Goal: Information Seeking & Learning: Learn about a topic

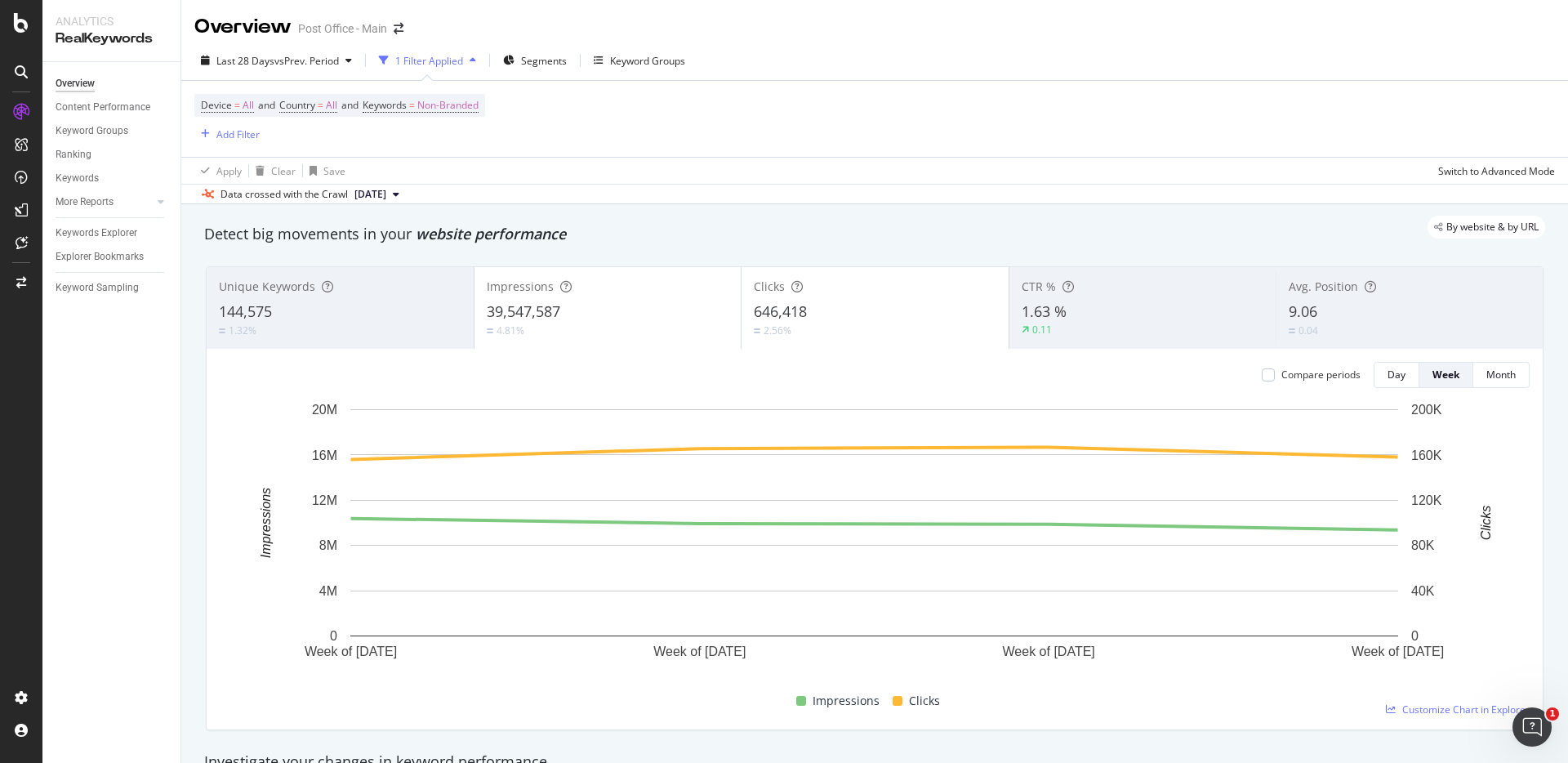
click at [696, 238] on div "Detect big movements in your website performance" at bounding box center [874, 234] width 1341 height 21
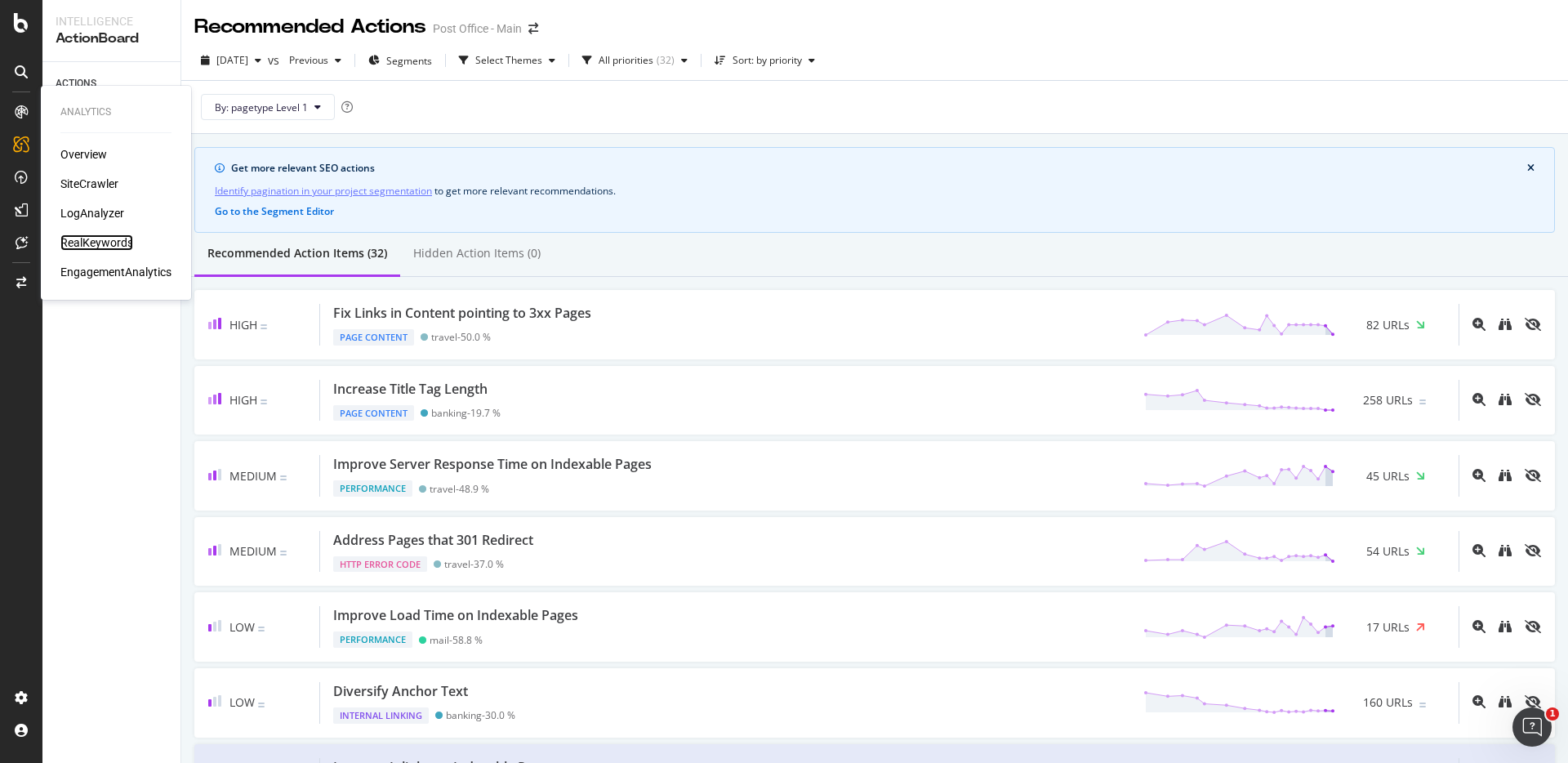
click at [114, 245] on div "RealKeywords" at bounding box center [97, 243] width 72 height 16
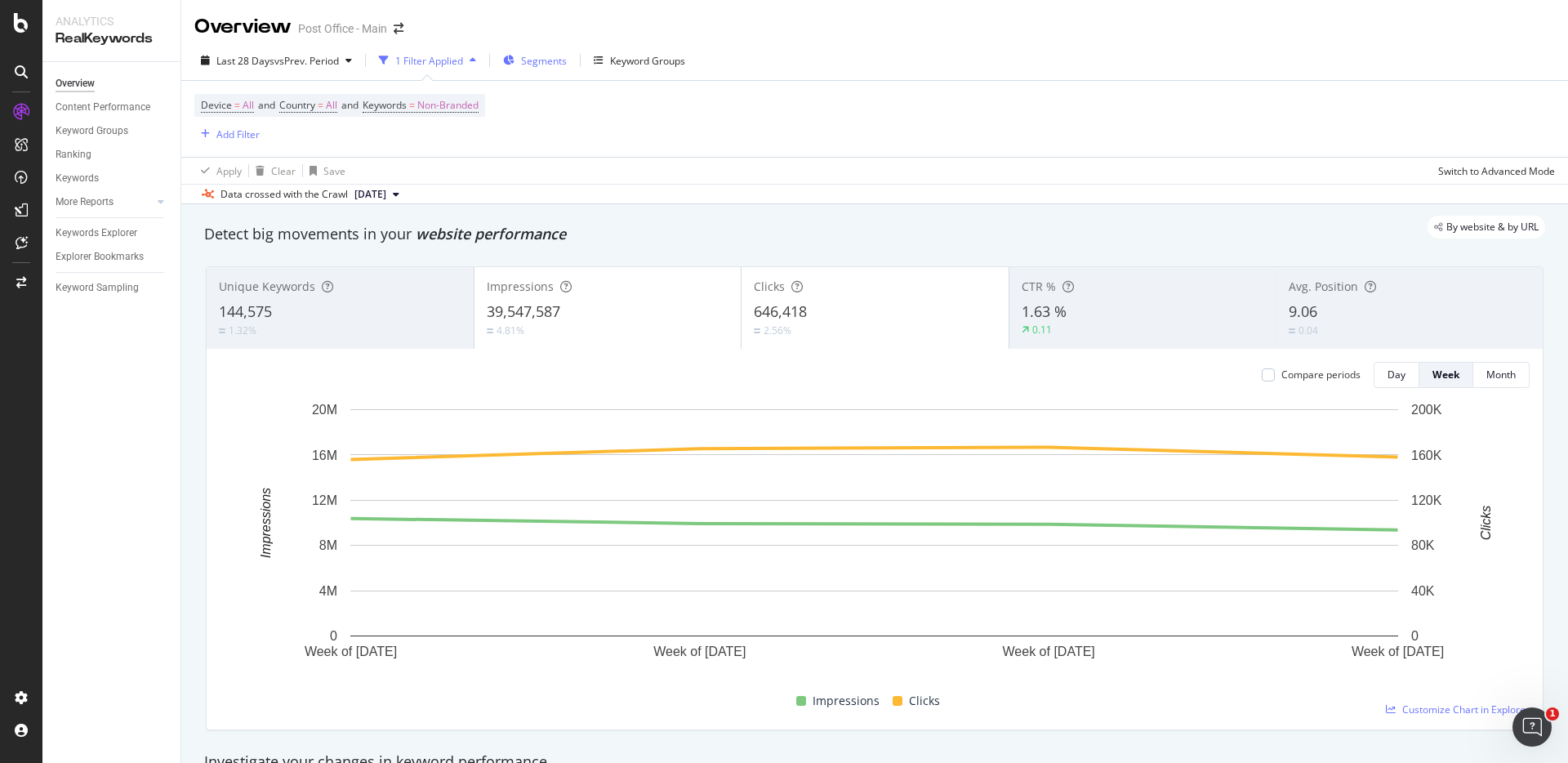
click at [553, 59] on span "Segments" at bounding box center [544, 61] width 46 height 14
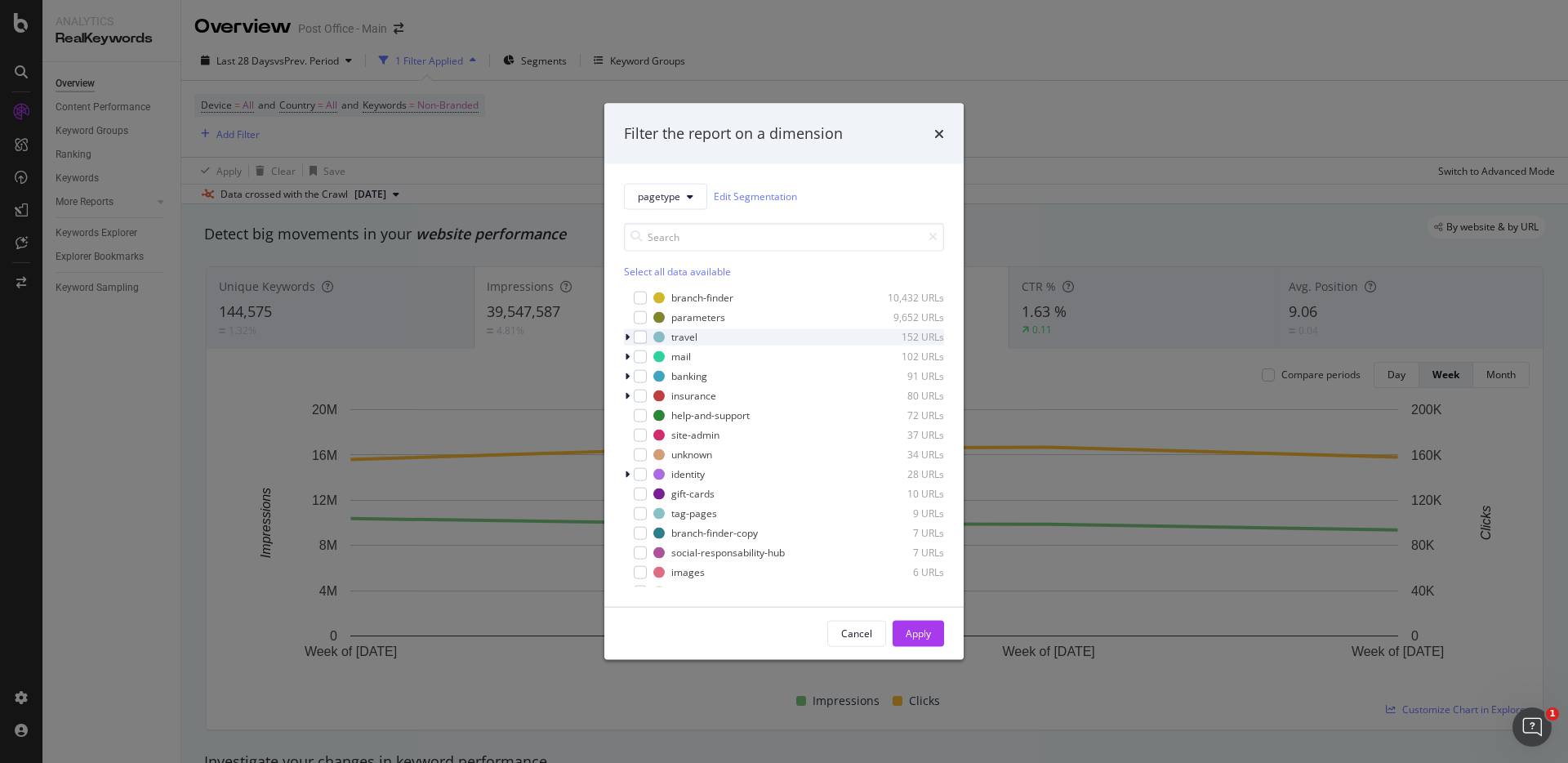
click at [627, 337] on icon "modal" at bounding box center [627, 336] width 5 height 10
click at [627, 337] on icon "modal" at bounding box center [627, 336] width 7 height 10
click at [627, 337] on icon "modal" at bounding box center [627, 336] width 5 height 10
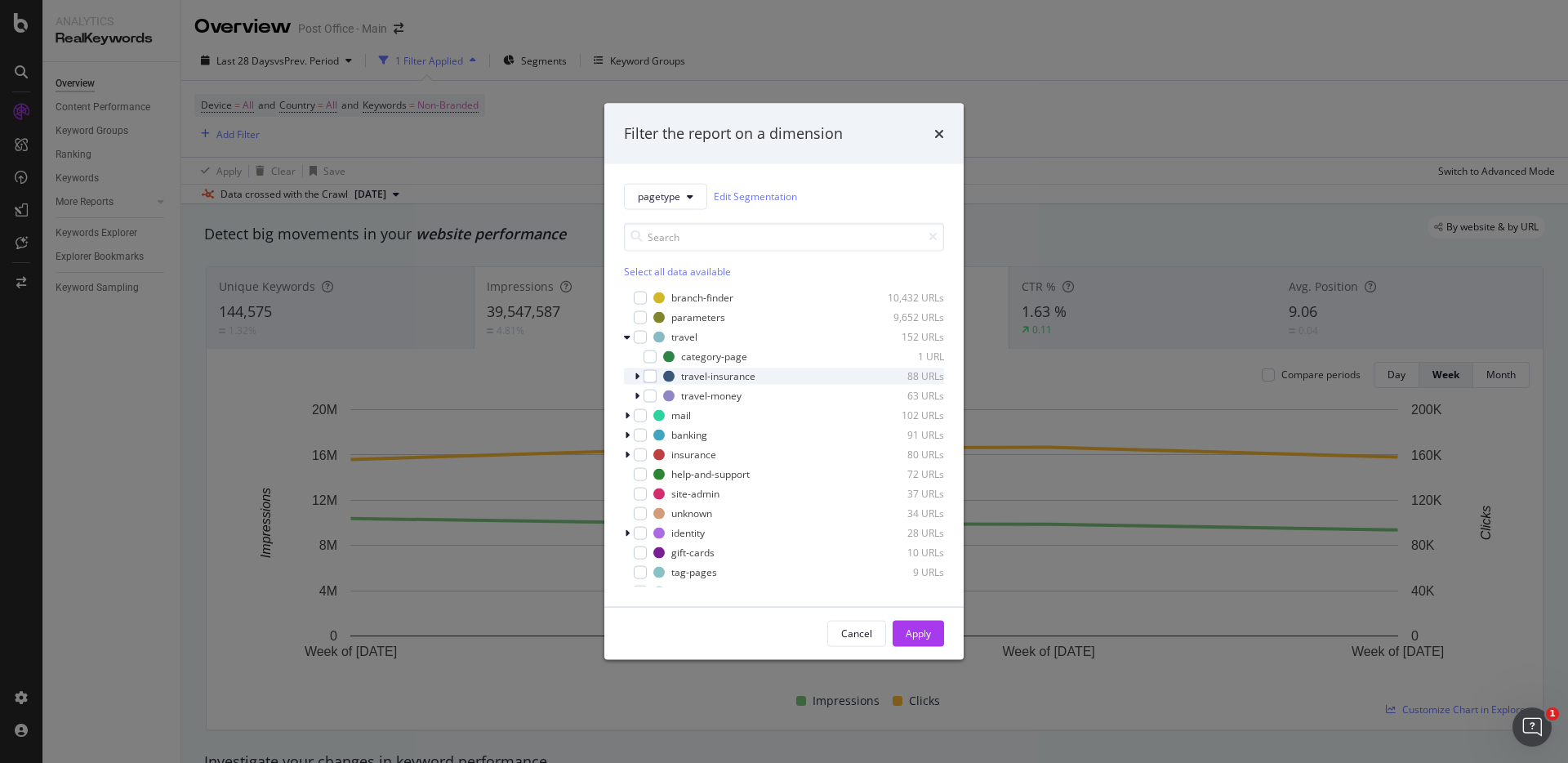
click at [638, 376] on icon "modal" at bounding box center [637, 376] width 5 height 10
click at [638, 376] on icon "modal" at bounding box center [637, 376] width 7 height 10
click at [630, 338] on icon "modal" at bounding box center [627, 336] width 7 height 10
click at [629, 377] on icon "modal" at bounding box center [627, 376] width 5 height 10
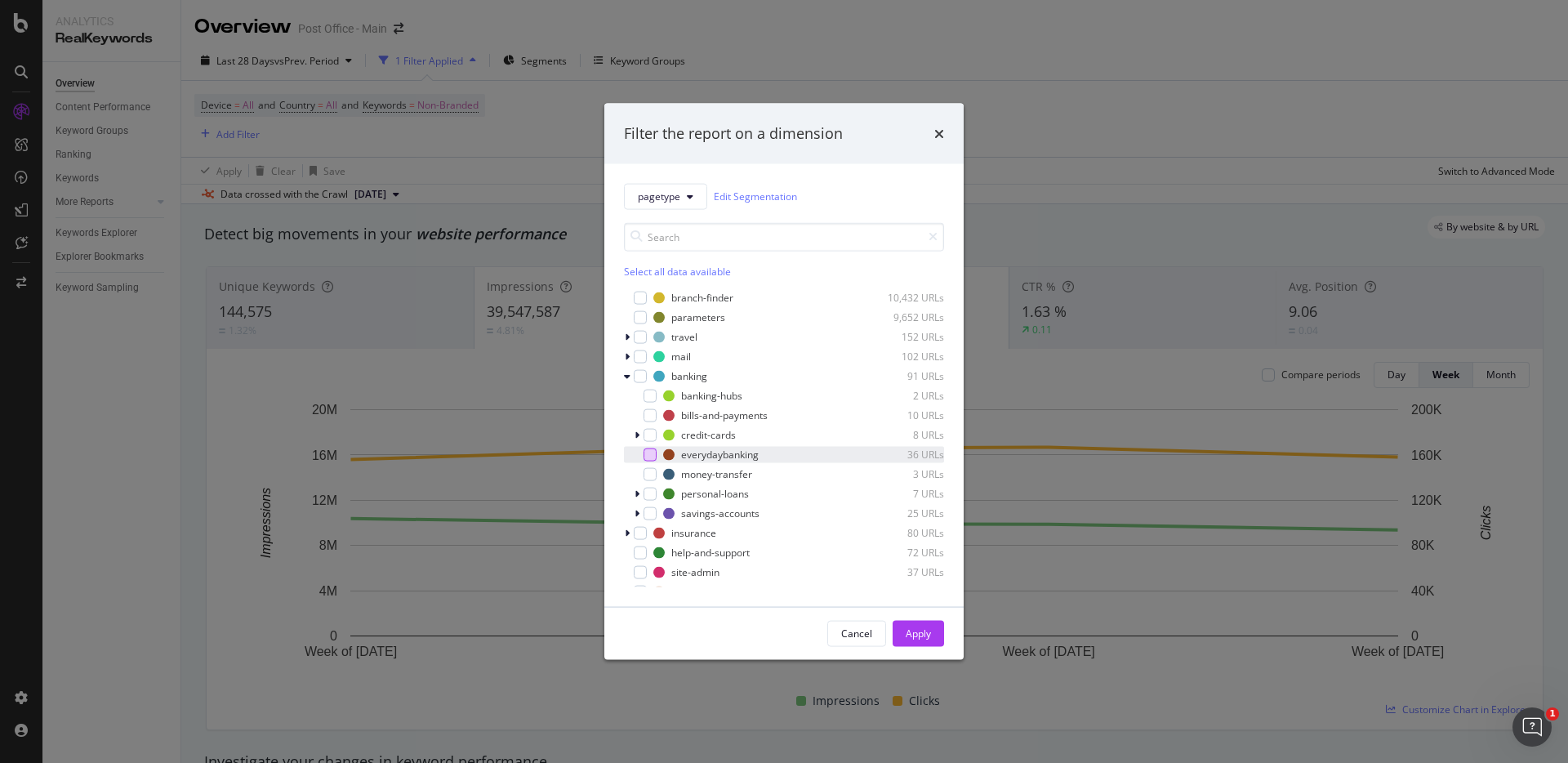
click at [655, 458] on div "modal" at bounding box center [650, 454] width 13 height 13
click at [927, 631] on div "Apply" at bounding box center [918, 633] width 25 height 14
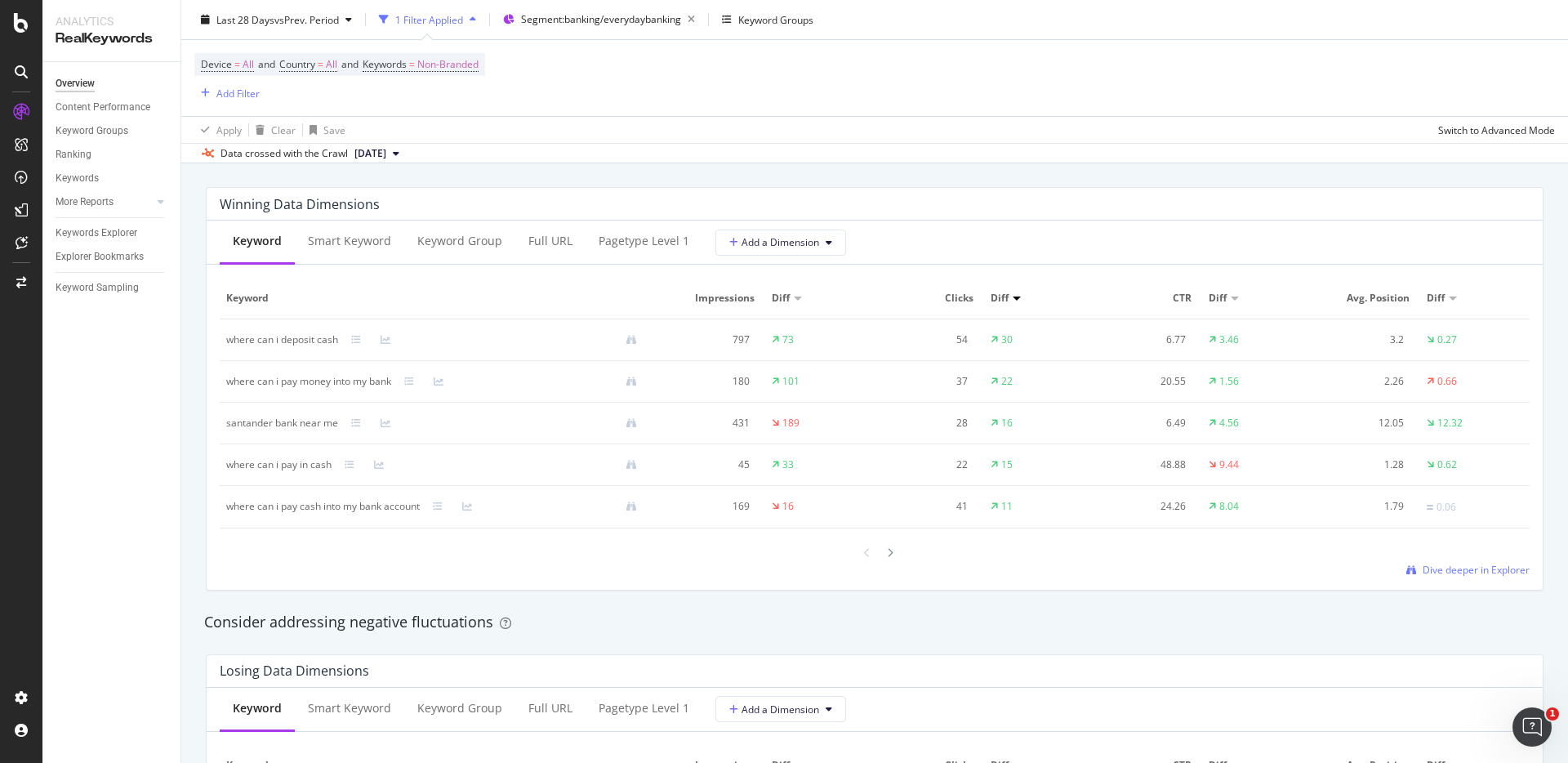
scroll to position [1479, 0]
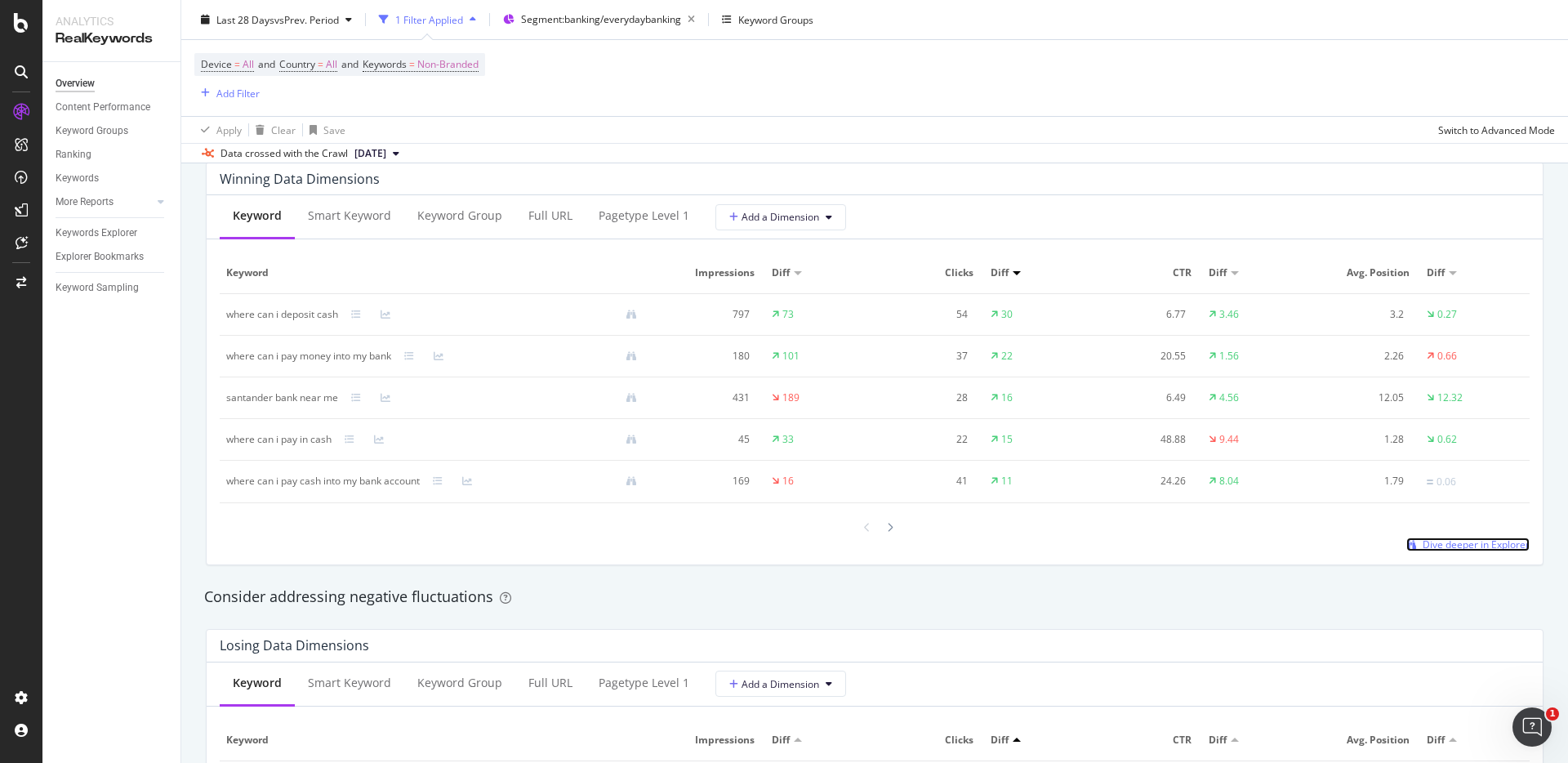
click at [1442, 548] on span "Dive deeper in Explorer" at bounding box center [1477, 544] width 107 height 14
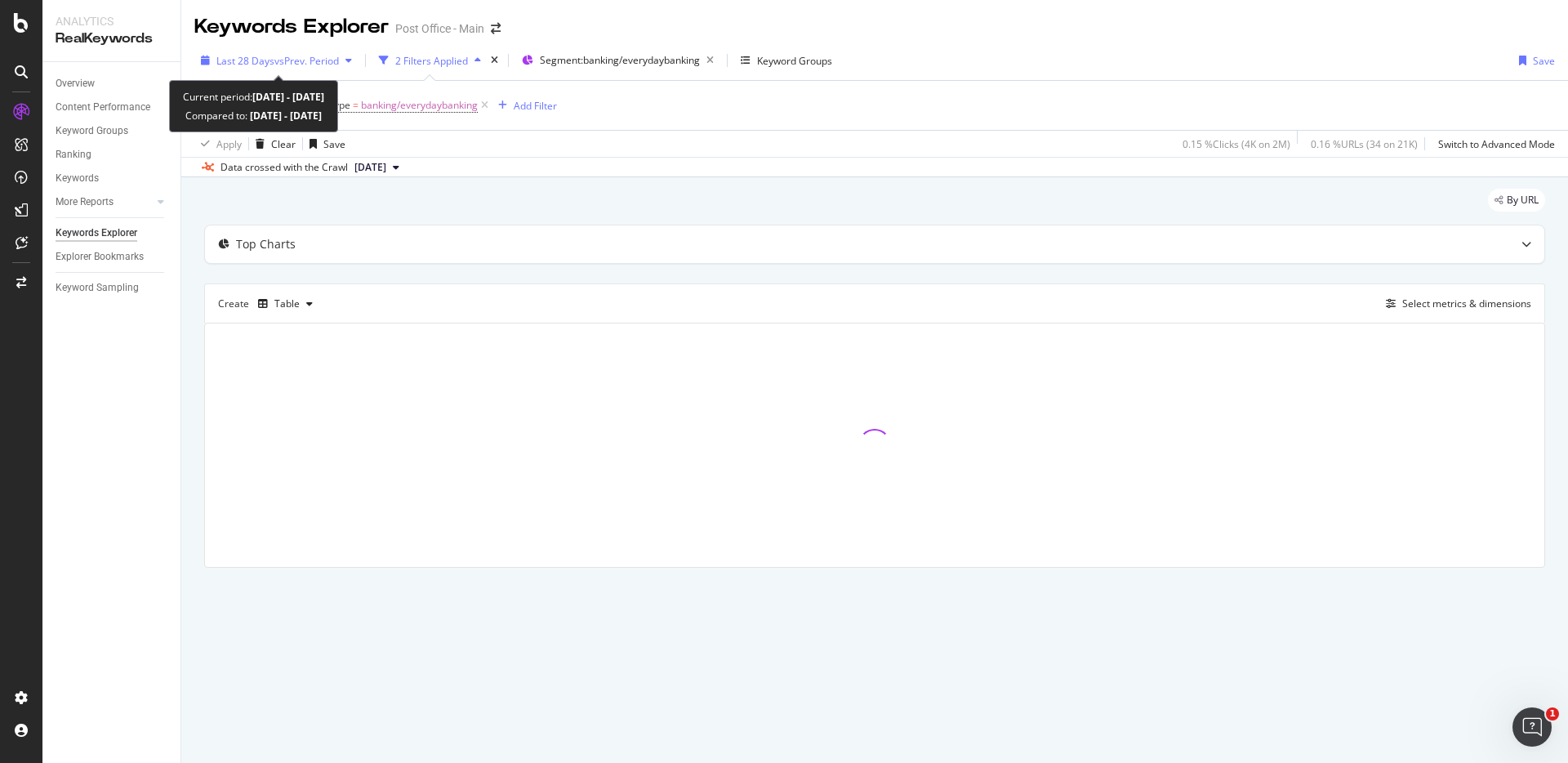
click at [314, 62] on span "vs Prev. Period" at bounding box center [307, 61] width 64 height 14
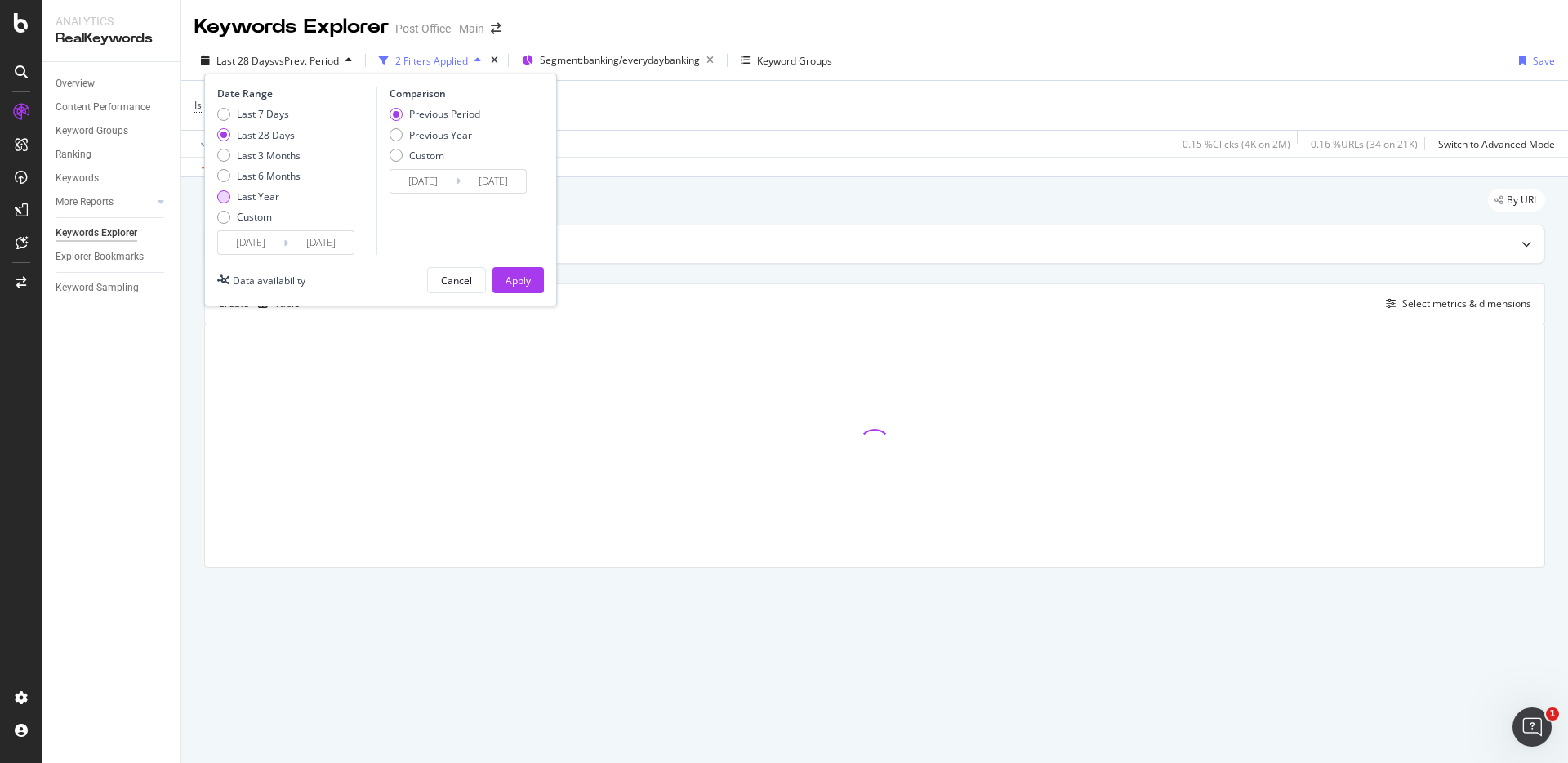
click at [273, 192] on div "Last Year" at bounding box center [258, 196] width 43 height 14
type input "2024/08/18"
type input "2023/08/19"
type input "2024/08/17"
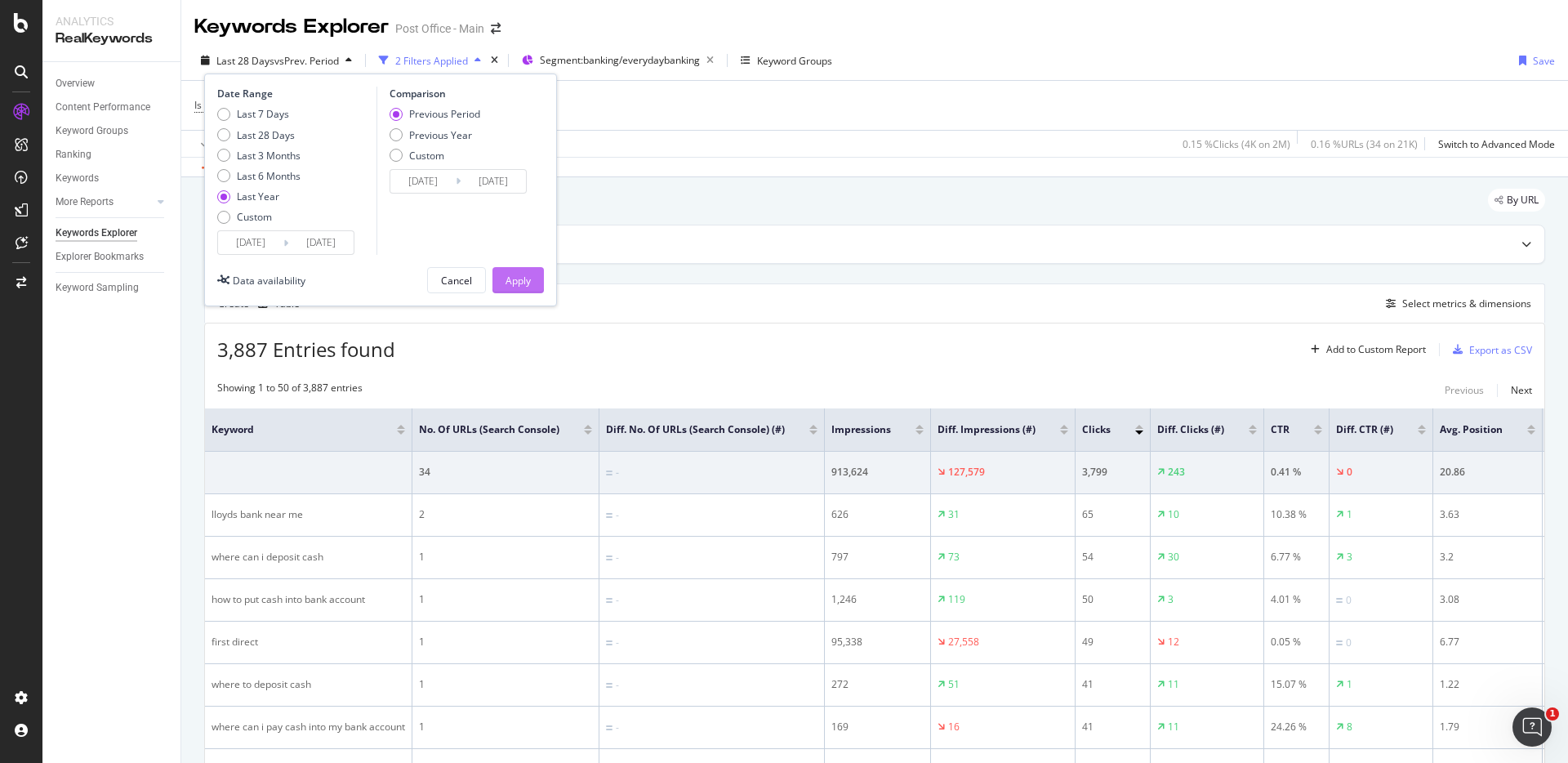
click at [514, 282] on div "Apply" at bounding box center [518, 280] width 25 height 14
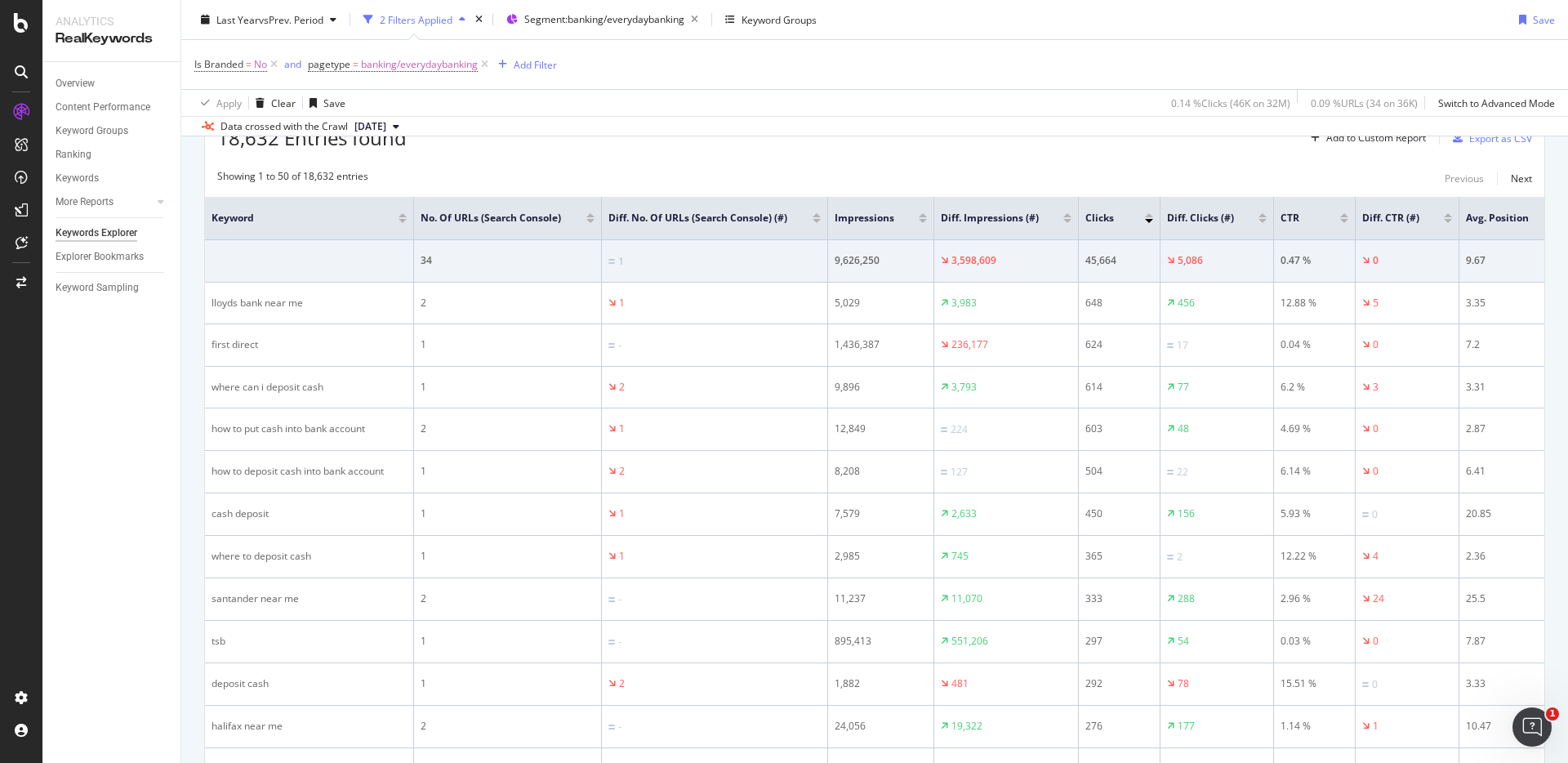
scroll to position [165, 0]
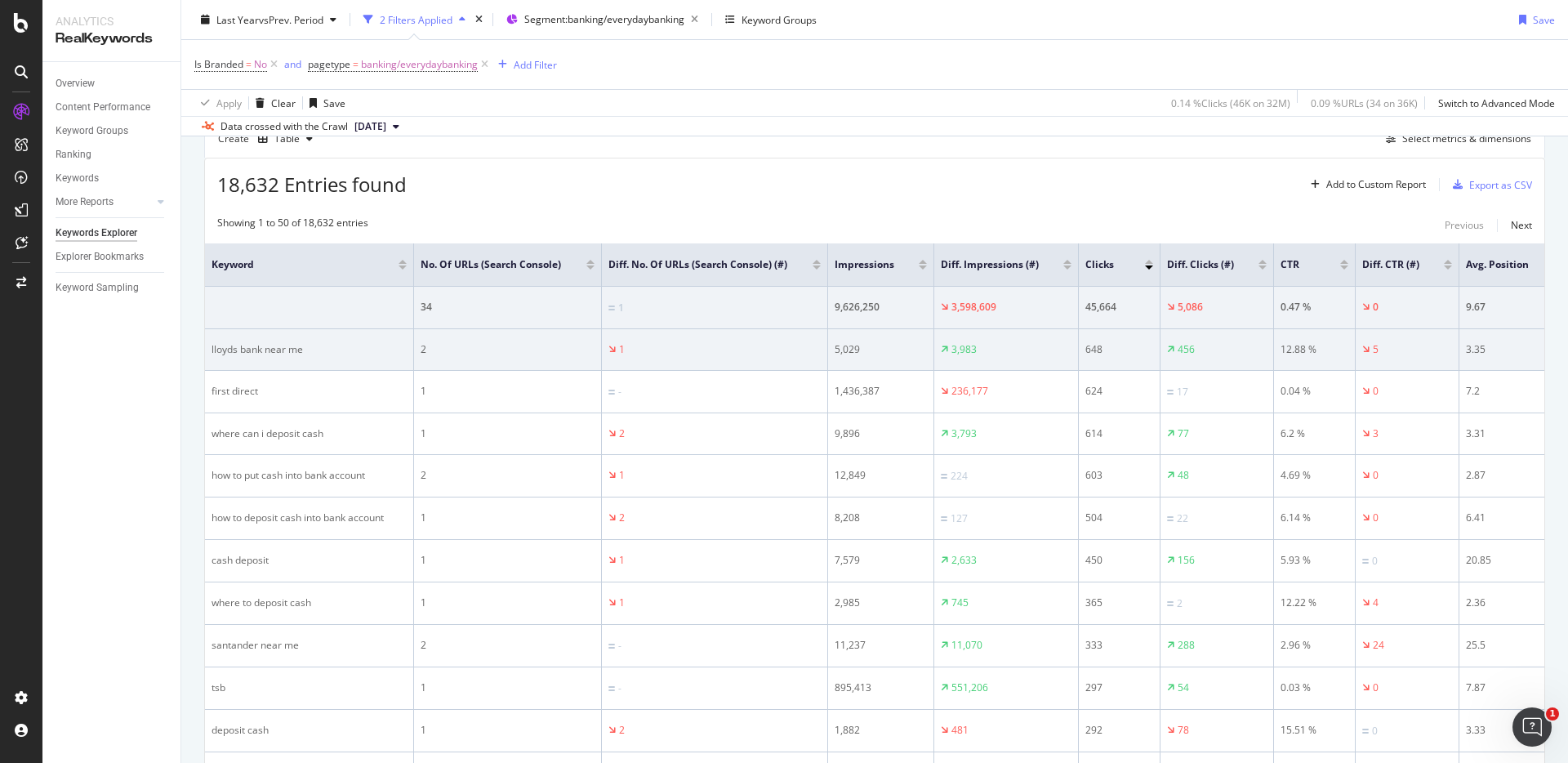
drag, startPoint x: 311, startPoint y: 359, endPoint x: 212, endPoint y: 363, distance: 99.1
click at [212, 357] on div "lloyds bank near me" at bounding box center [308, 349] width 195 height 15
drag, startPoint x: 212, startPoint y: 363, endPoint x: 321, endPoint y: 362, distance: 109.0
click at [321, 357] on div "lloyds bank near me" at bounding box center [308, 349] width 195 height 15
copy div "lloyds bank near me"
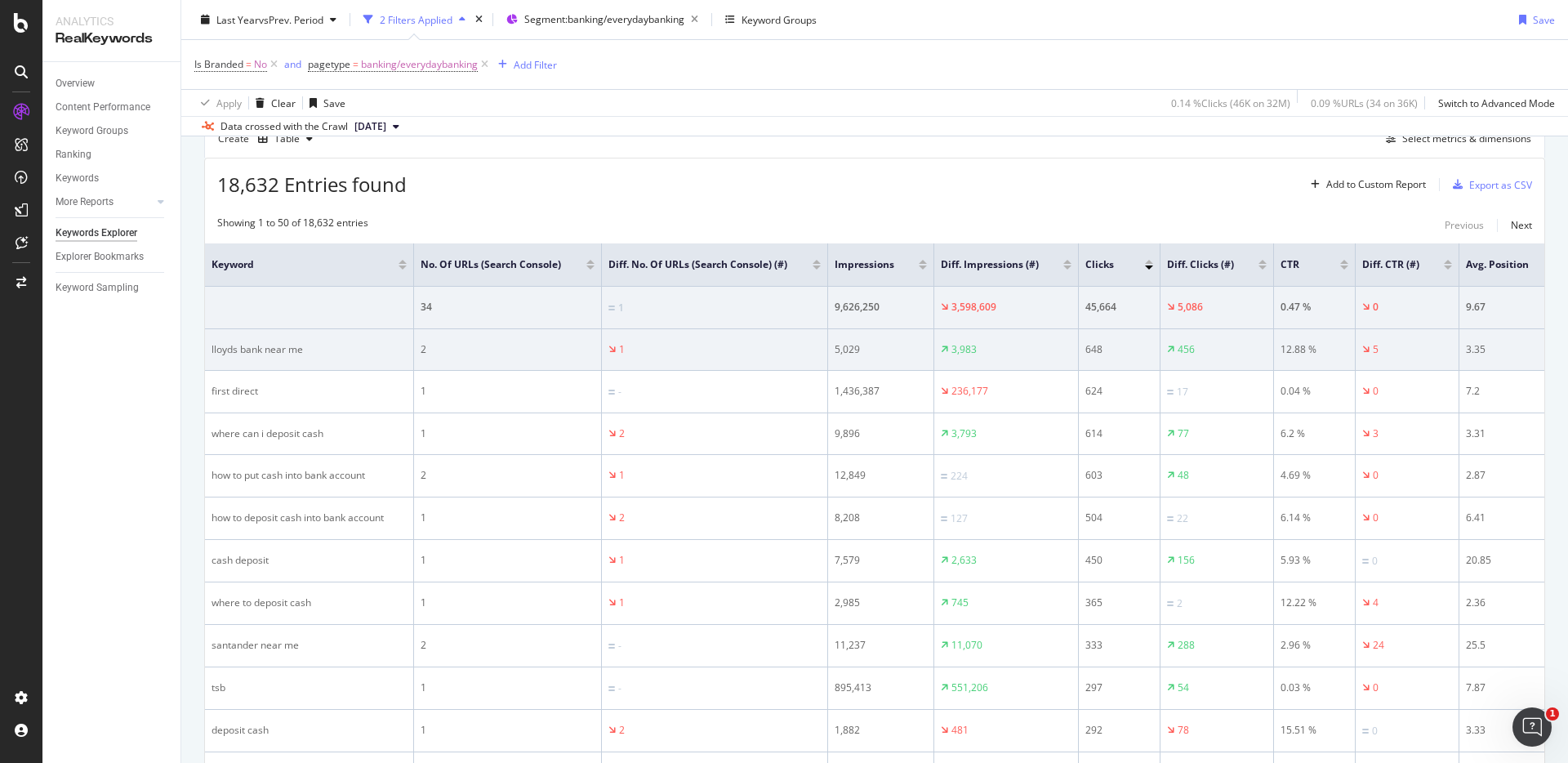
click at [425, 357] on div "2" at bounding box center [508, 349] width 174 height 15
click at [416, 364] on td "2" at bounding box center [508, 349] width 187 height 42
click at [300, 357] on div "lloyds bank near me" at bounding box center [308, 349] width 195 height 15
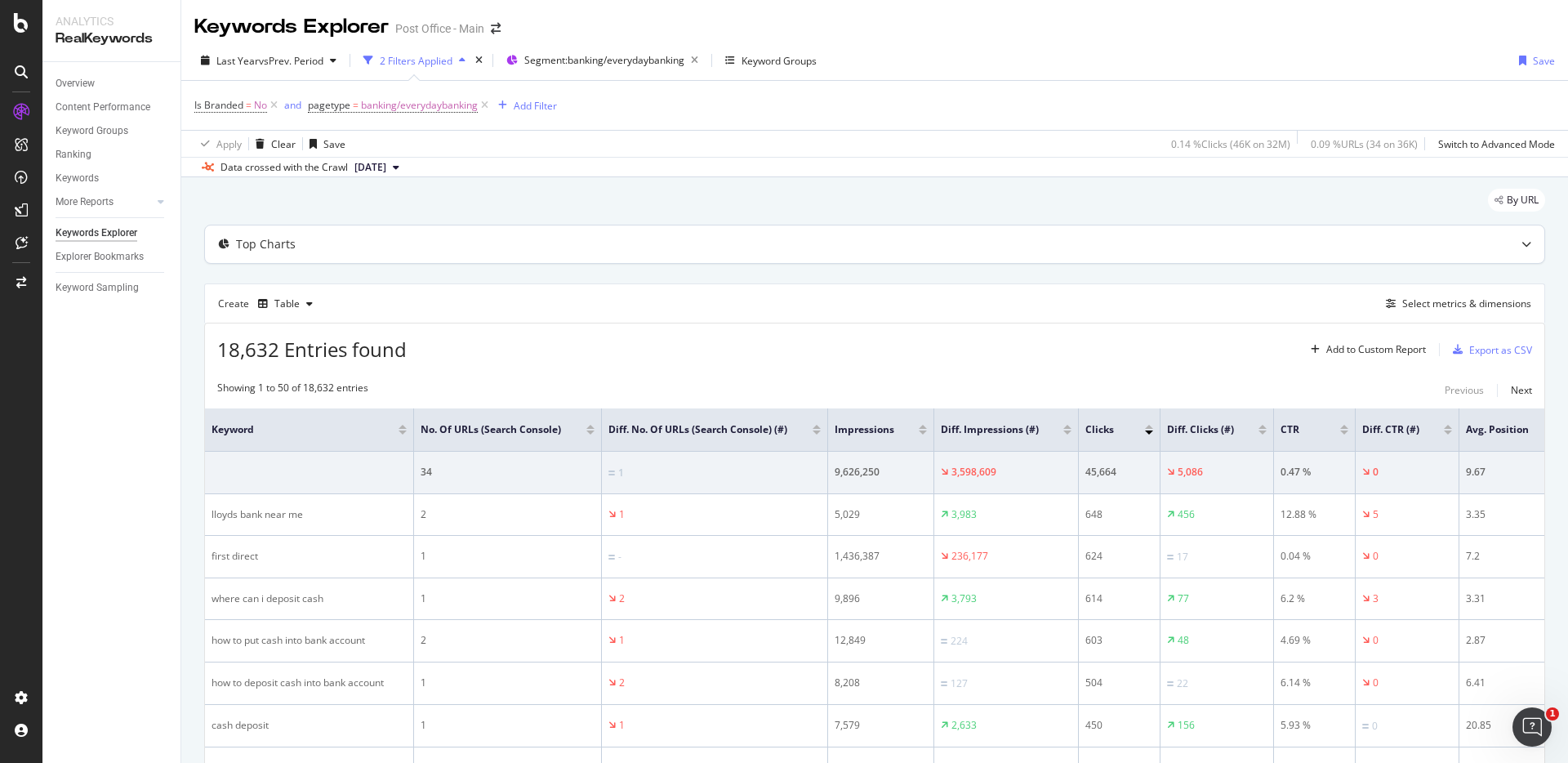
click at [340, 228] on div "Top Charts" at bounding box center [874, 244] width 1339 height 38
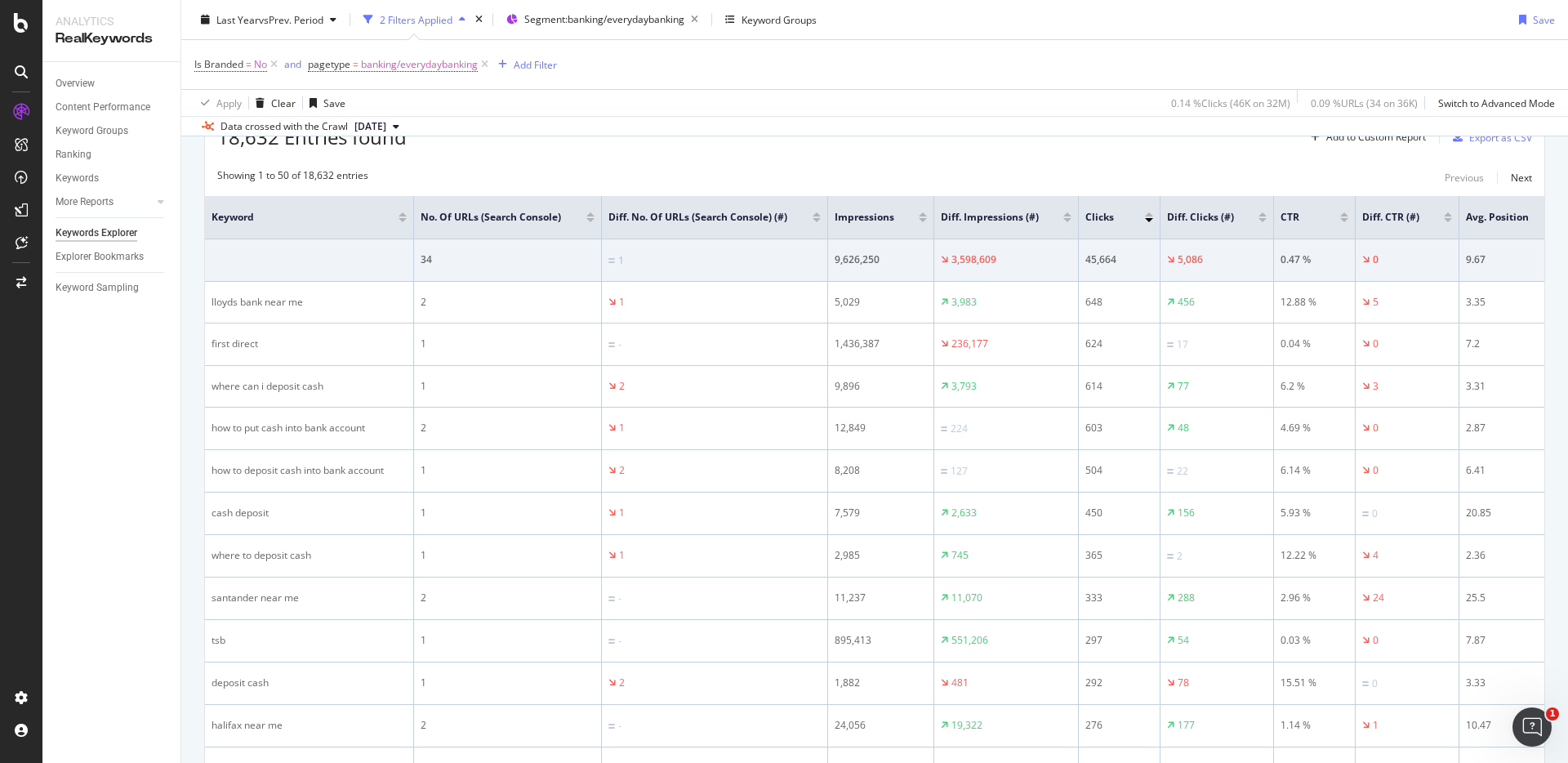
scroll to position [517, 0]
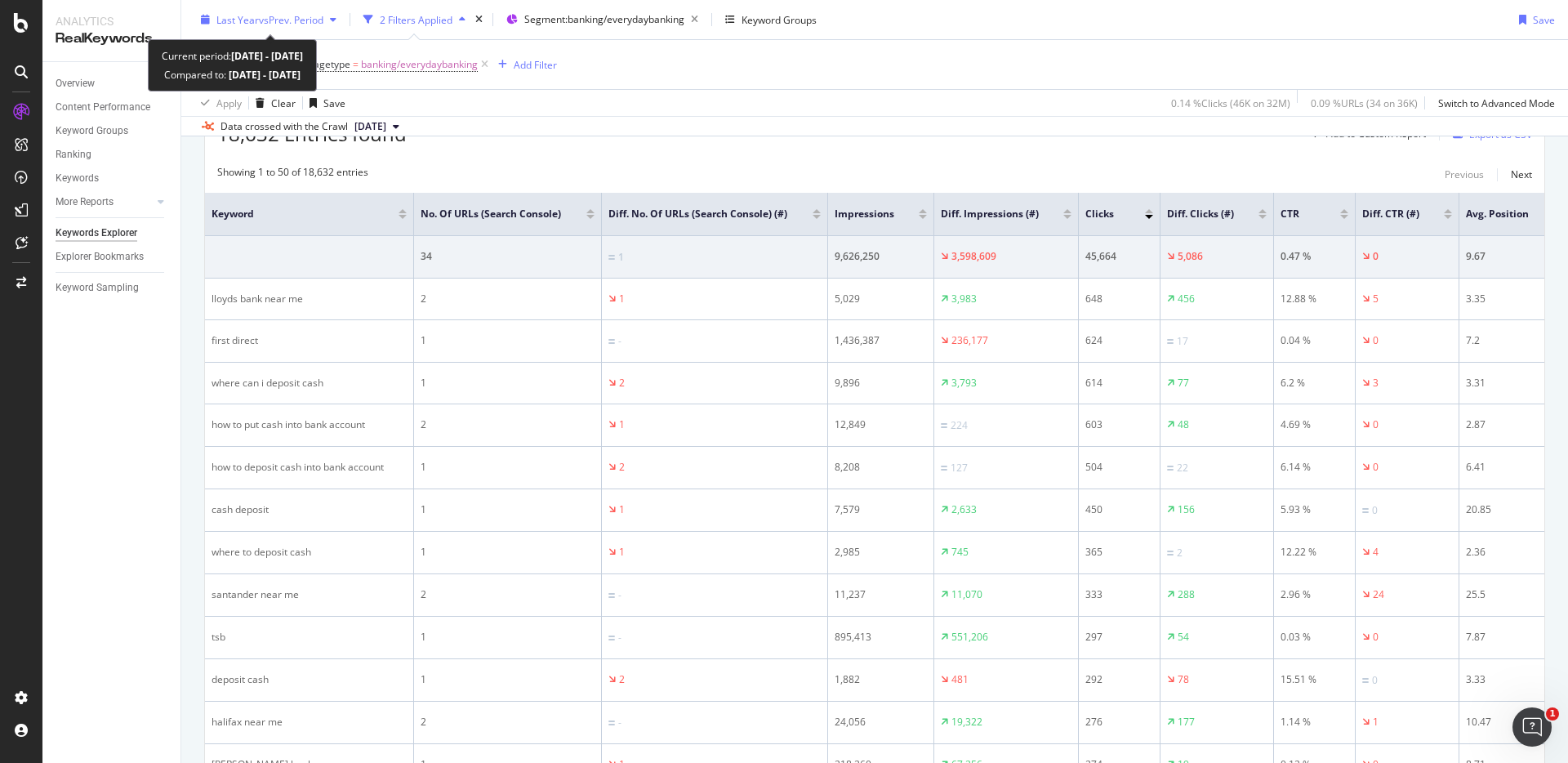
click at [320, 19] on span "vs Prev. Period" at bounding box center [291, 19] width 64 height 14
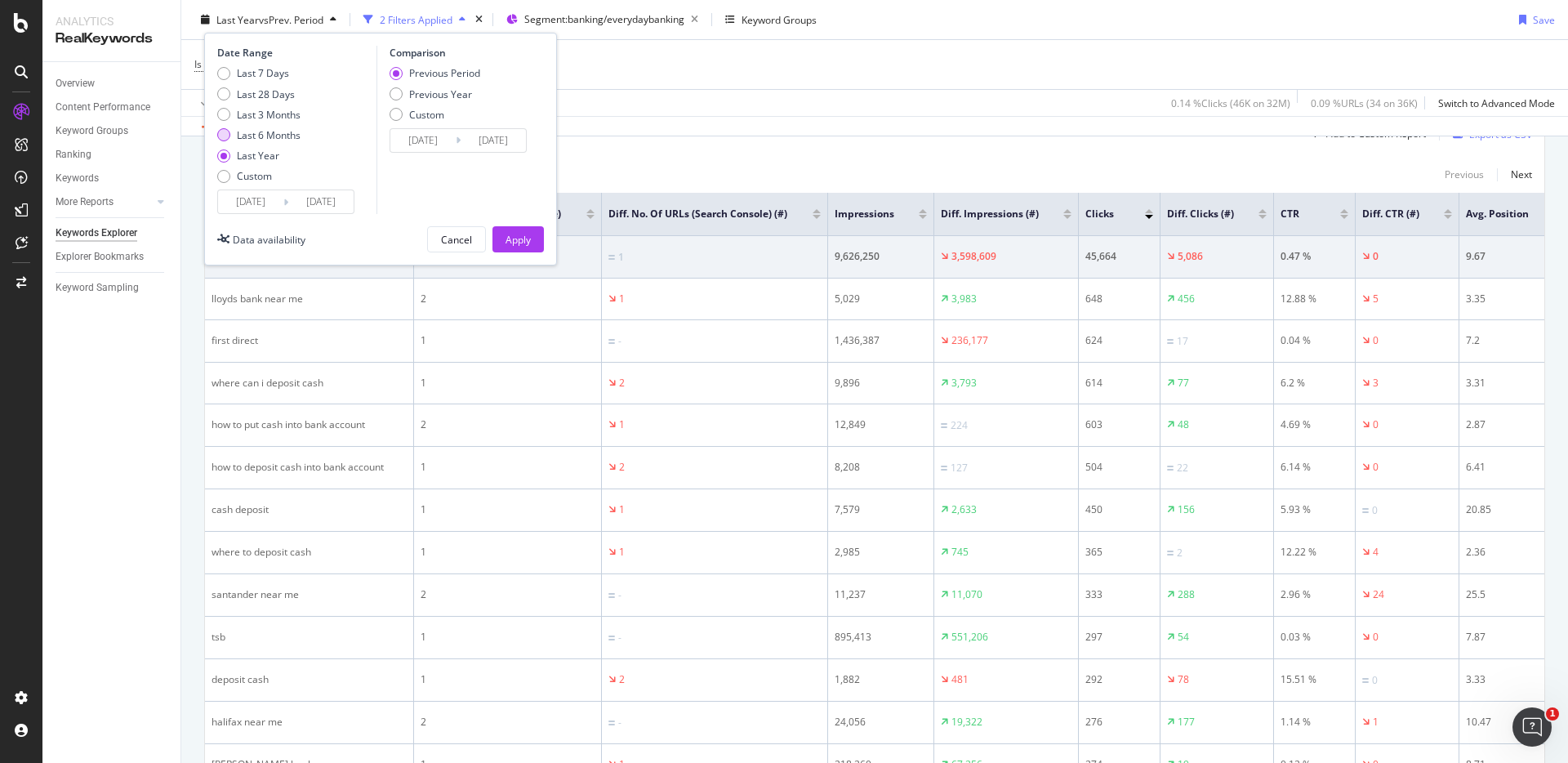
click at [285, 134] on div "Last 6 Months" at bounding box center [268, 135] width 63 height 14
type input "[DATE]"
click at [506, 234] on div "Apply" at bounding box center [518, 238] width 25 height 14
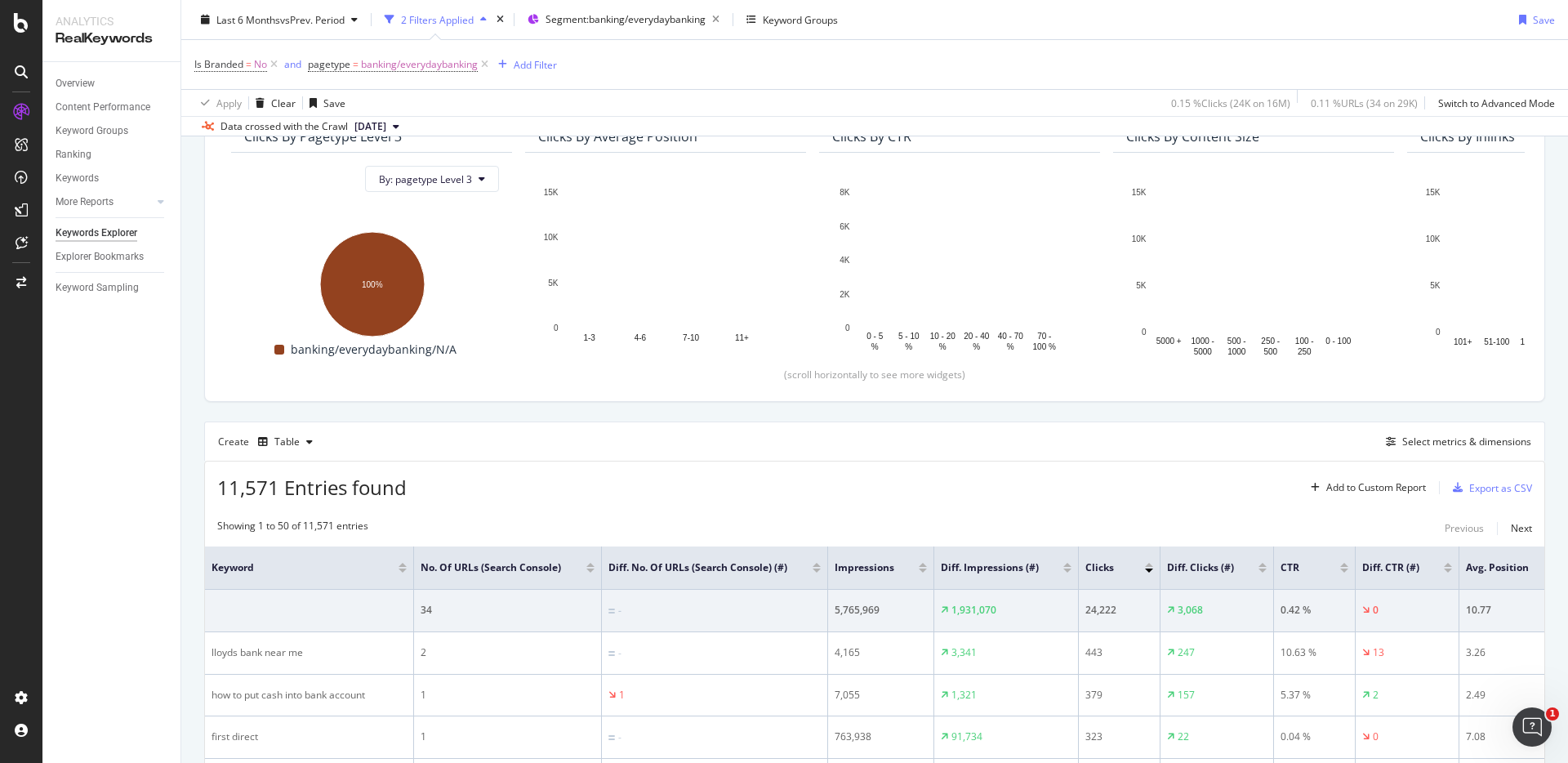
scroll to position [517, 0]
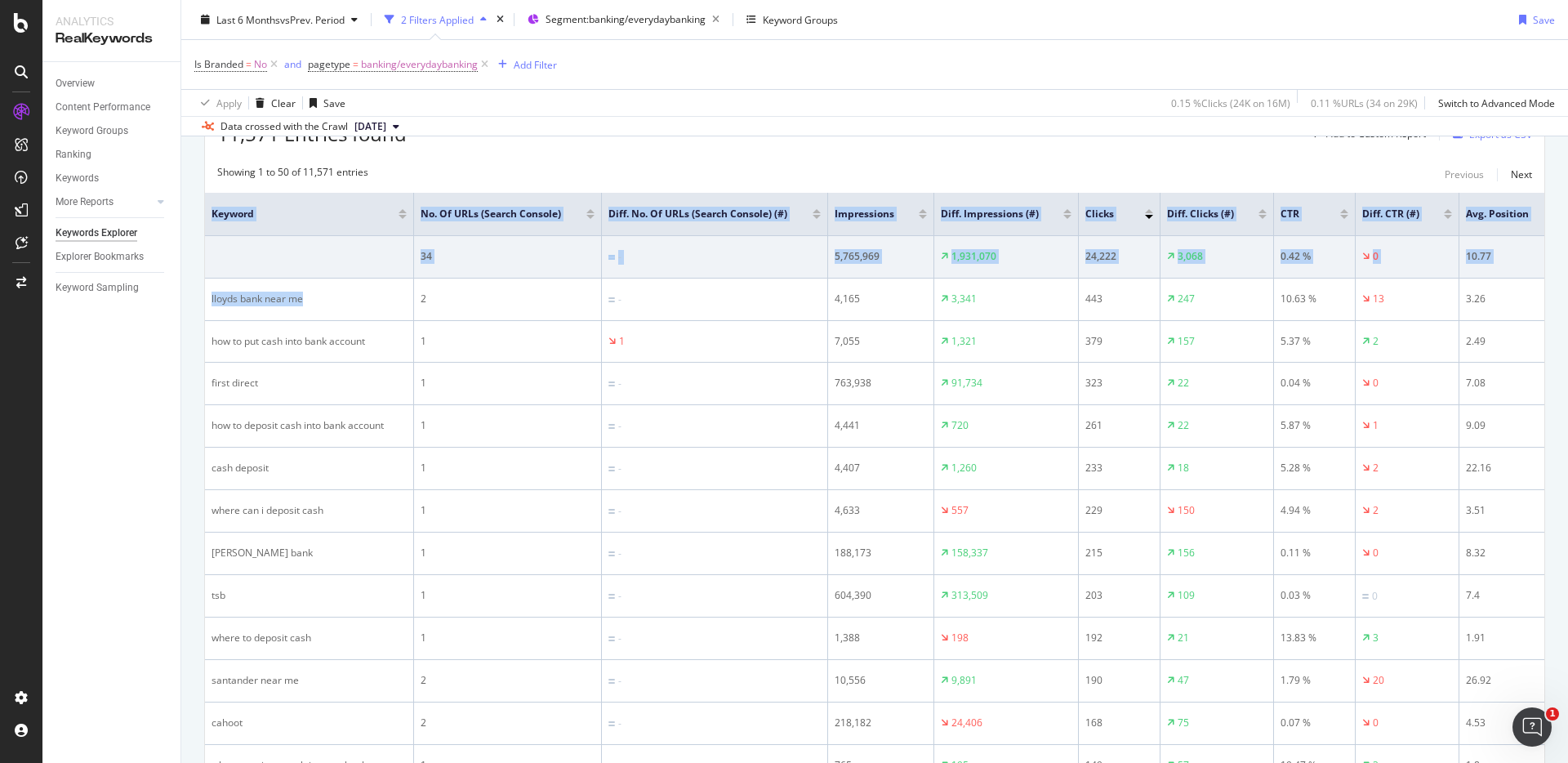
drag, startPoint x: 317, startPoint y: 310, endPoint x: 202, endPoint y: 308, distance: 115.0
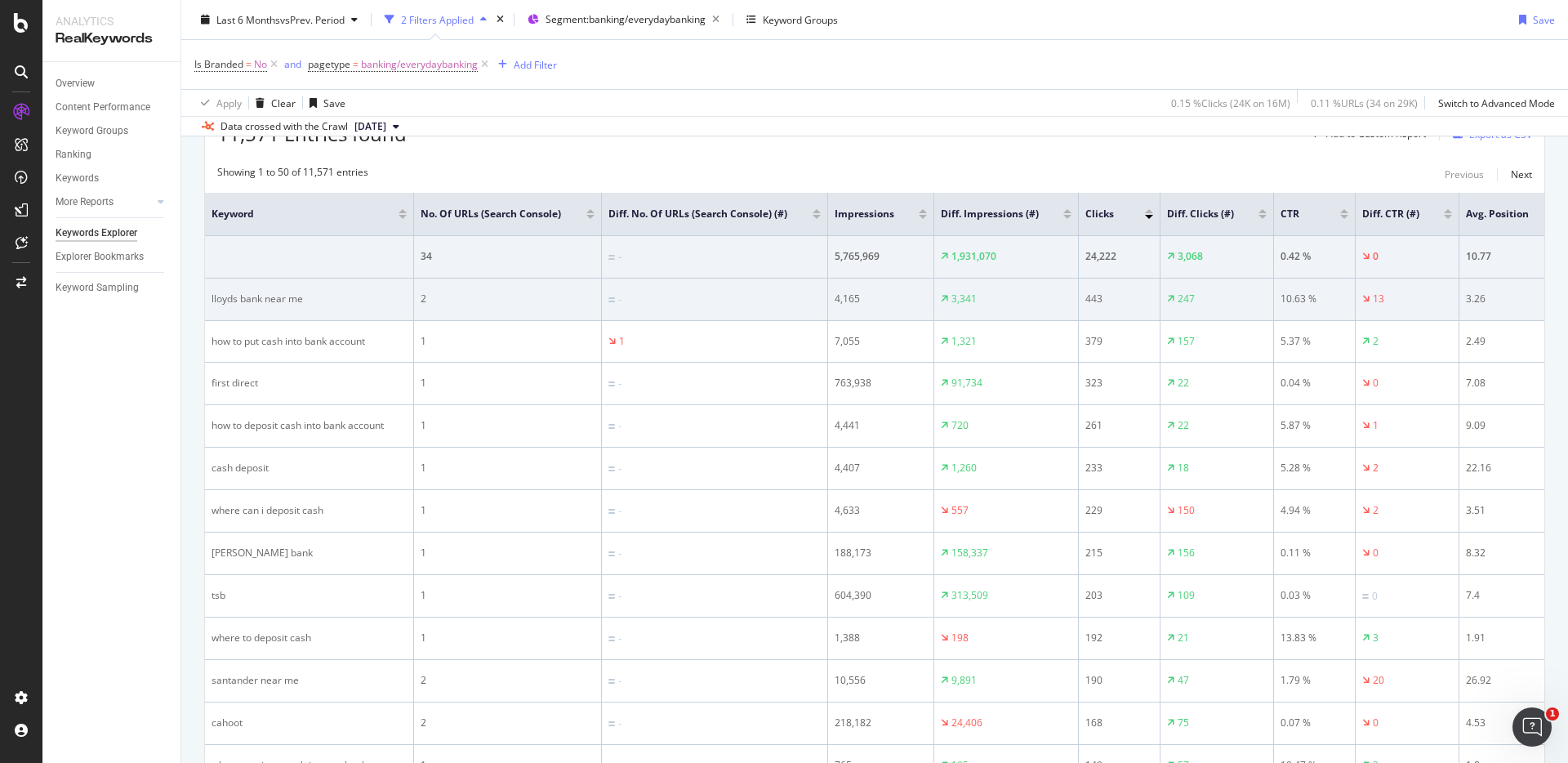
click at [234, 307] on div "lloyds bank near me" at bounding box center [308, 299] width 195 height 15
drag, startPoint x: 211, startPoint y: 312, endPoint x: 331, endPoint y: 324, distance: 120.6
click at [331, 321] on td "lloyds bank near me" at bounding box center [309, 300] width 209 height 43
copy div "lloyds bank near me"
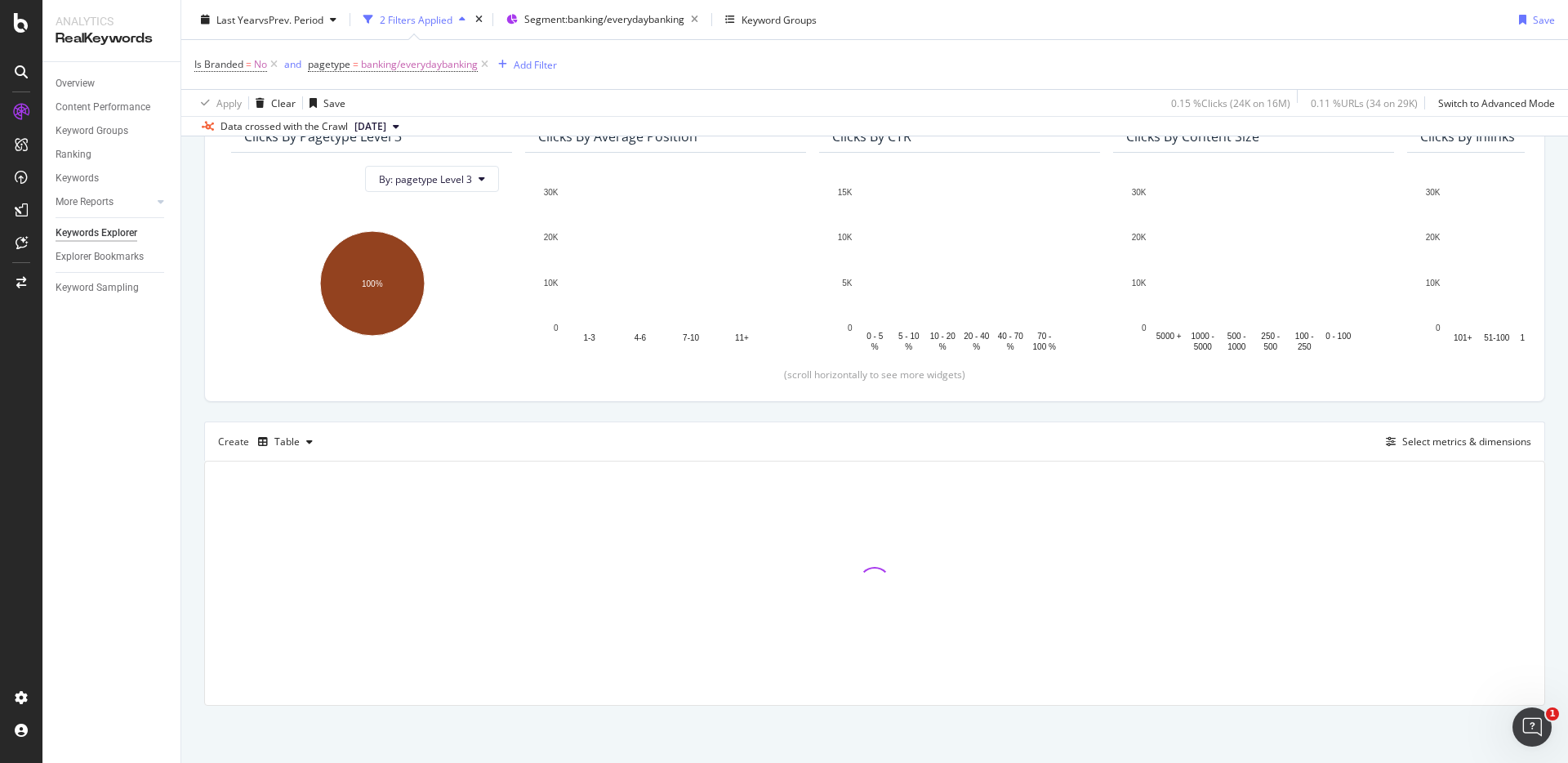
scroll to position [164, 0]
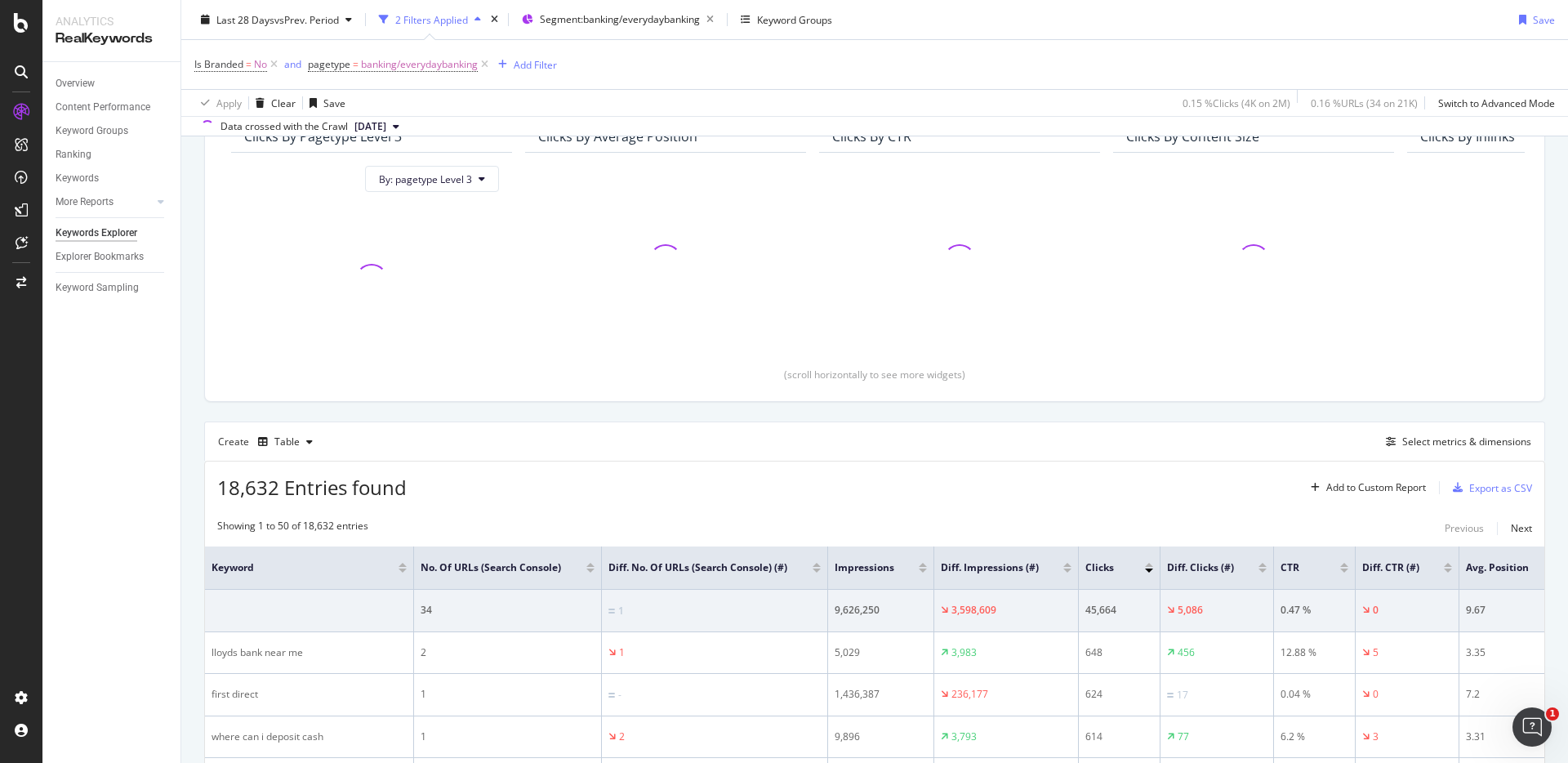
scroll to position [517, 0]
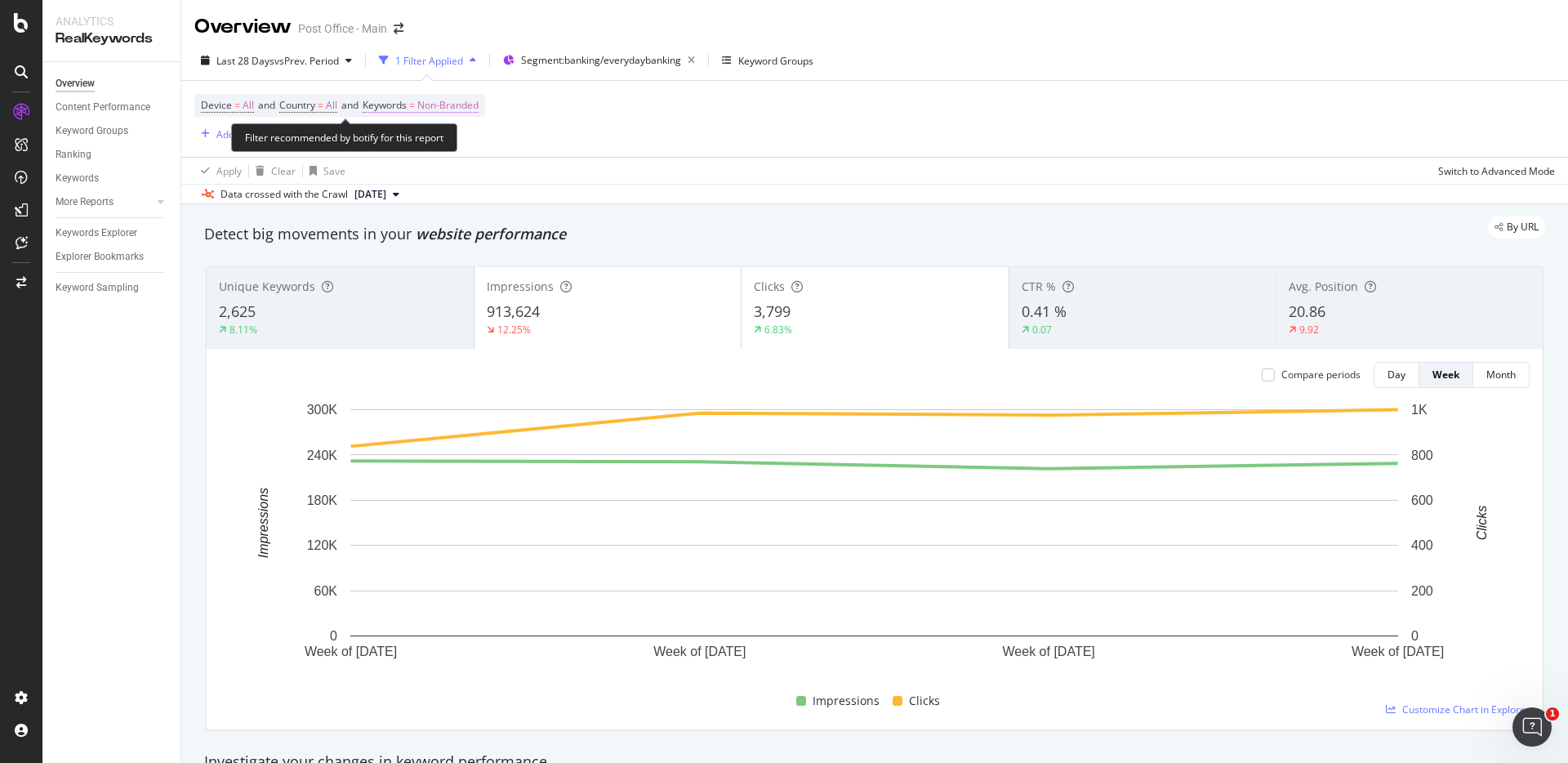
click at [440, 104] on span "Non-Branded" at bounding box center [448, 105] width 62 height 23
click at [432, 146] on span "Non-Branded" at bounding box center [420, 143] width 67 height 14
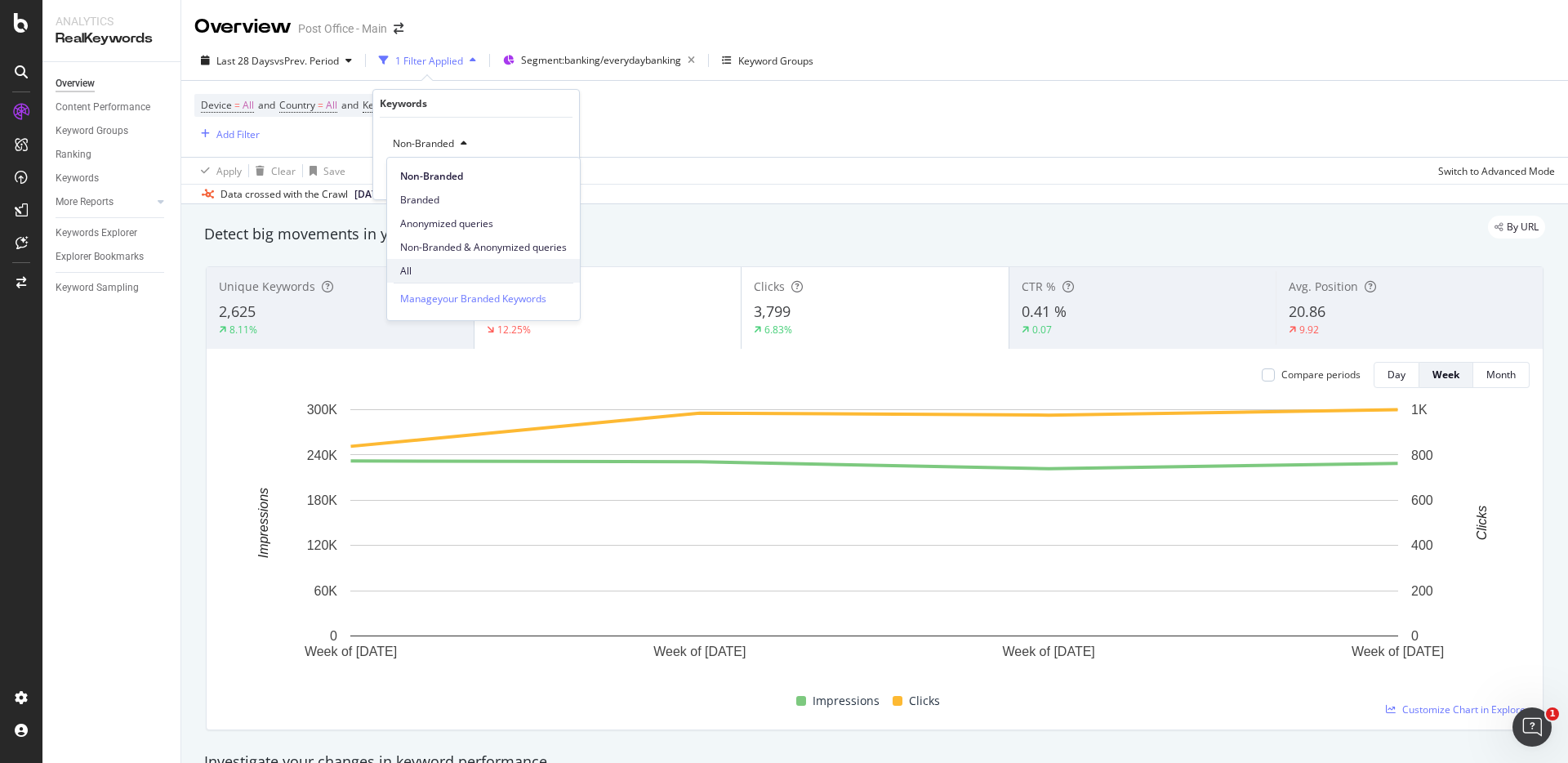
click at [423, 277] on span "All" at bounding box center [483, 271] width 167 height 15
click at [558, 186] on div "Add filter Apply" at bounding box center [506, 178] width 118 height 16
click at [555, 181] on div "Apply" at bounding box center [553, 178] width 25 height 14
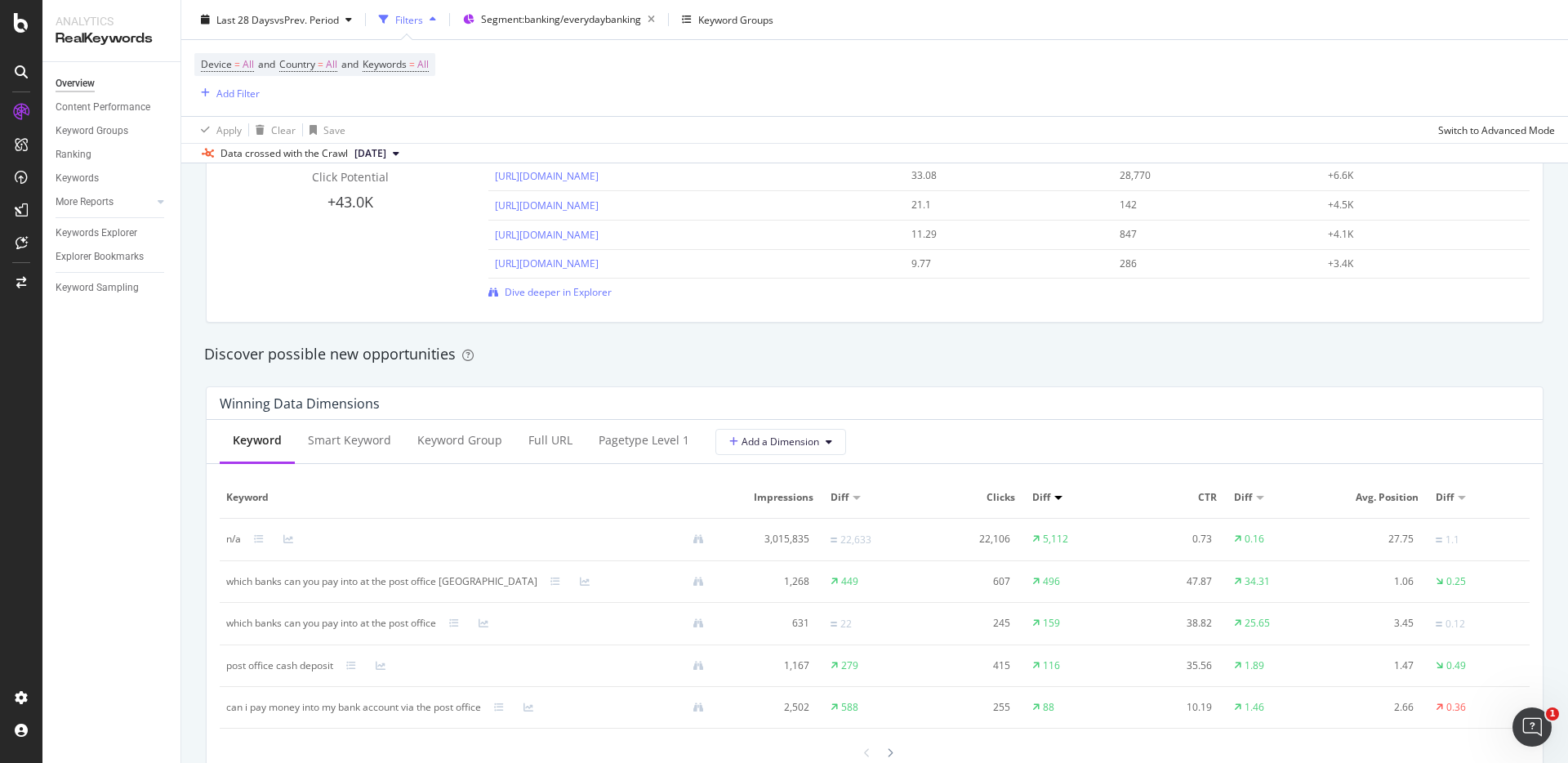
scroll to position [1256, 0]
click at [530, 442] on div "Full URL" at bounding box center [551, 439] width 44 height 16
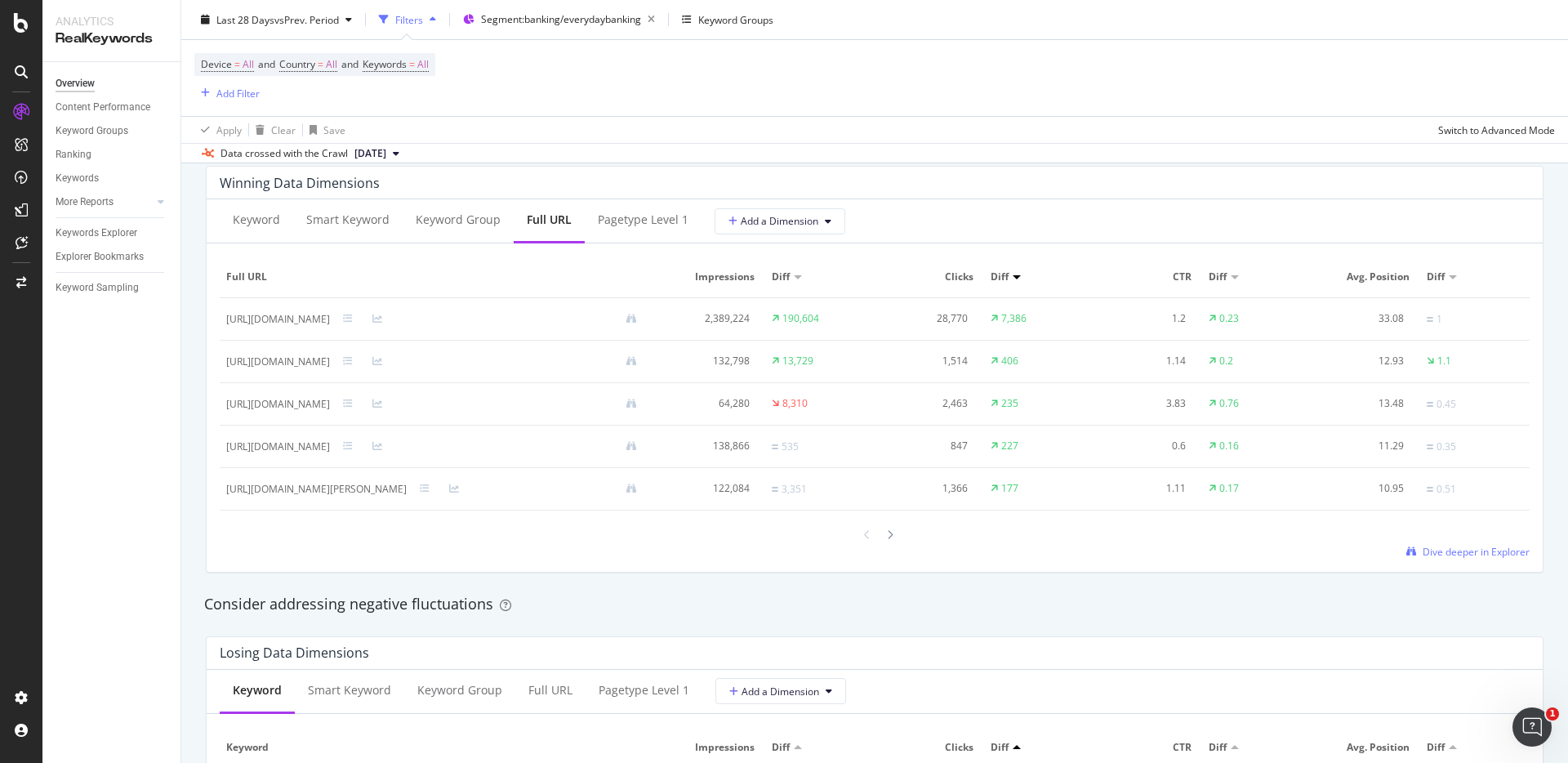
scroll to position [1476, 0]
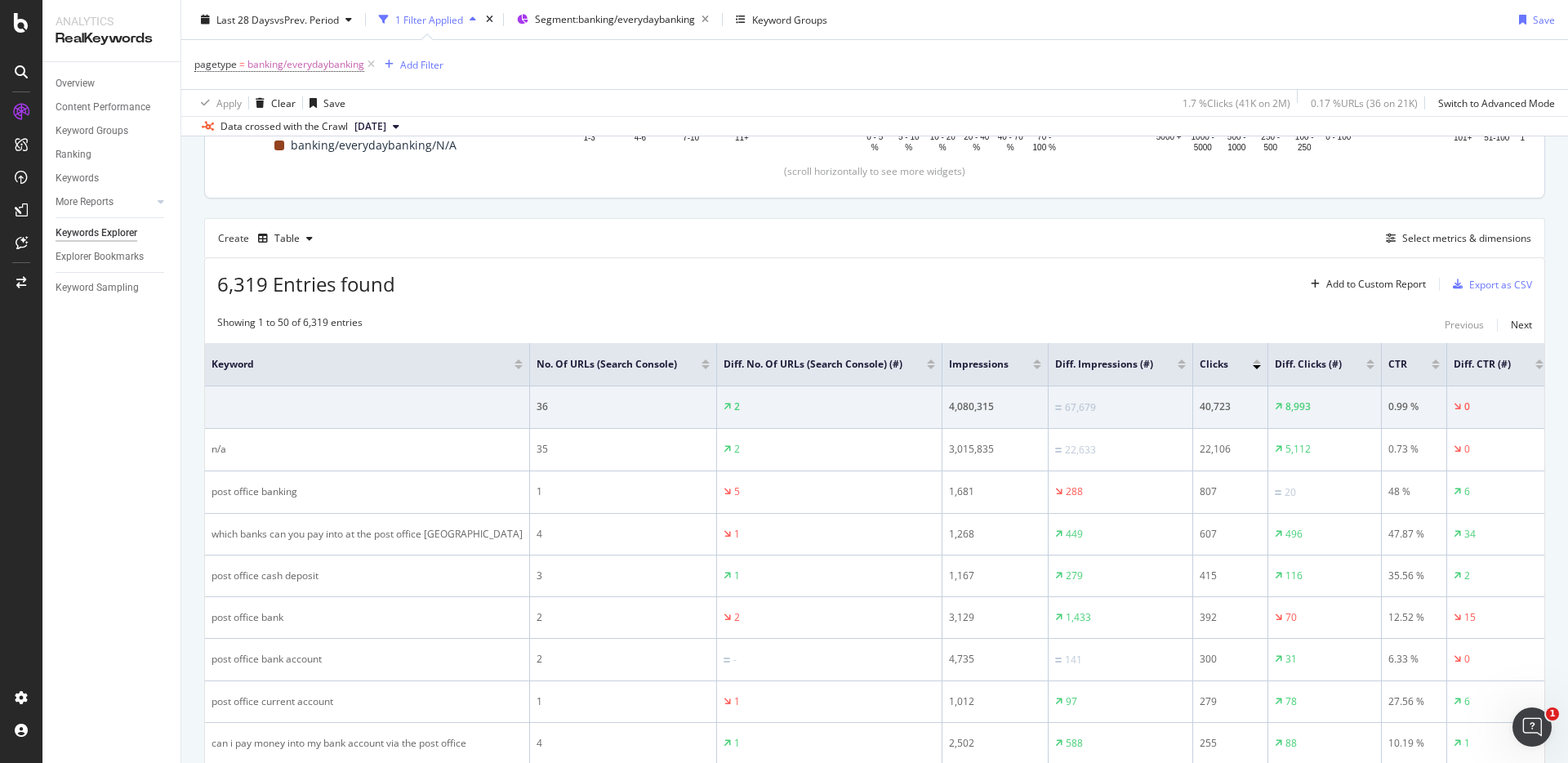
scroll to position [373, 0]
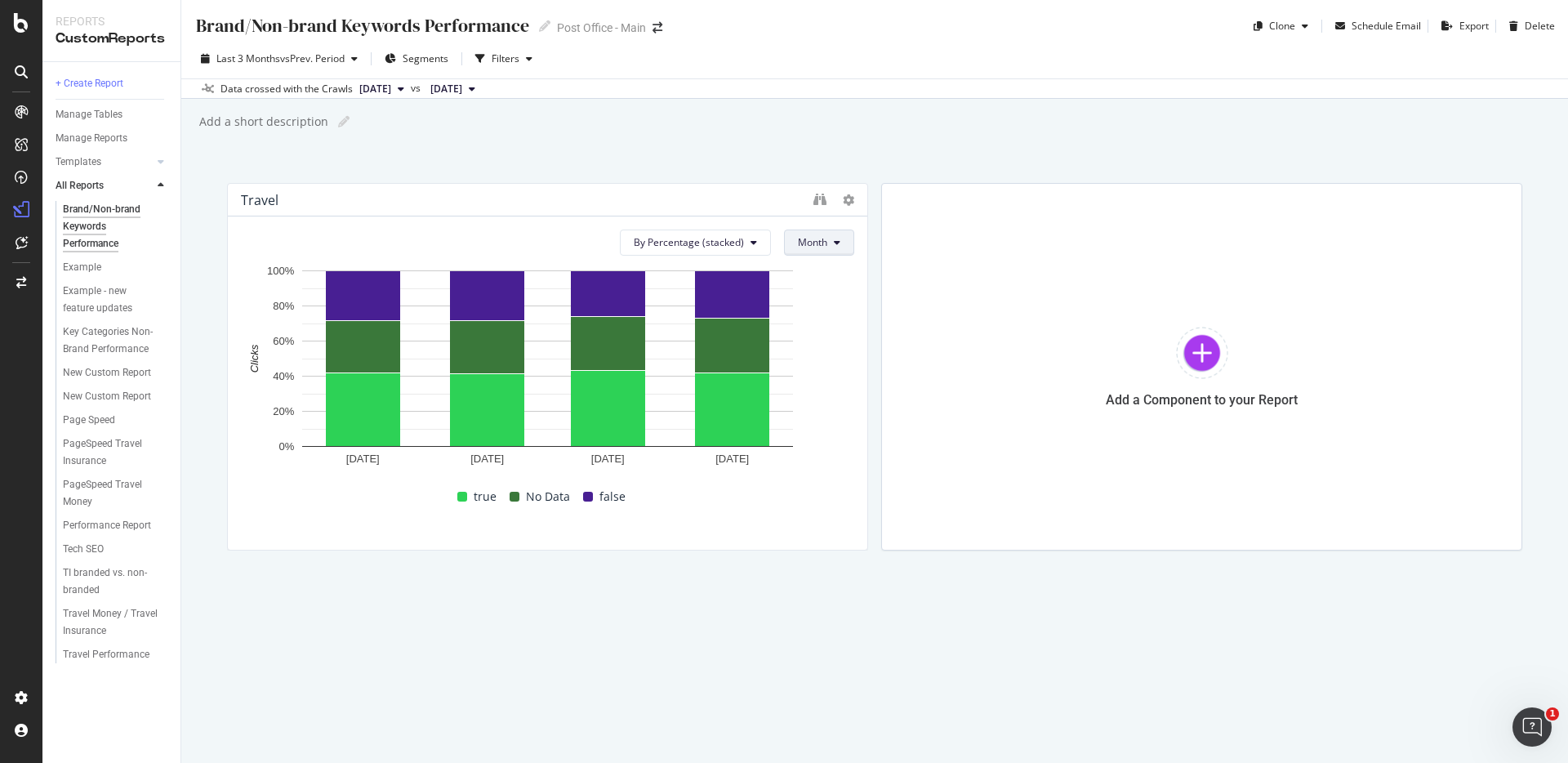
click at [803, 241] on span "Month" at bounding box center [813, 242] width 30 height 14
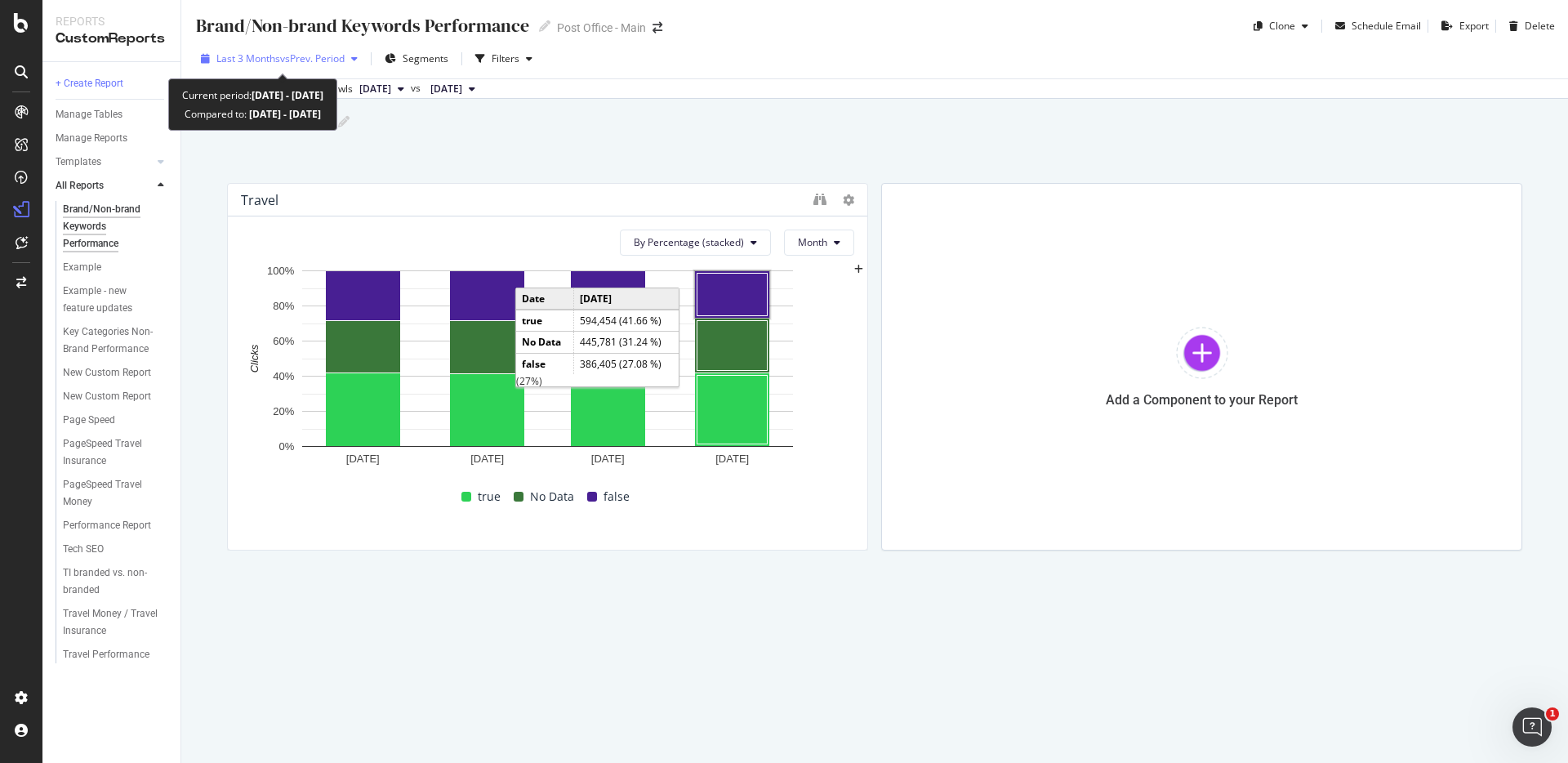
click at [313, 62] on span "vs Prev. Period" at bounding box center [312, 58] width 64 height 14
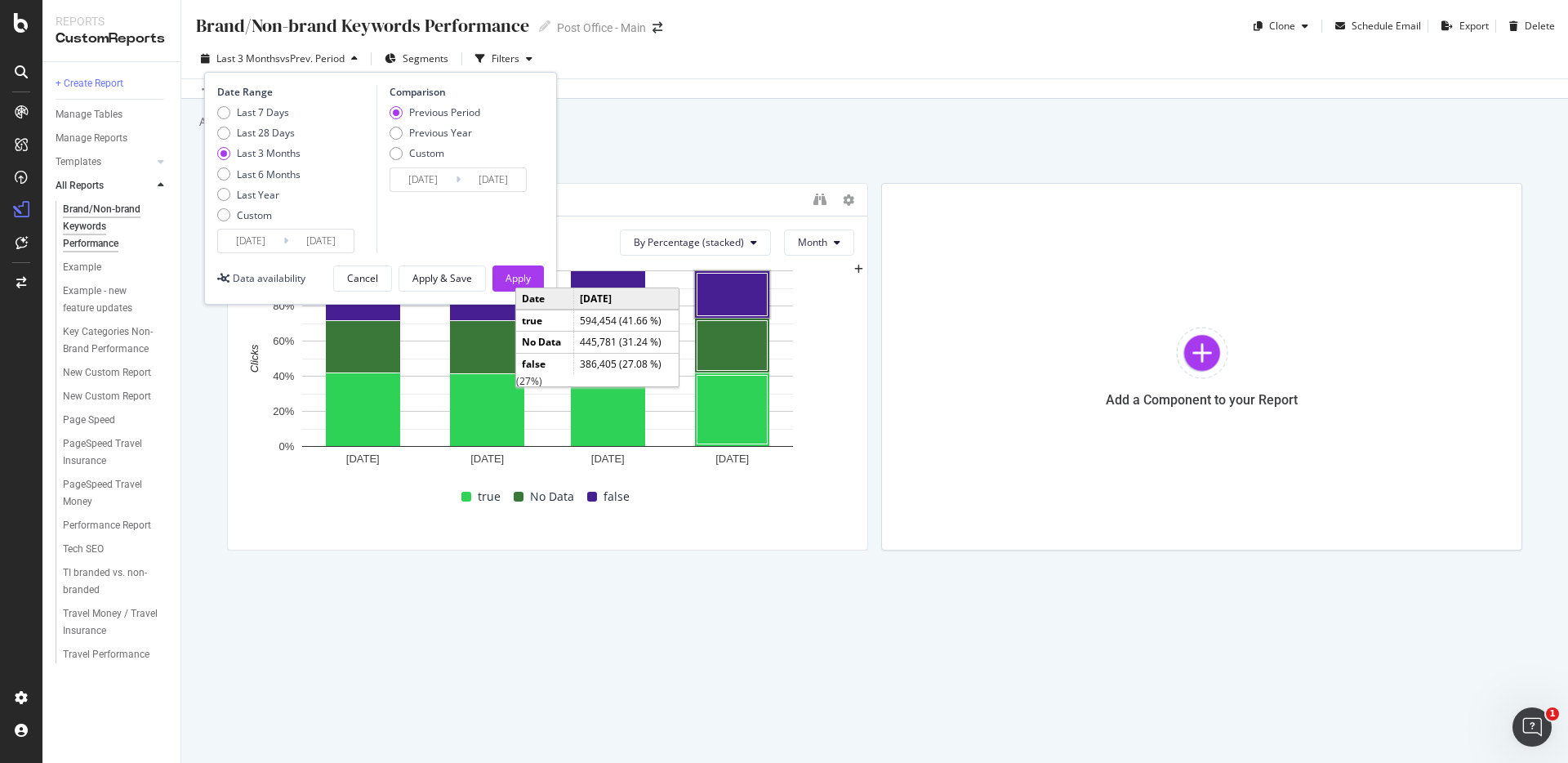
click at [256, 237] on input "2025/05/18" at bounding box center [250, 241] width 65 height 23
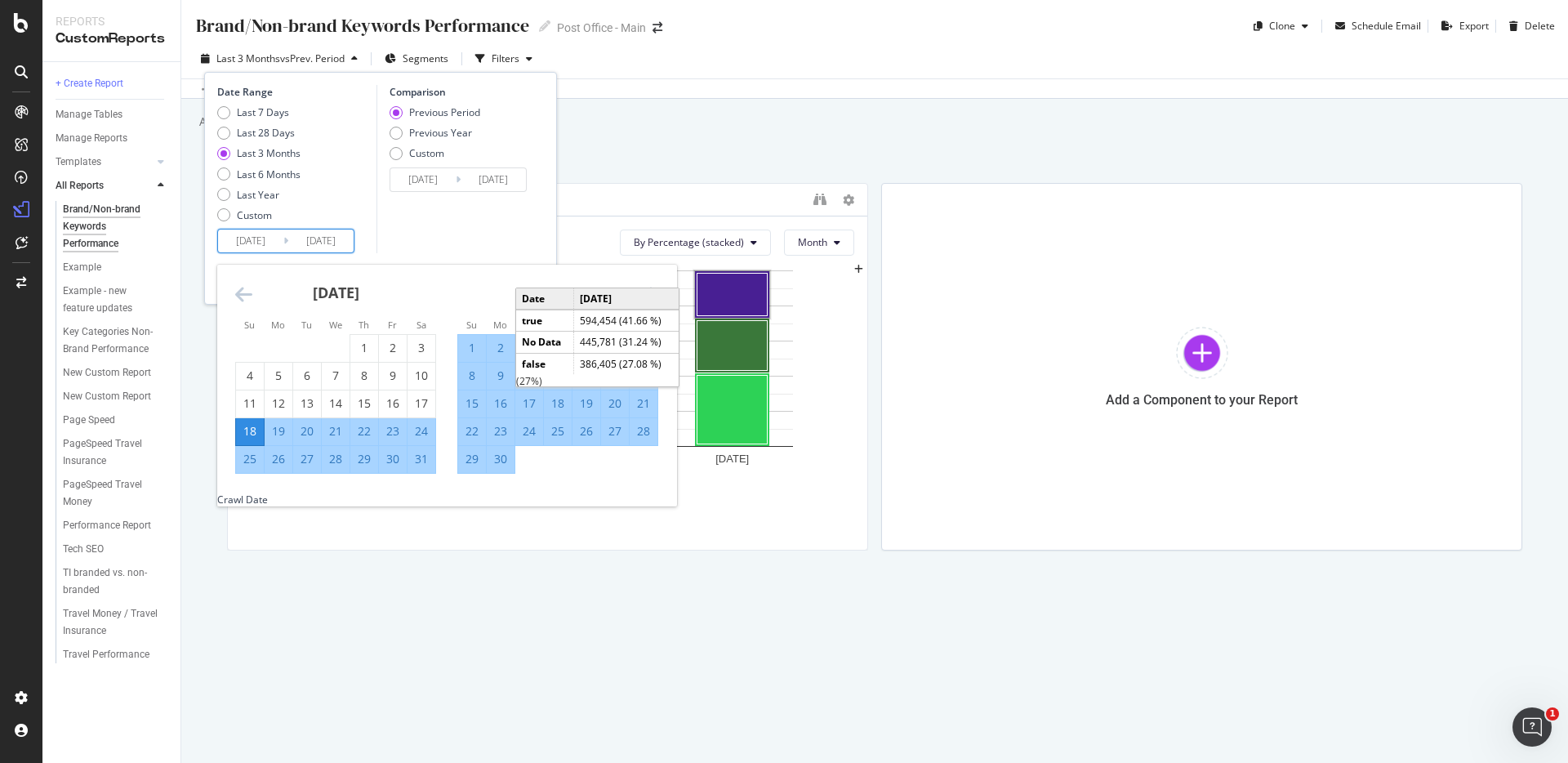
click at [248, 295] on icon "Move backward to switch to the previous month." at bounding box center [243, 294] width 17 height 20
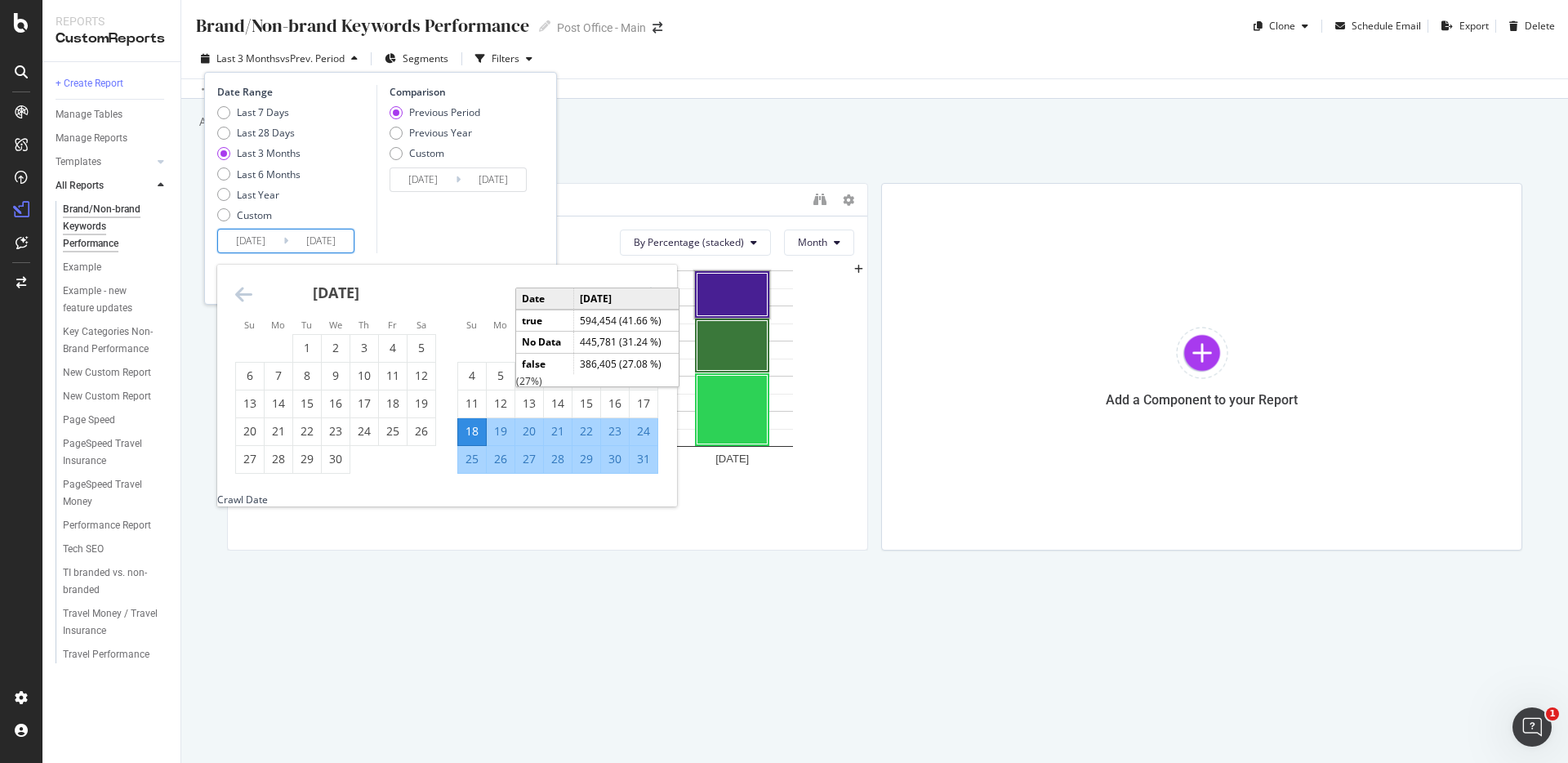
click at [248, 295] on icon "Move backward to switch to the previous month." at bounding box center [243, 294] width 17 height 20
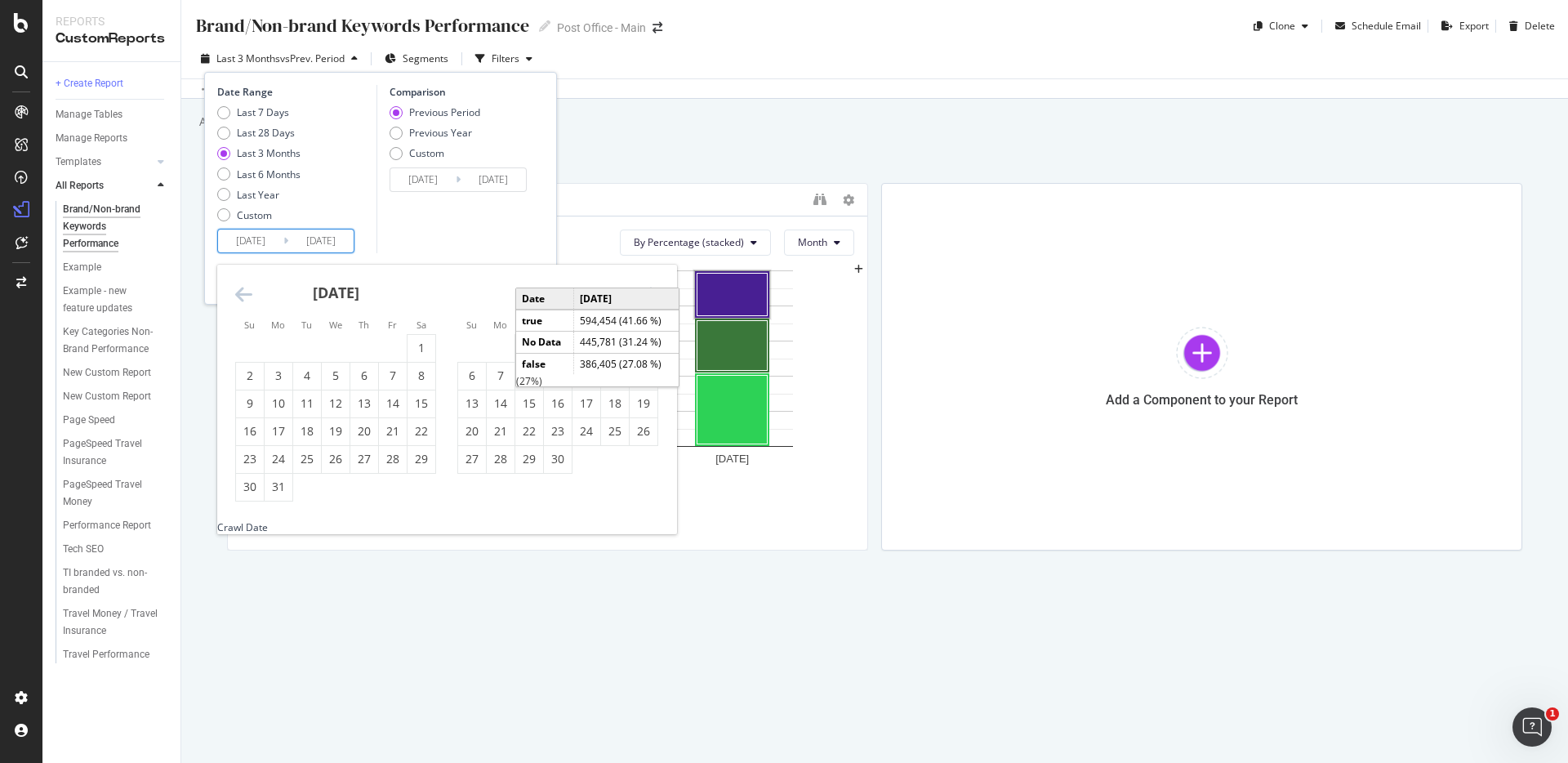
click at [248, 295] on icon "Move backward to switch to the previous month." at bounding box center [243, 294] width 17 height 20
click at [338, 356] on div "1" at bounding box center [335, 348] width 28 height 16
type input "2025/01/01"
type input "2024/05/16"
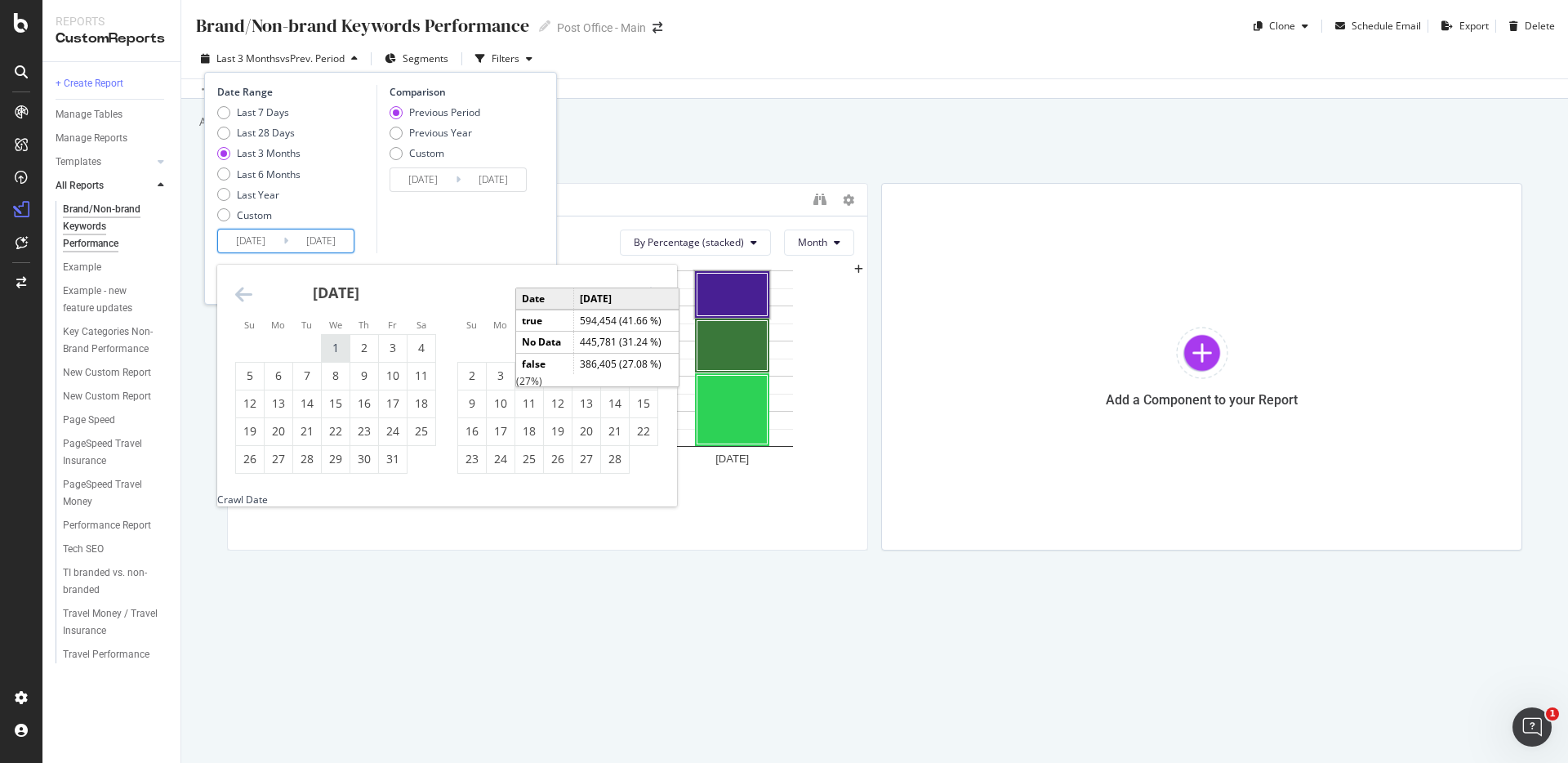
type input "2024/12/31"
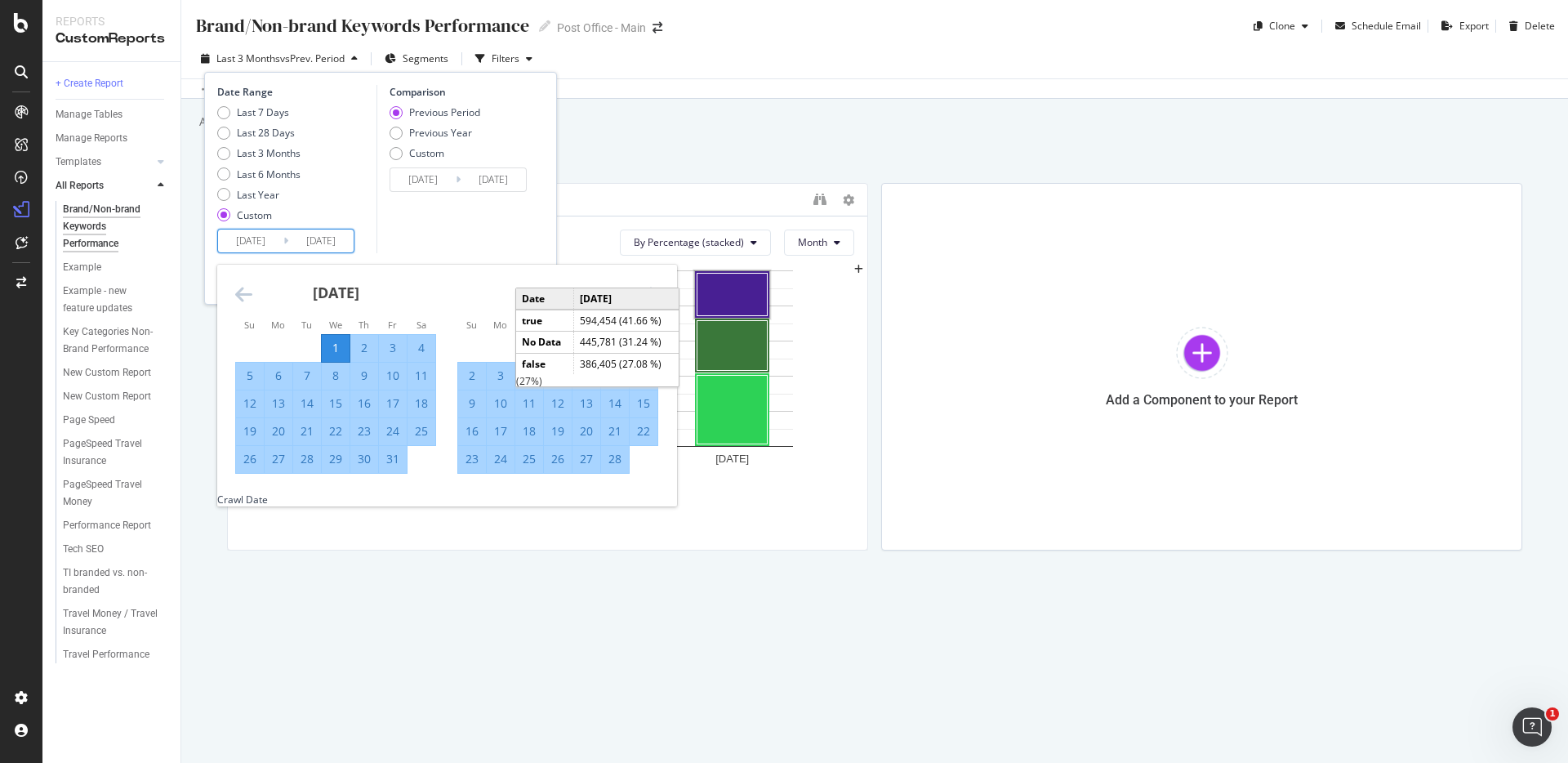
click at [459, 289] on div "February 2025" at bounding box center [557, 299] width 201 height 69
click at [657, 290] on icon "Move forward to switch to the next month." at bounding box center [650, 294] width 17 height 20
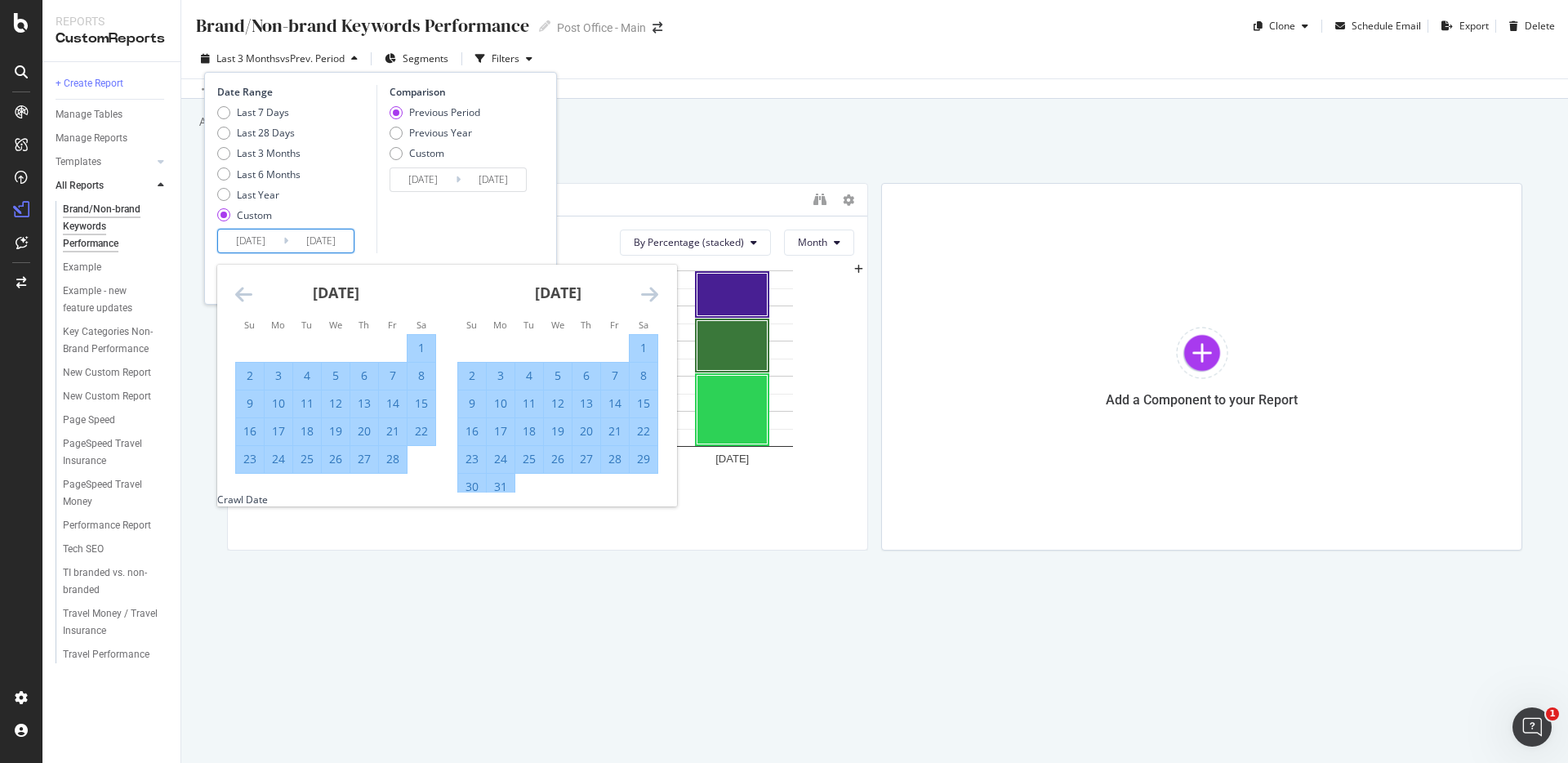
click at [495, 492] on div "31" at bounding box center [501, 487] width 28 height 16
type input "2025/03/31"
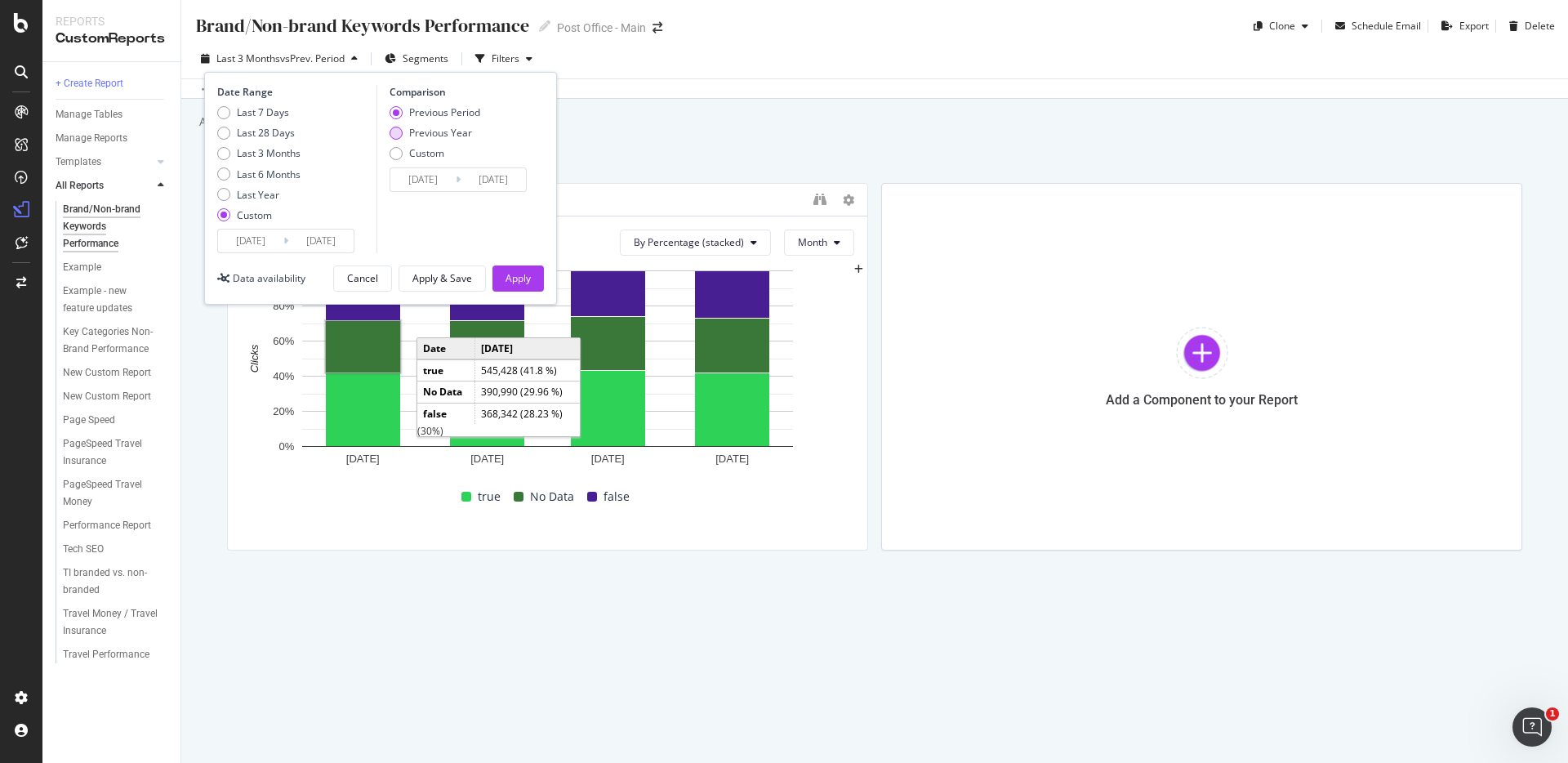
click at [451, 131] on div "Previous Year" at bounding box center [441, 132] width 62 height 14
type input "2024/01/03"
type input "2024/04/01"
click at [522, 286] on div "Apply" at bounding box center [518, 279] width 25 height 25
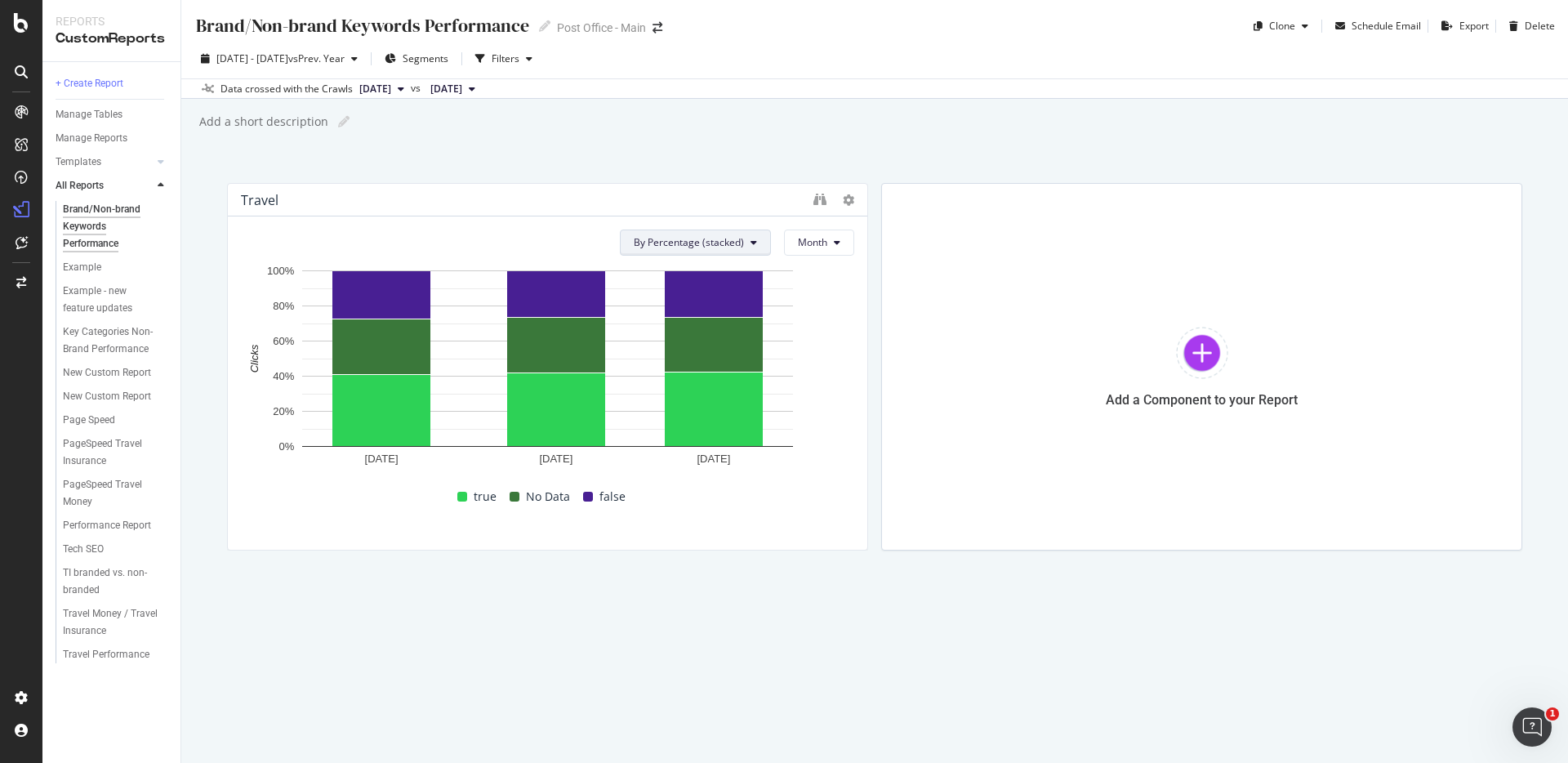
click at [634, 252] on button "By Percentage (stacked)" at bounding box center [696, 243] width 151 height 26
click at [640, 271] on span "By Value" at bounding box center [692, 275] width 113 height 15
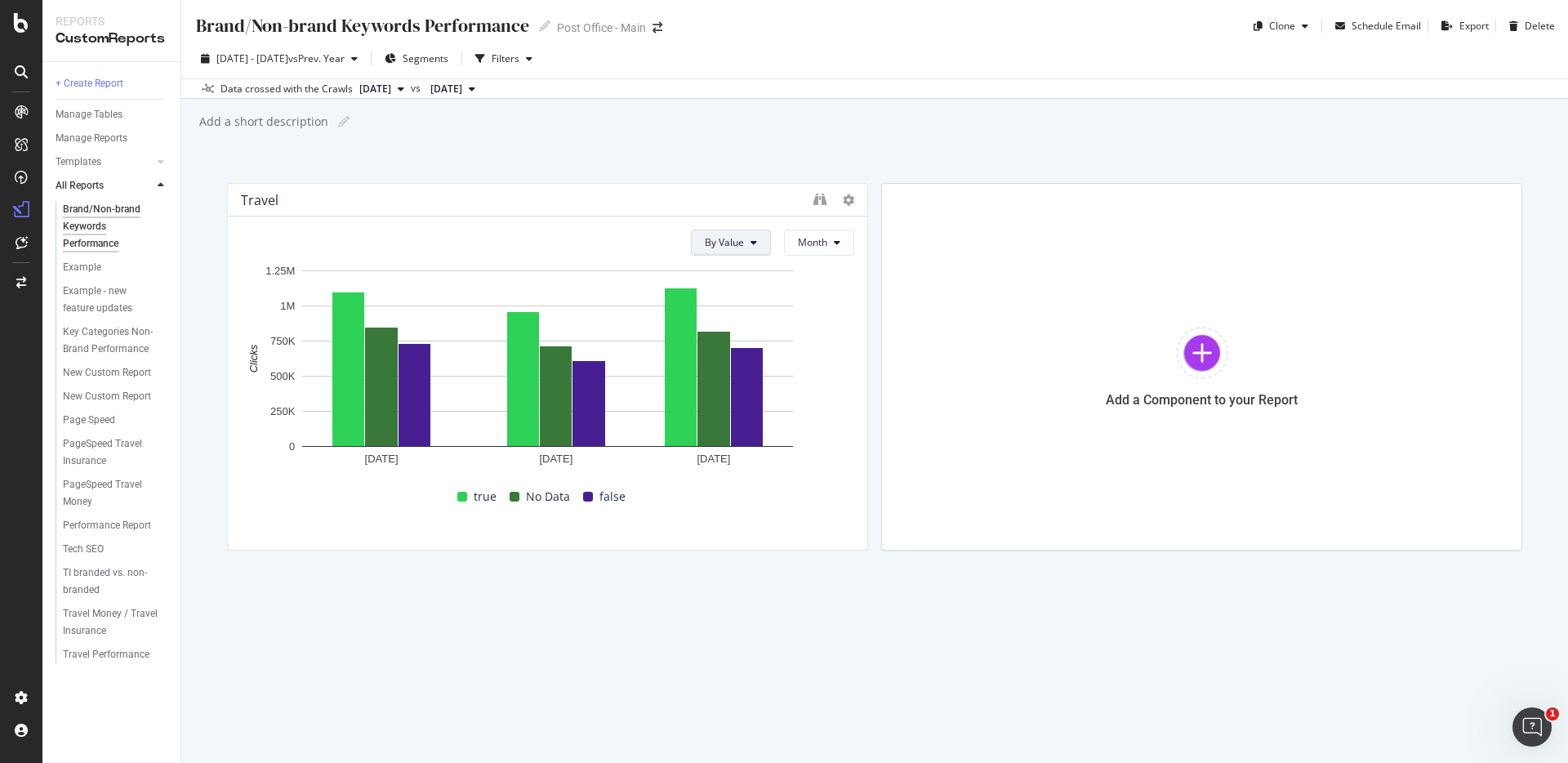
click at [709, 245] on span "By Value" at bounding box center [724, 242] width 39 height 14
click at [718, 304] on span "By Value (stacked)" at bounding box center [760, 306] width 110 height 15
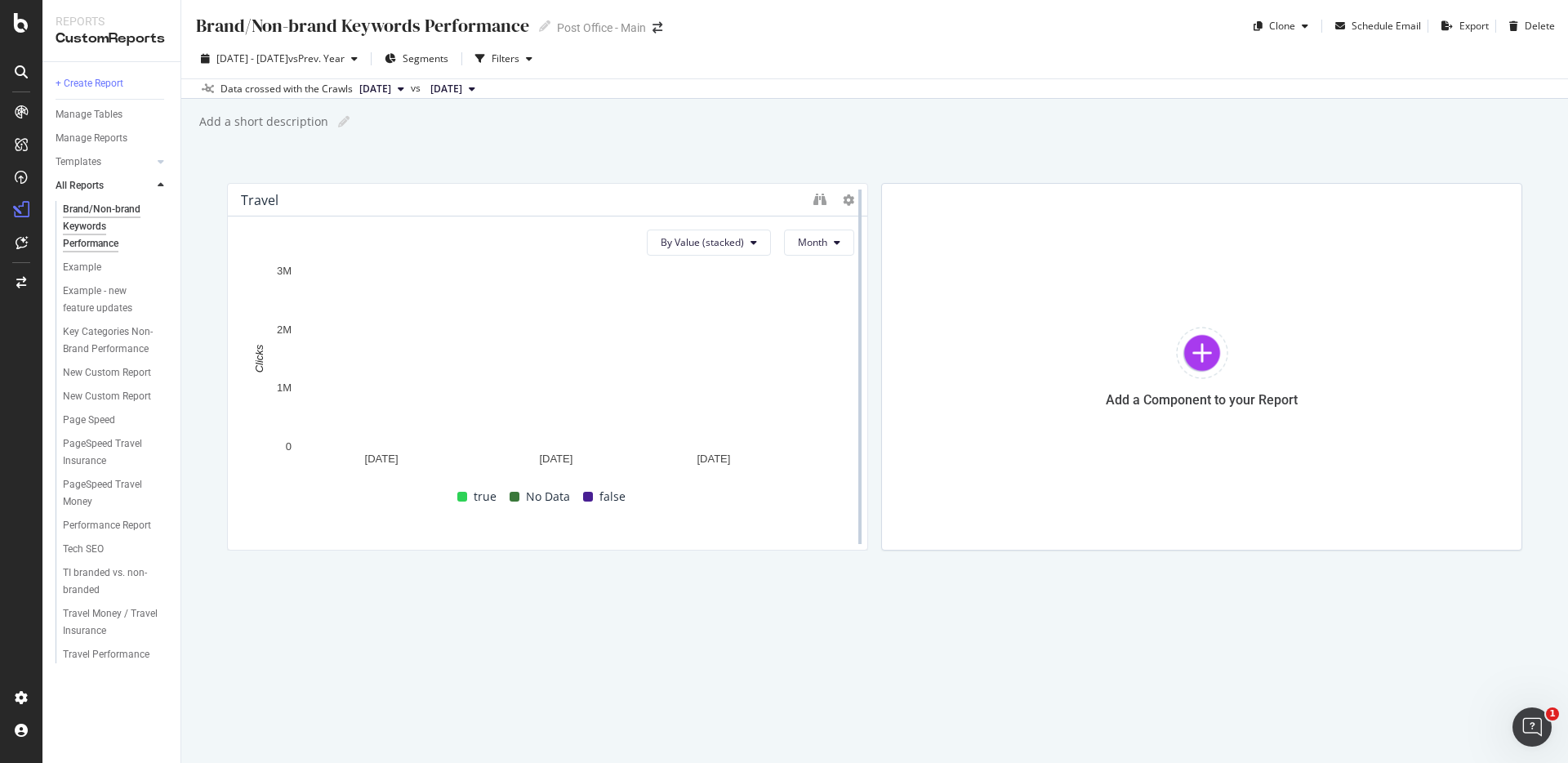
click at [853, 200] on div at bounding box center [860, 367] width 16 height 368
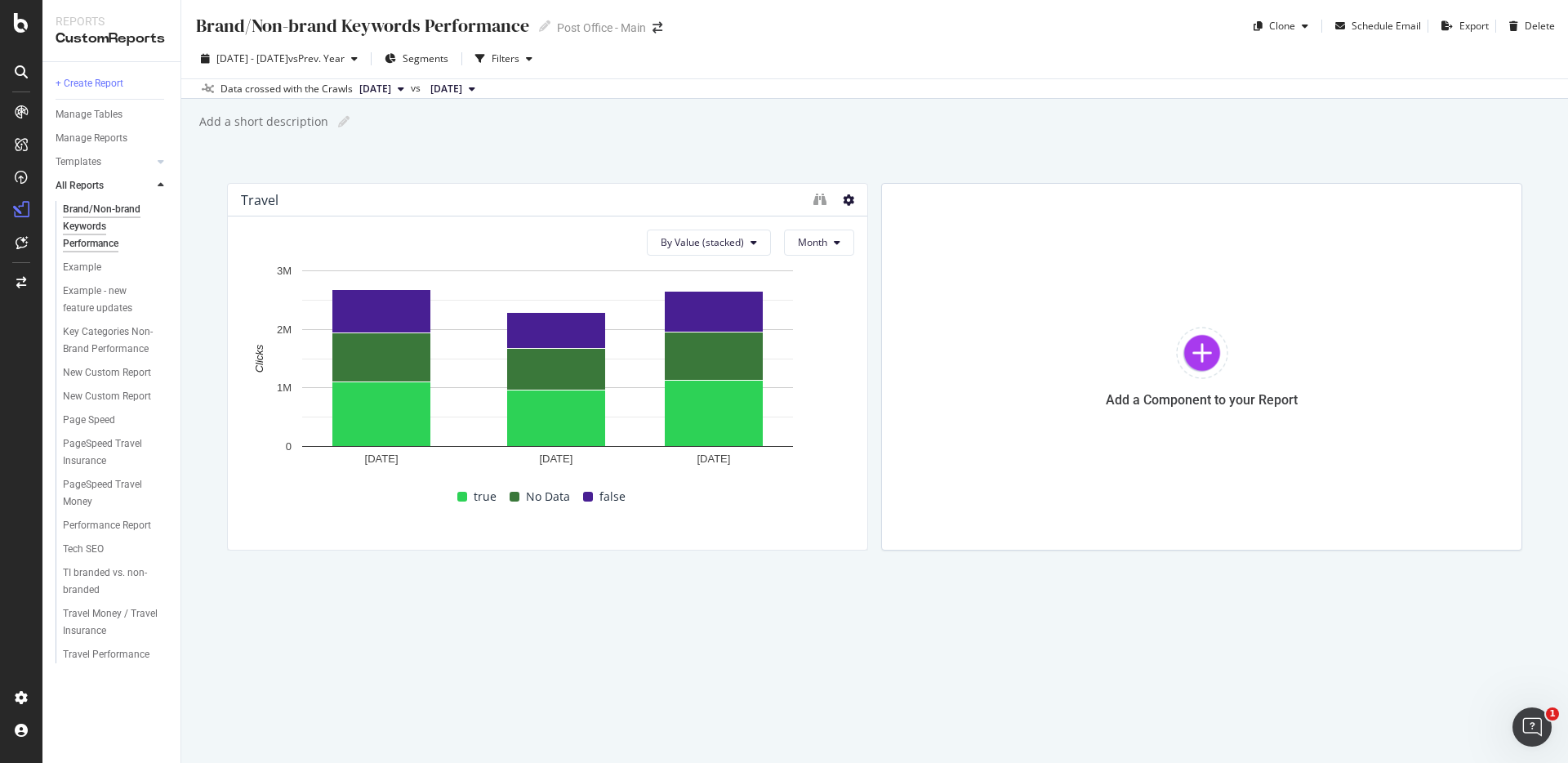
click at [846, 200] on icon at bounding box center [849, 200] width 12 height 12
click at [824, 196] on icon "binoculars" at bounding box center [820, 199] width 13 height 13
click at [751, 557] on div "Brand/Non-brand Keywords Performance Brand/Non-brand Keywords Performance Post …" at bounding box center [875, 382] width 1387 height 763
click at [365, 520] on div "1 Jan. 2025 1 Feb. 2025 1 Mar. 2025 0 1M 2M 3M Clicks Date true No Data false J…" at bounding box center [548, 400] width 613 height 275
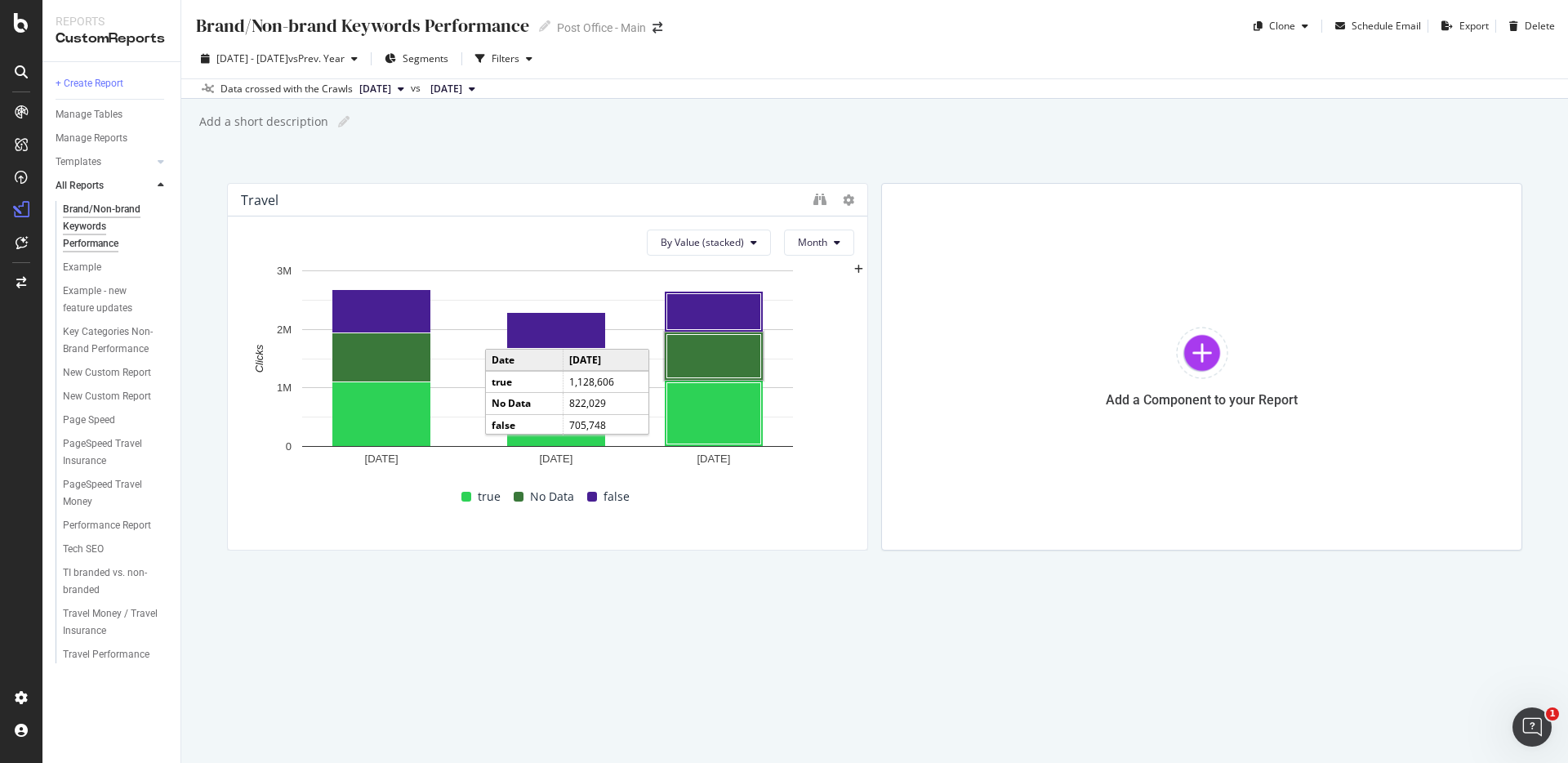
click at [721, 353] on rect "A chart." at bounding box center [715, 356] width 94 height 44
click at [717, 310] on rect "A chart." at bounding box center [715, 312] width 94 height 36
click at [714, 354] on rect "A chart." at bounding box center [715, 356] width 94 height 44
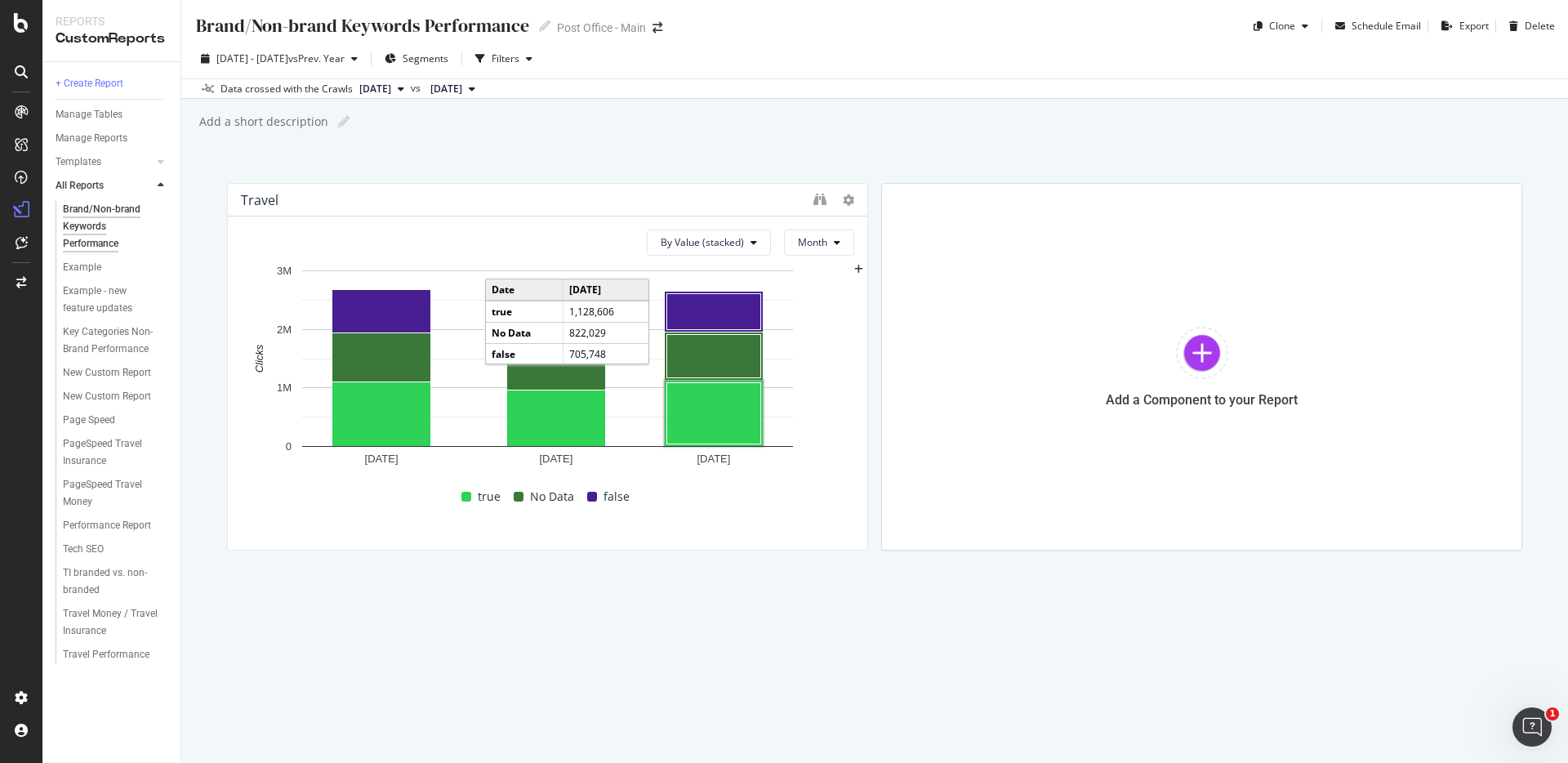
click at [712, 441] on rect "A chart." at bounding box center [715, 414] width 94 height 62
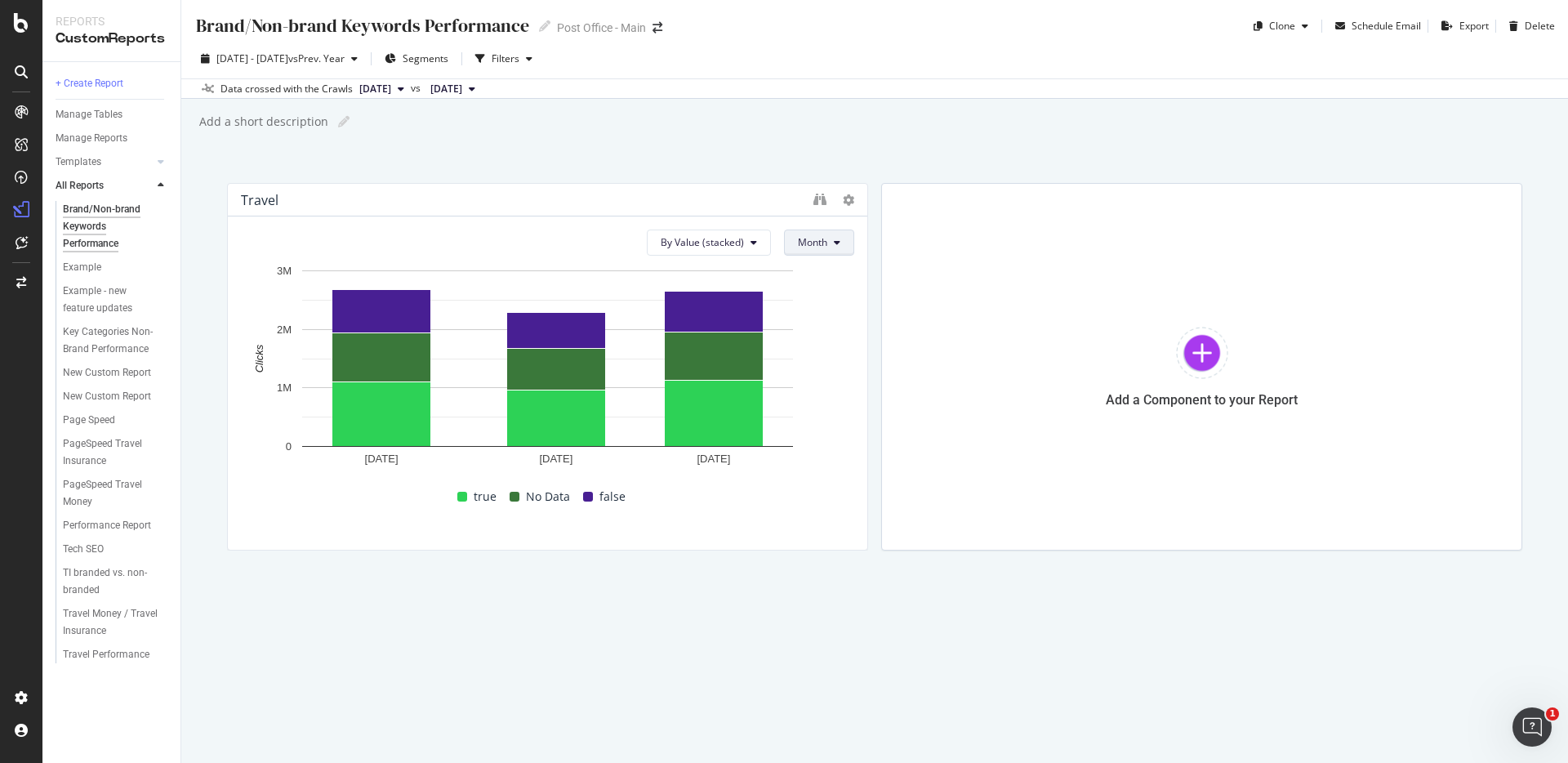
click at [831, 247] on button "Month" at bounding box center [819, 243] width 70 height 26
click at [806, 525] on div "1 Jan. 2025 1 Feb. 2025 1 Mar. 2025 0 1M 2M 3M Clicks Date true No Data false J…" at bounding box center [548, 400] width 613 height 275
click at [802, 244] on span "Month" at bounding box center [813, 242] width 30 height 14
click at [518, 646] on div "Brand/Non-brand Keywords Performance Brand/Non-brand Keywords Performance Post …" at bounding box center [875, 382] width 1387 height 763
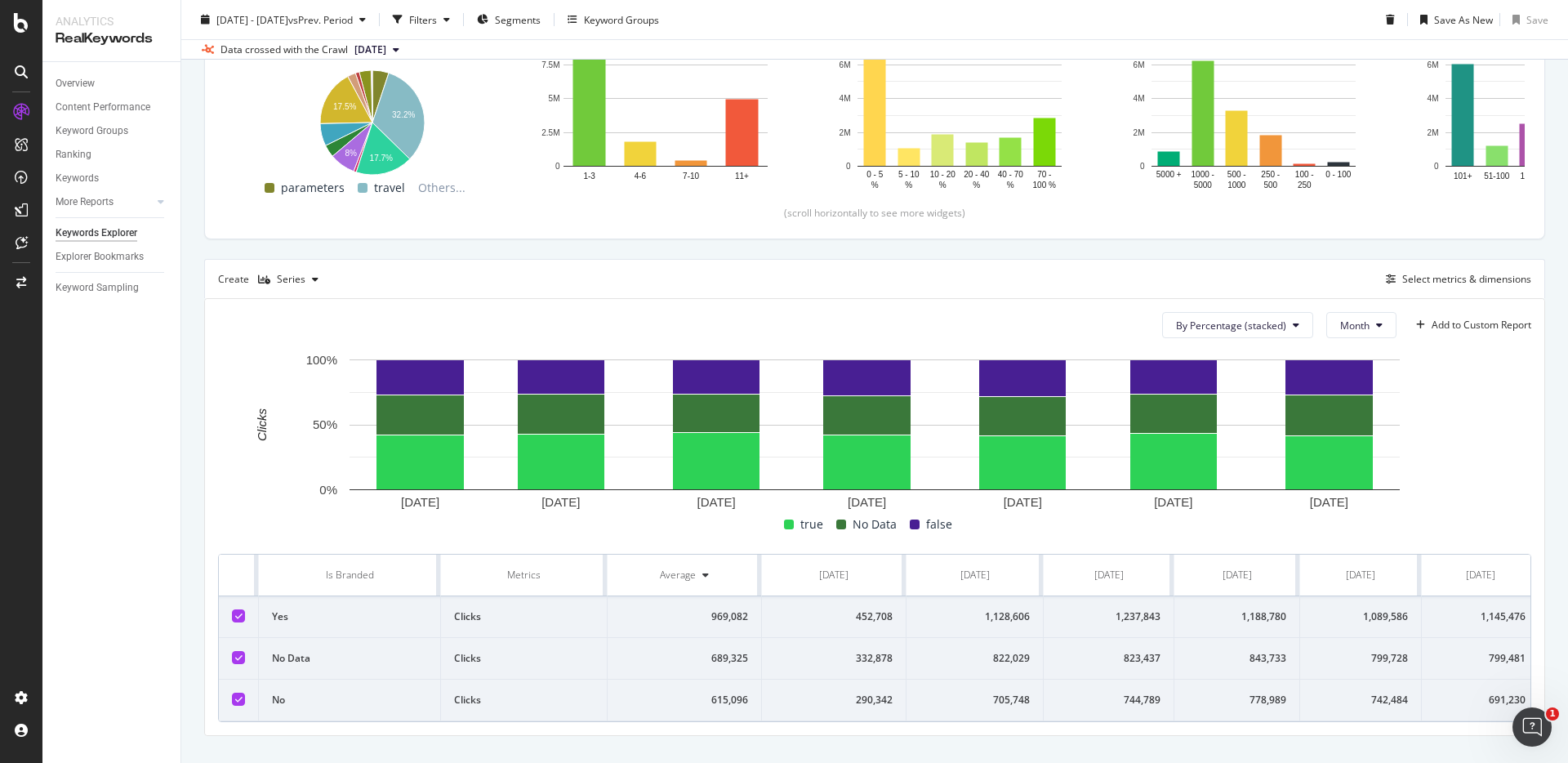
scroll to position [335, 0]
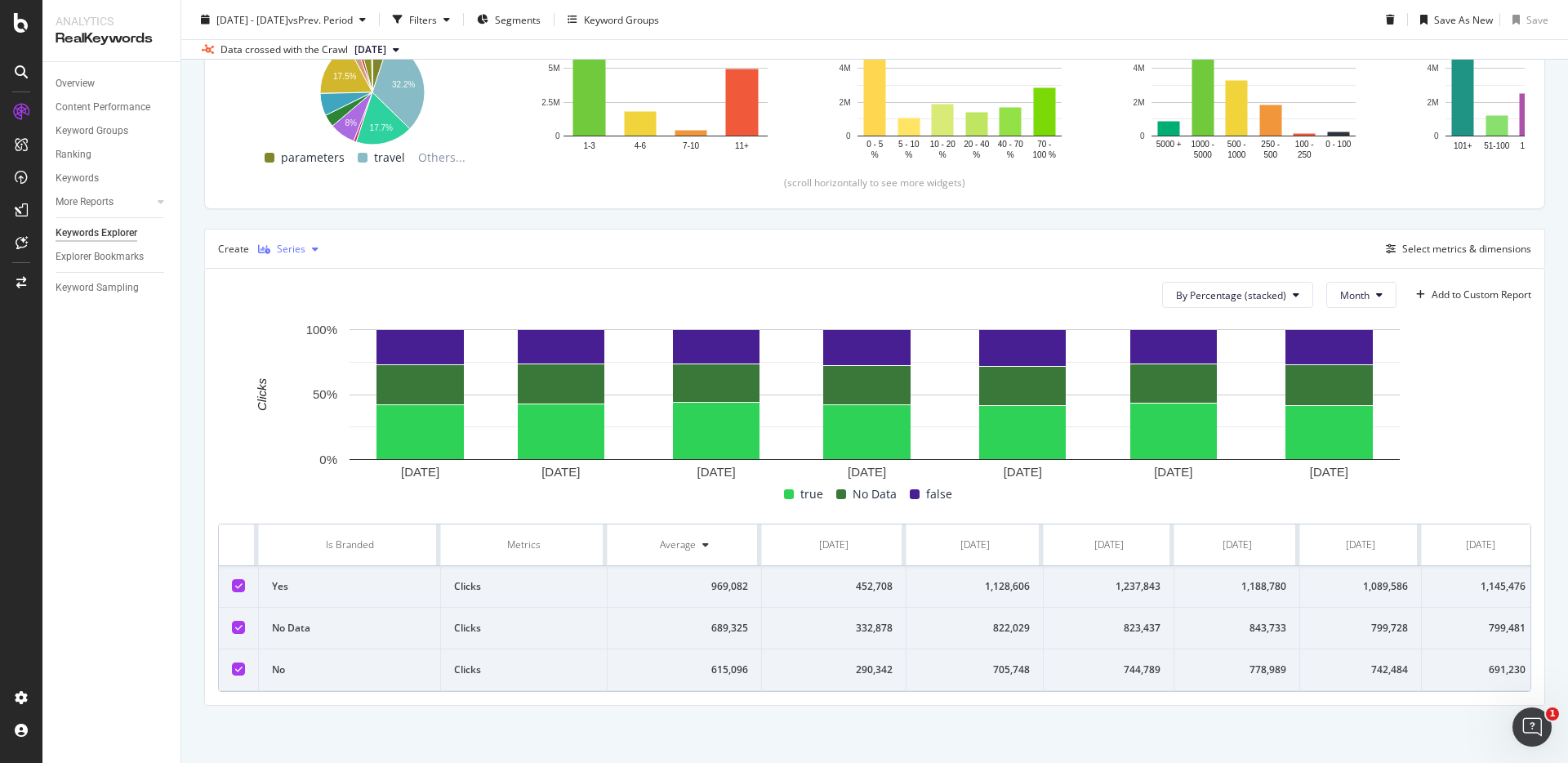
click at [312, 252] on icon "button" at bounding box center [315, 249] width 7 height 10
click at [307, 303] on div "Trend" at bounding box center [304, 303] width 27 height 14
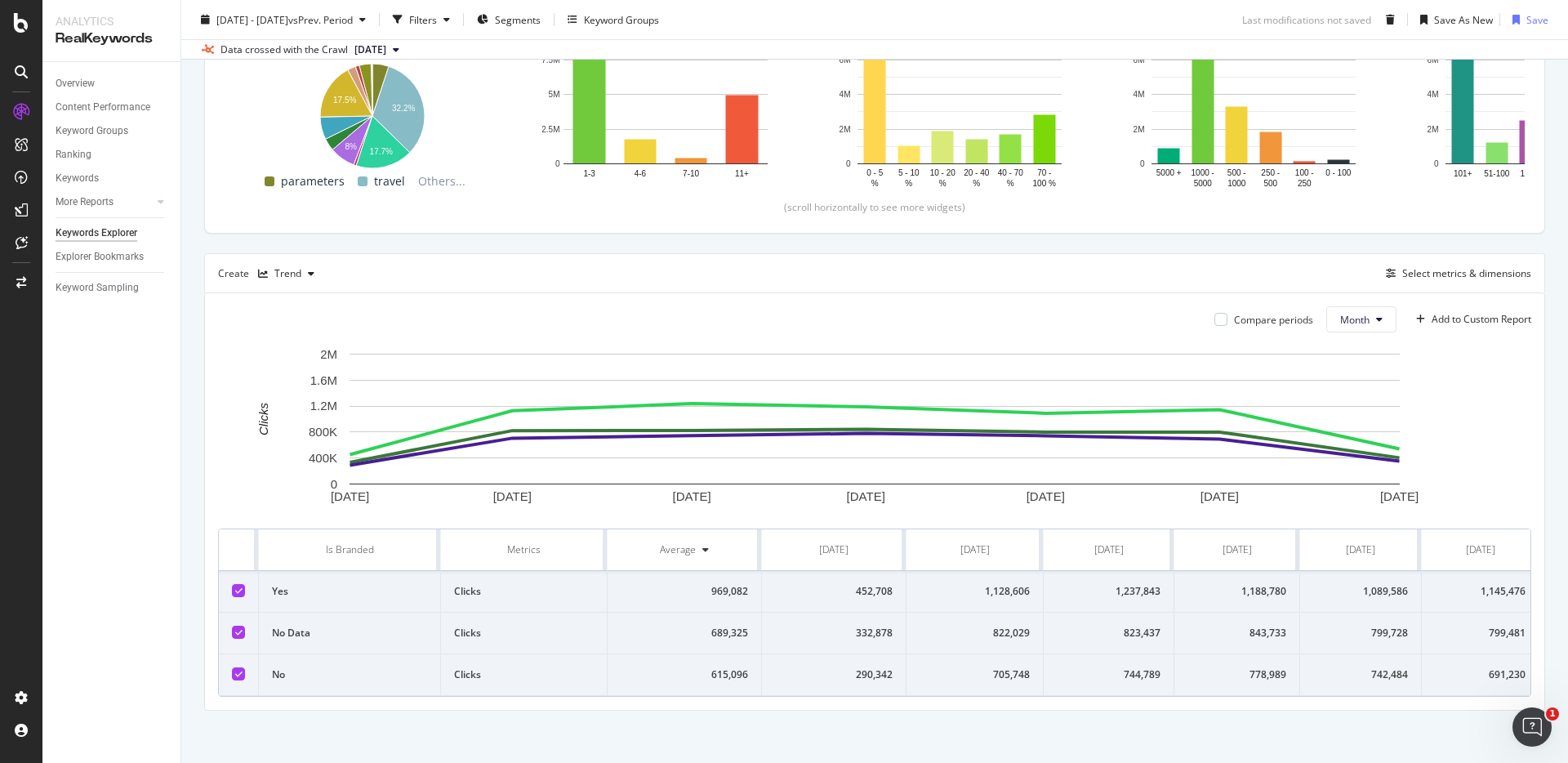
scroll to position [335, 0]
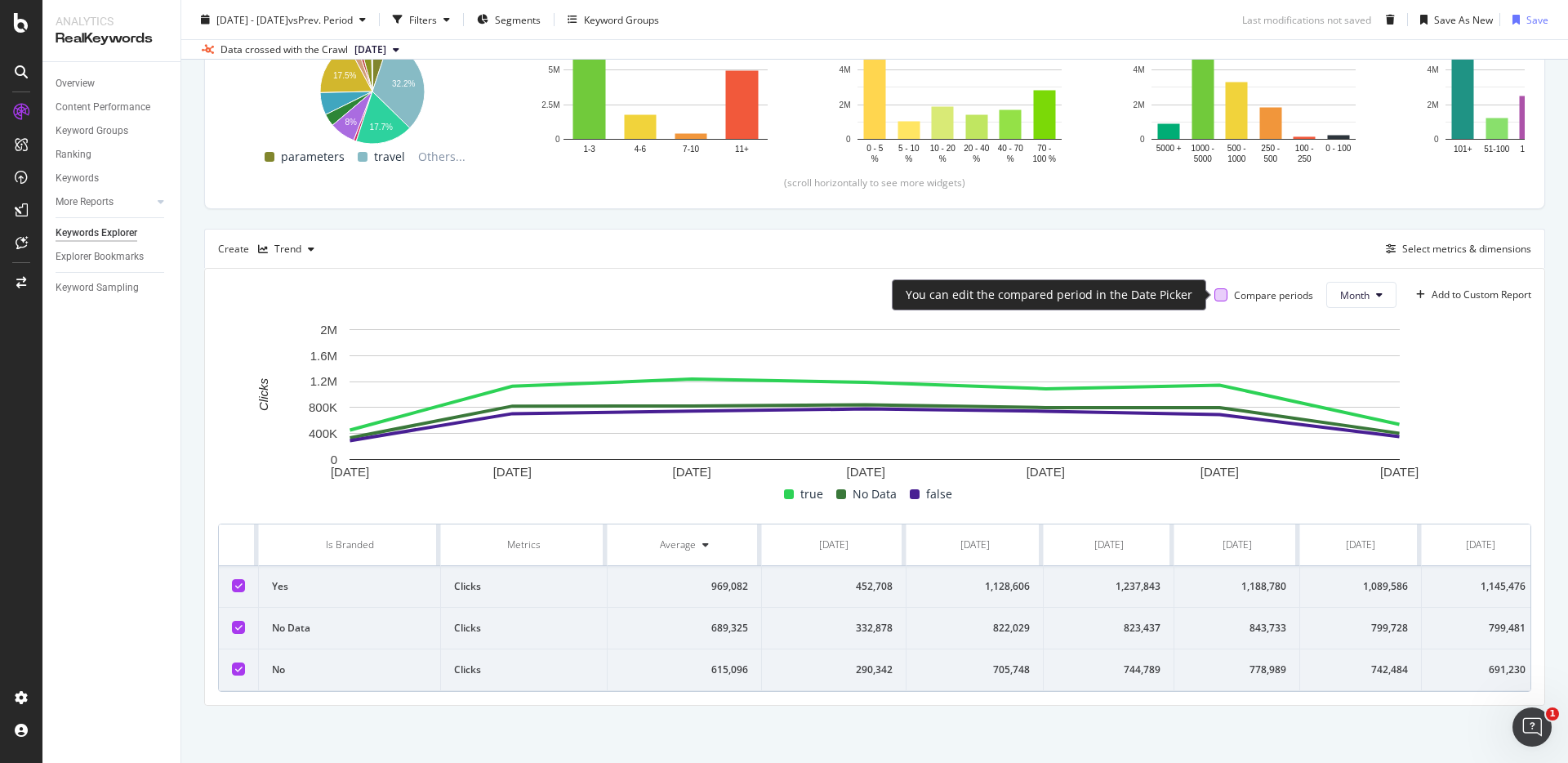
click at [1218, 293] on div at bounding box center [1221, 295] width 13 height 13
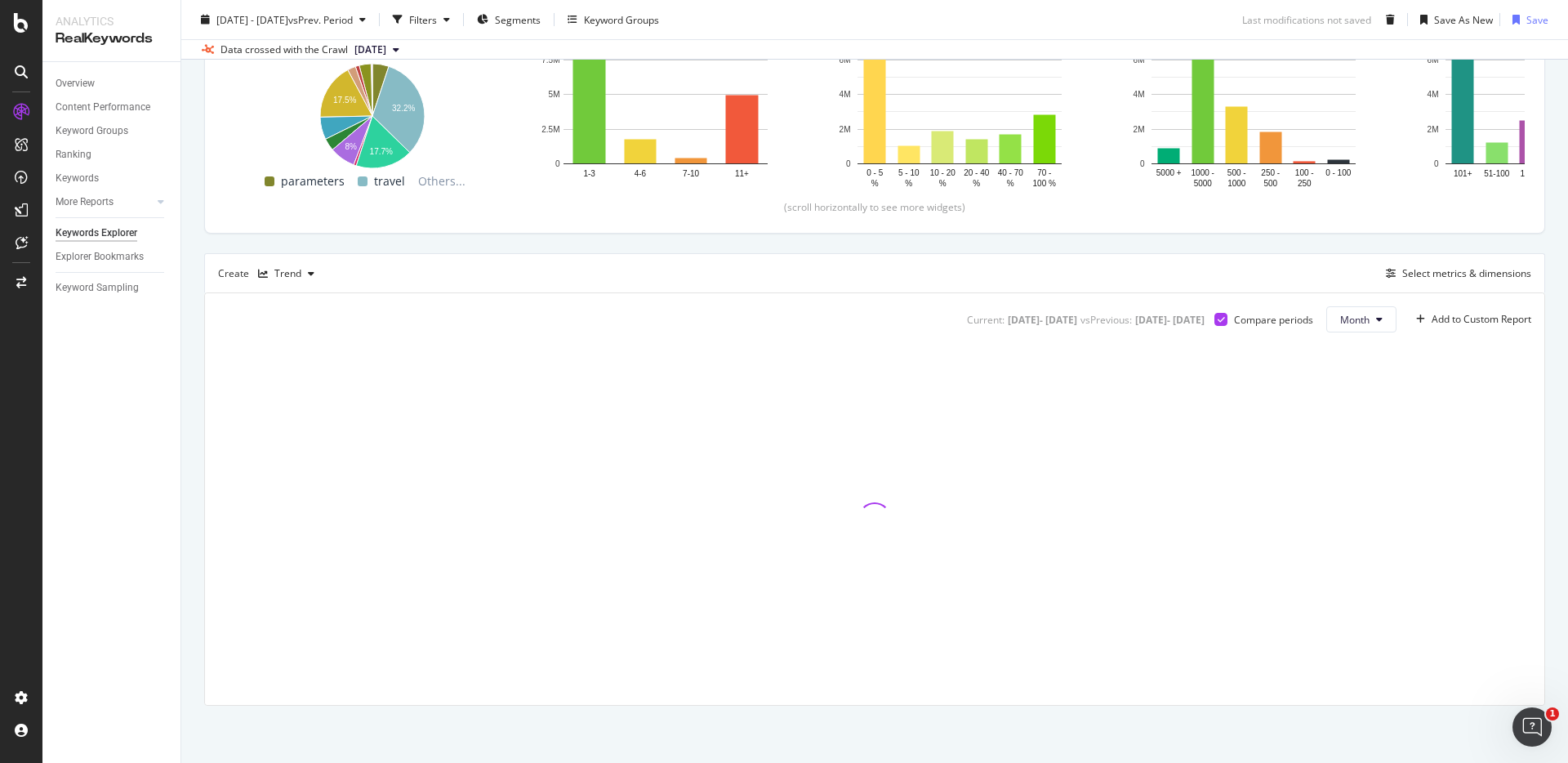
scroll to position [335, 0]
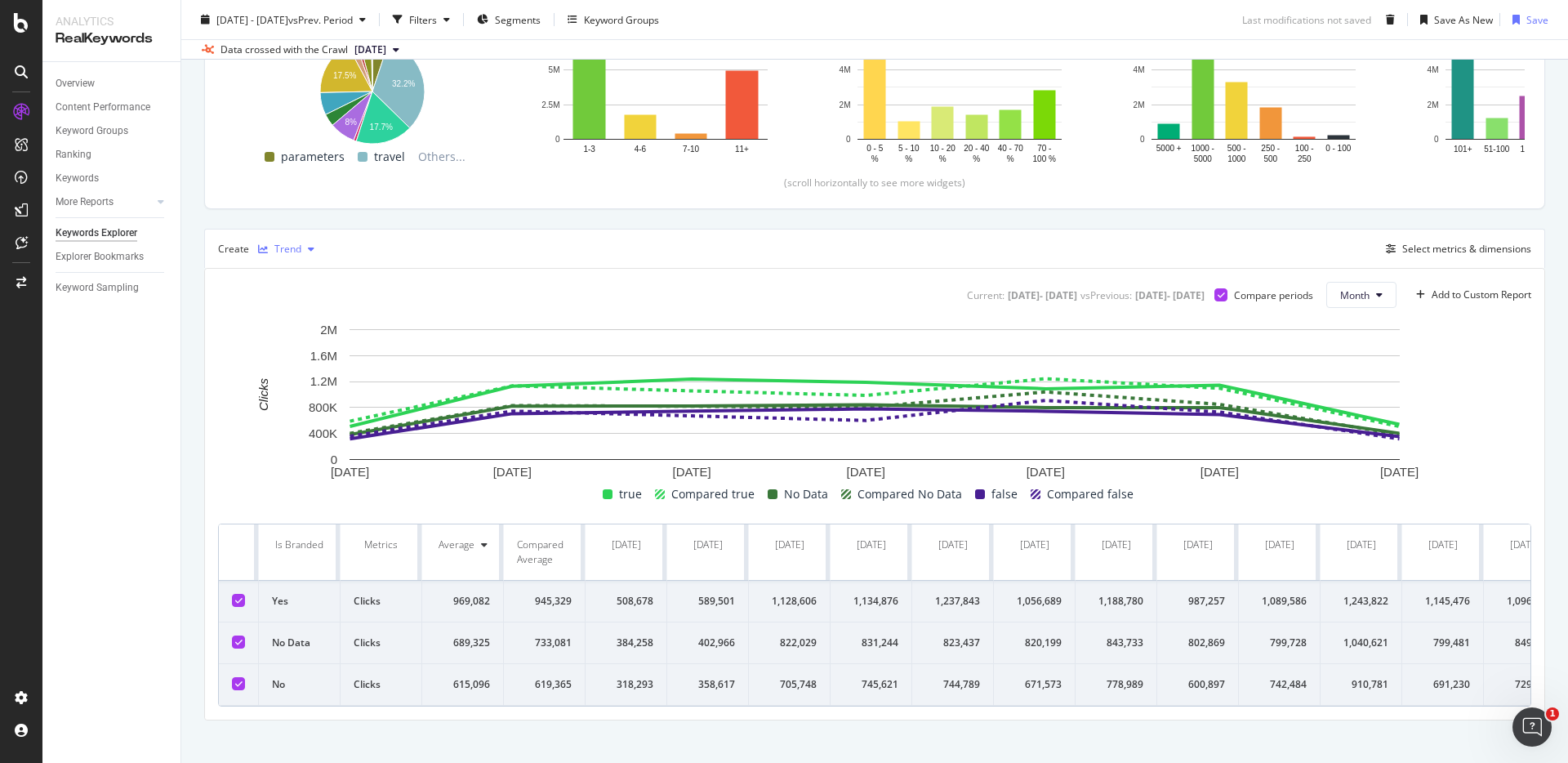
click at [306, 260] on div "Trend" at bounding box center [286, 249] width 69 height 25
click at [303, 333] on div "Series" at bounding box center [305, 330] width 29 height 14
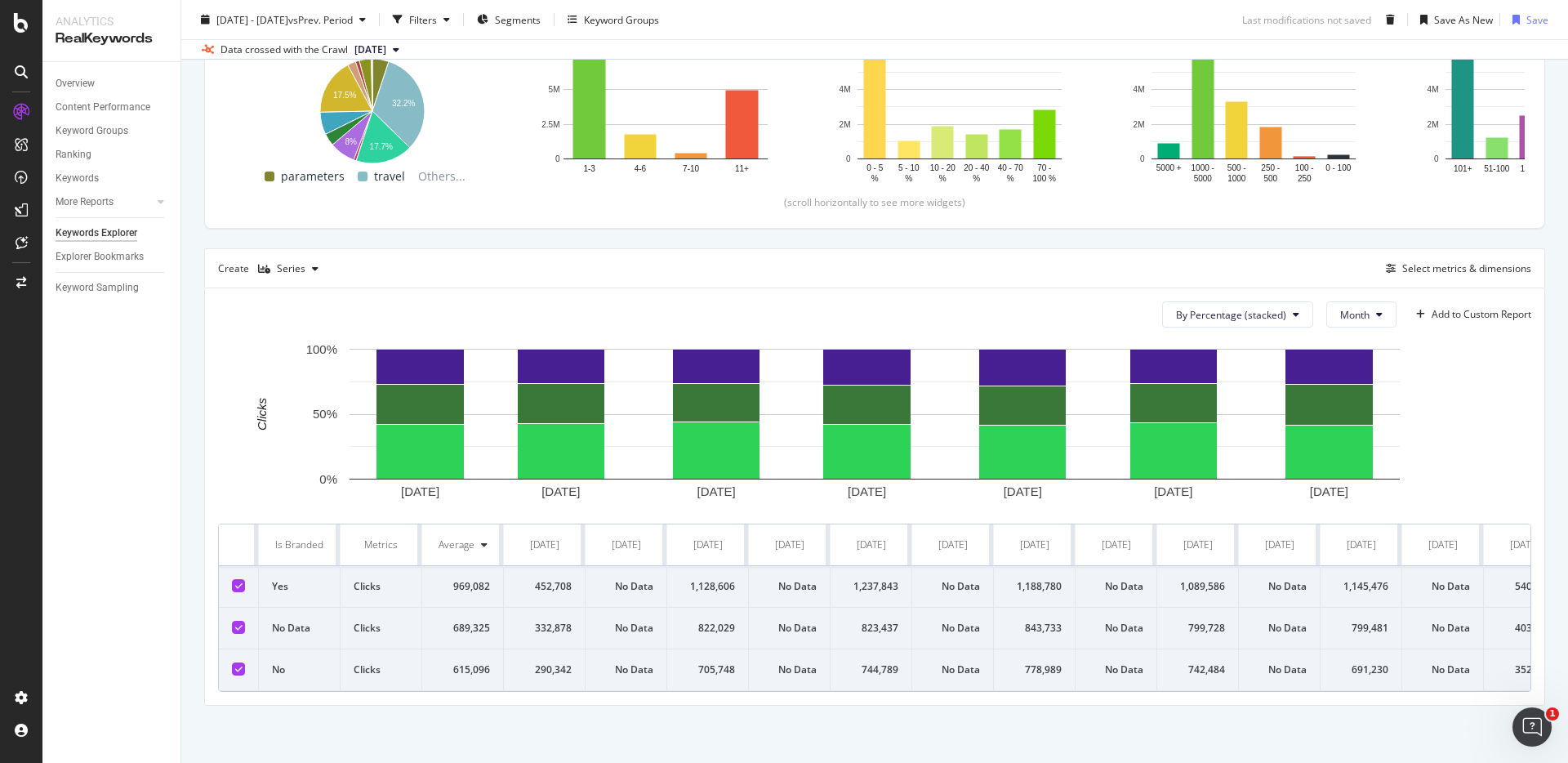
scroll to position [335, 0]
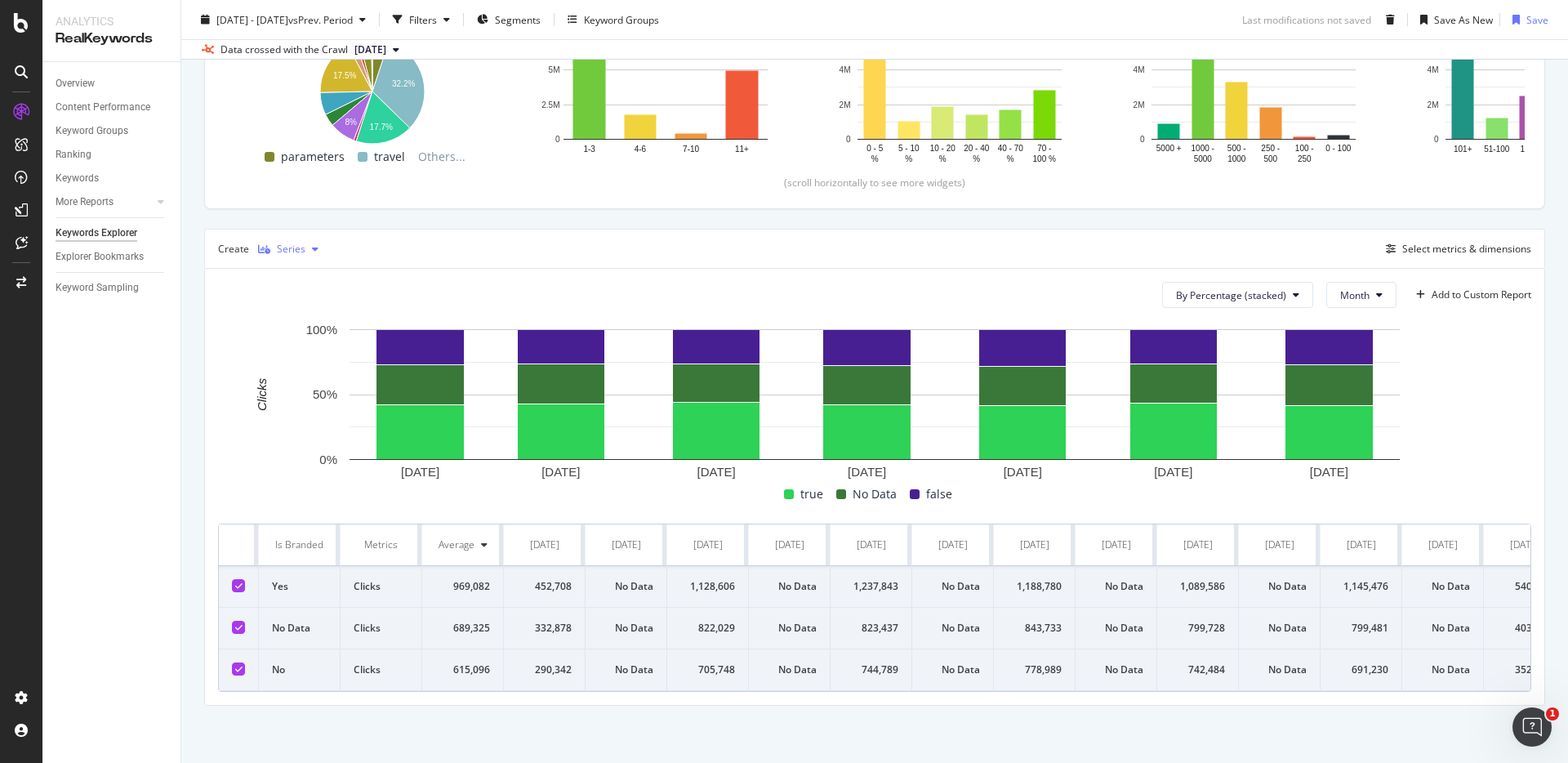
click at [307, 244] on div "button" at bounding box center [316, 249] width 20 height 10
click at [302, 364] on div "Bar" at bounding box center [295, 357] width 75 height 21
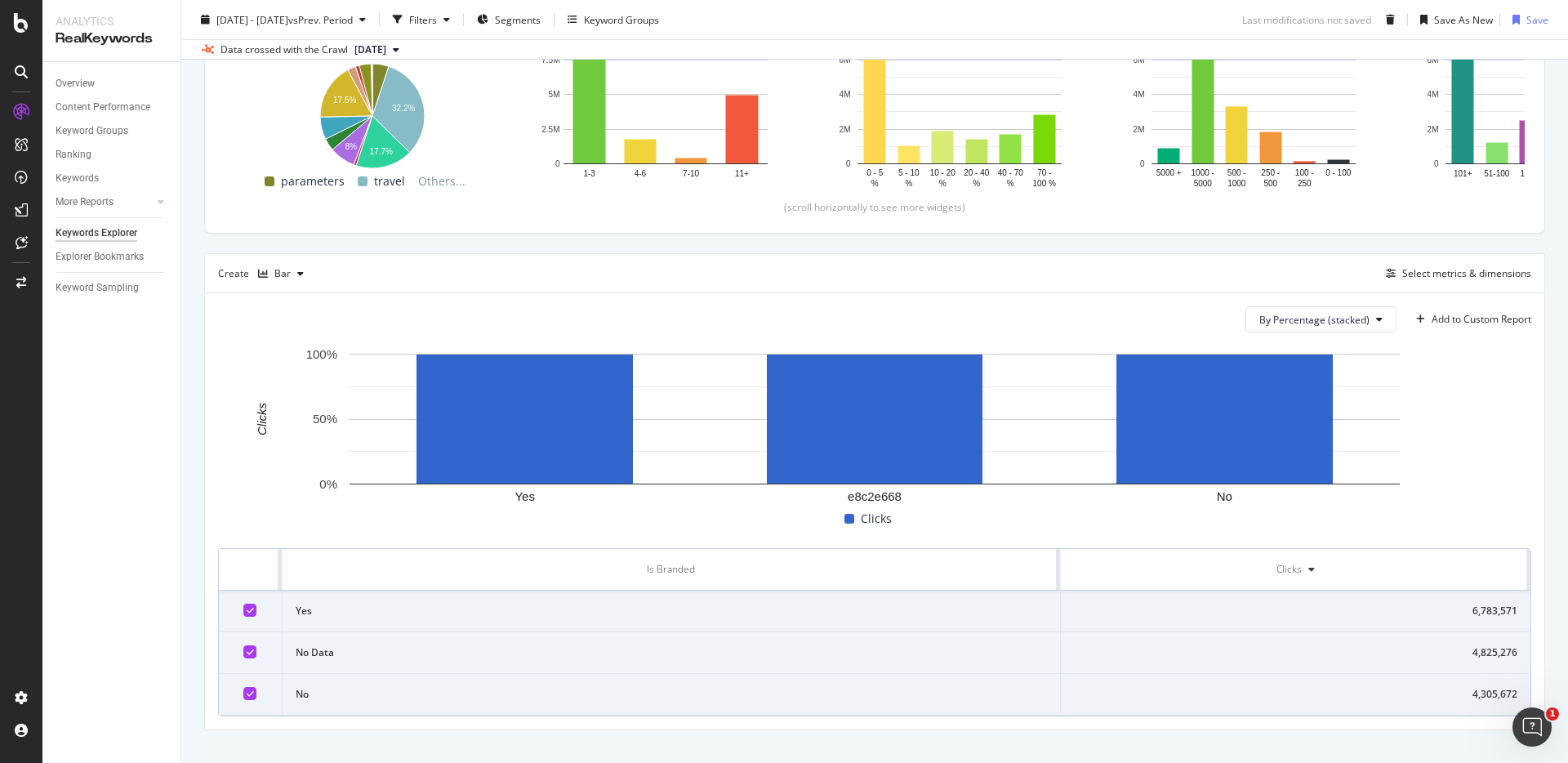
scroll to position [335, 0]
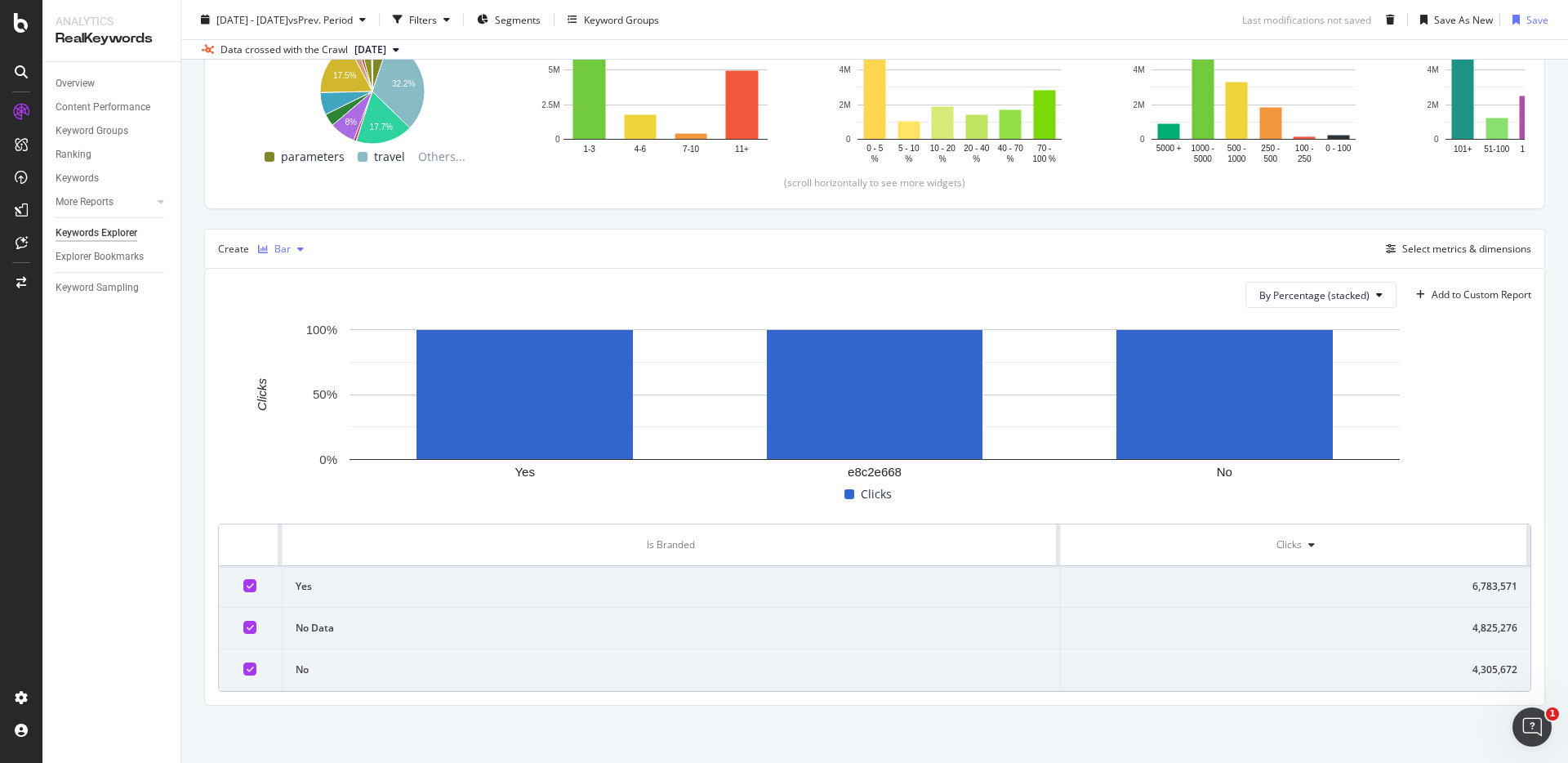
click at [302, 248] on icon "button" at bounding box center [301, 249] width 7 height 10
click at [288, 381] on div "Pie" at bounding box center [295, 385] width 74 height 21
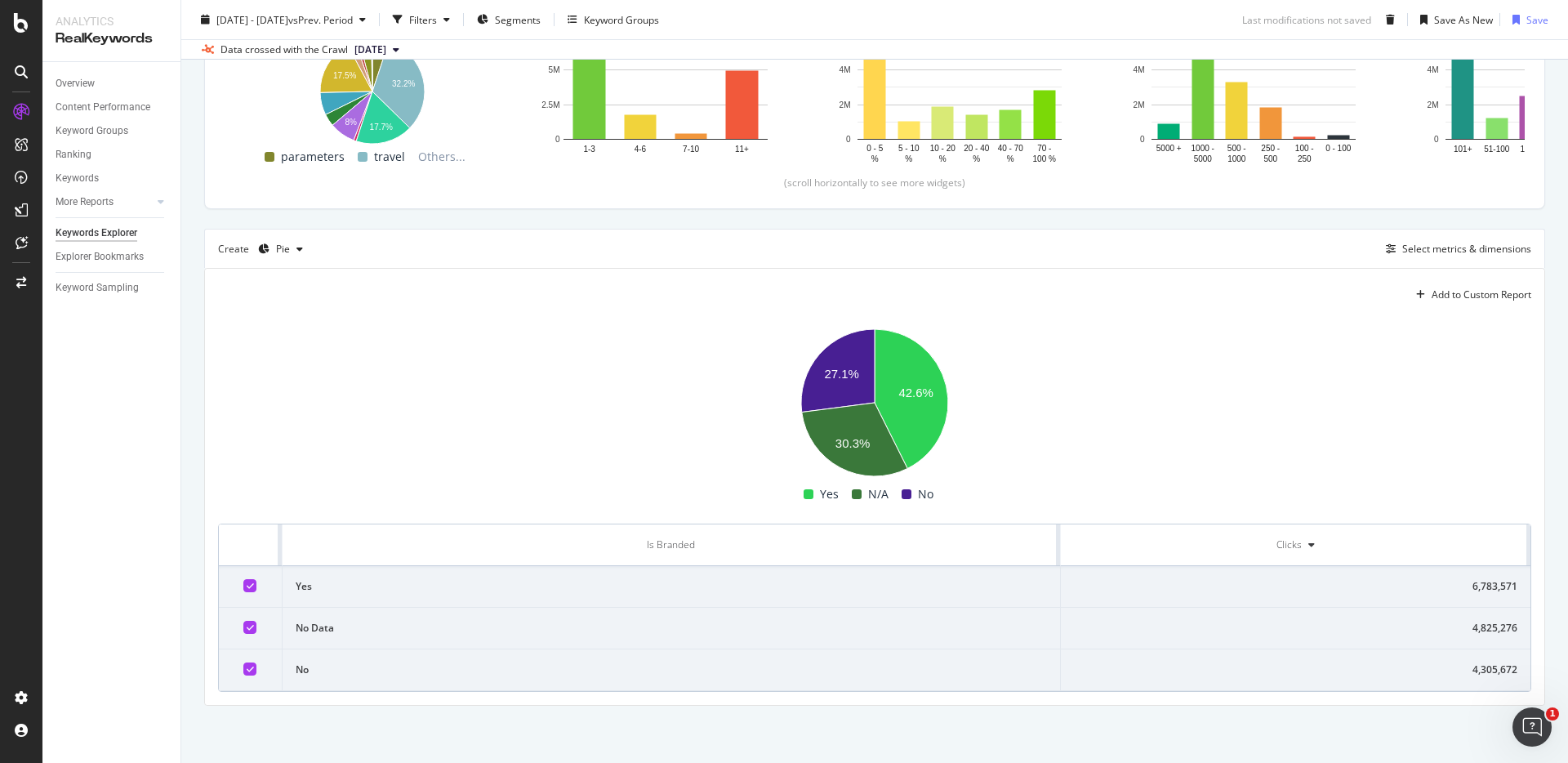
scroll to position [335, 0]
click at [305, 247] on div "button" at bounding box center [300, 249] width 20 height 10
click at [303, 279] on div "Table" at bounding box center [303, 276] width 25 height 14
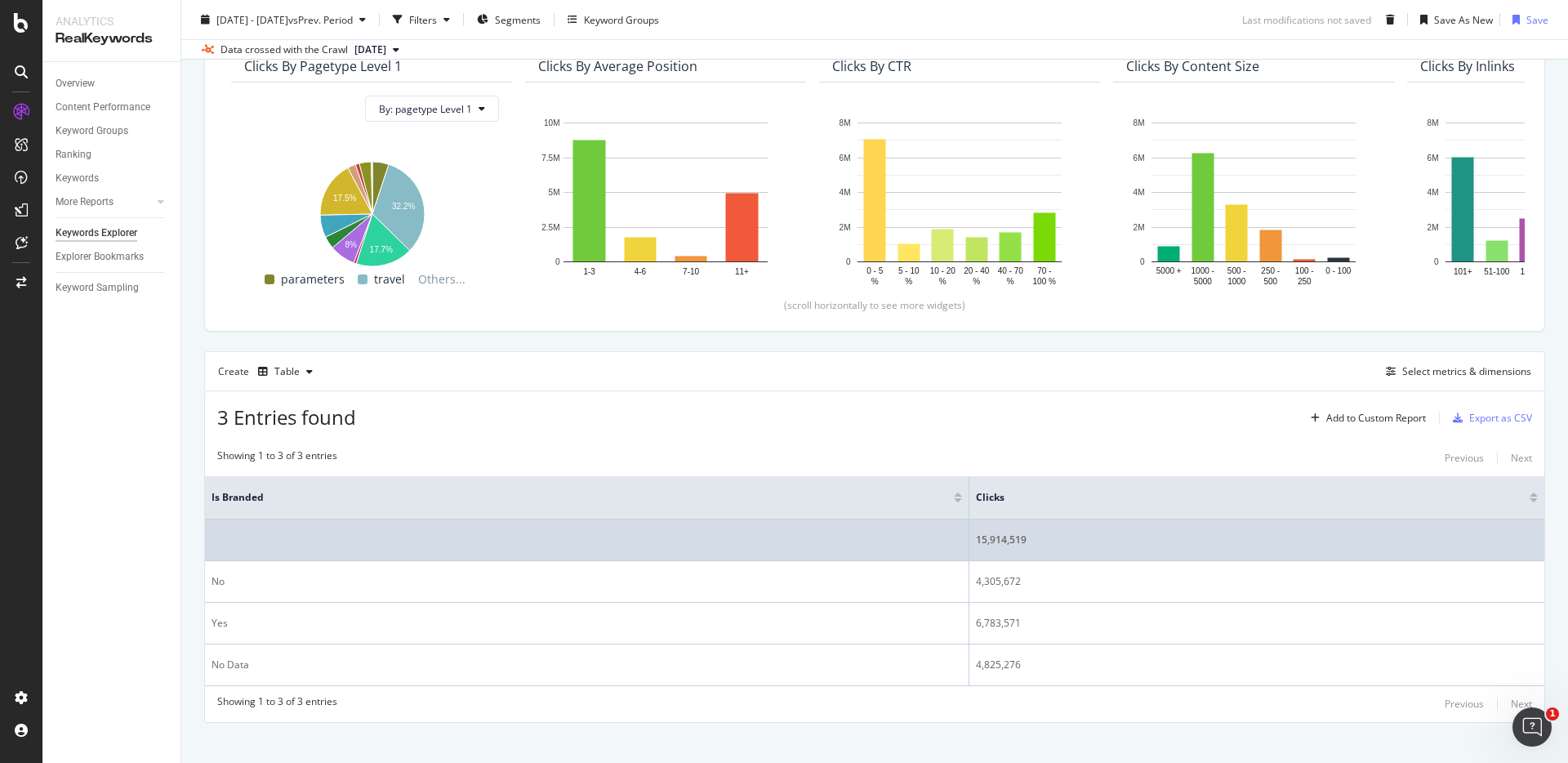
scroll to position [230, 0]
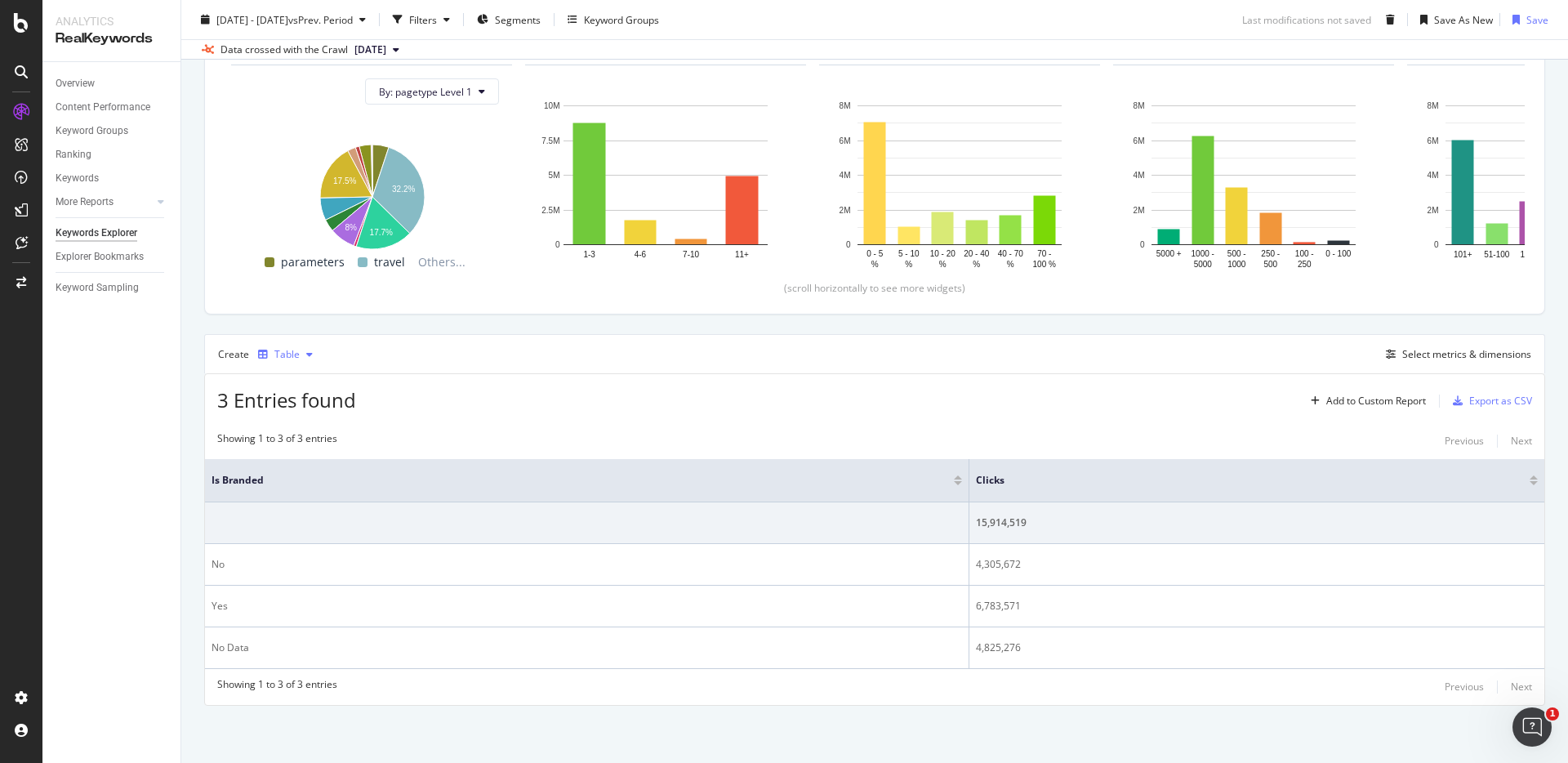
click at [300, 353] on div "button" at bounding box center [310, 354] width 20 height 10
click at [291, 413] on div "Trend" at bounding box center [304, 409] width 27 height 14
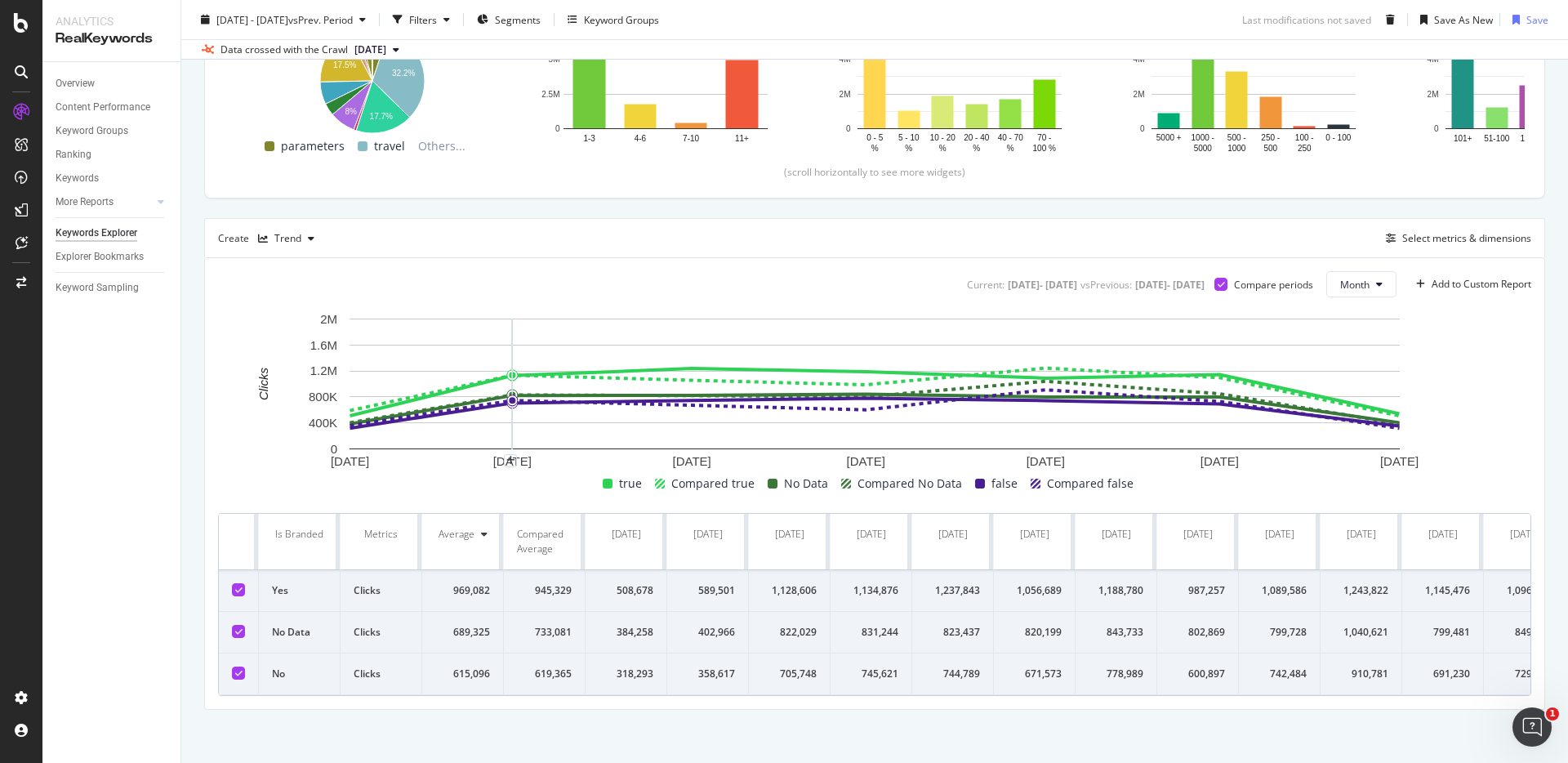
scroll to position [350, 0]
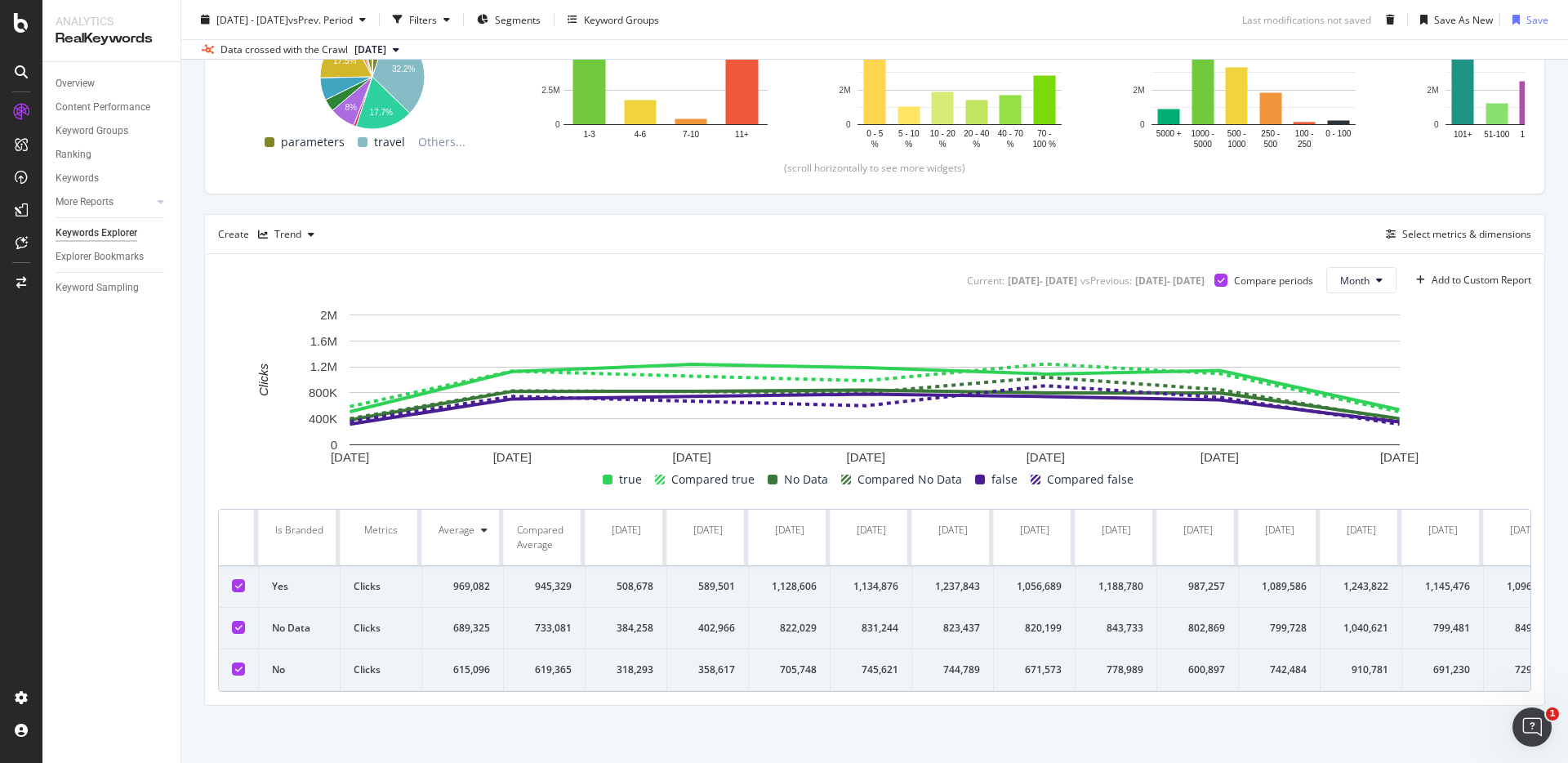
click at [486, 529] on icon at bounding box center [484, 530] width 7 height 10
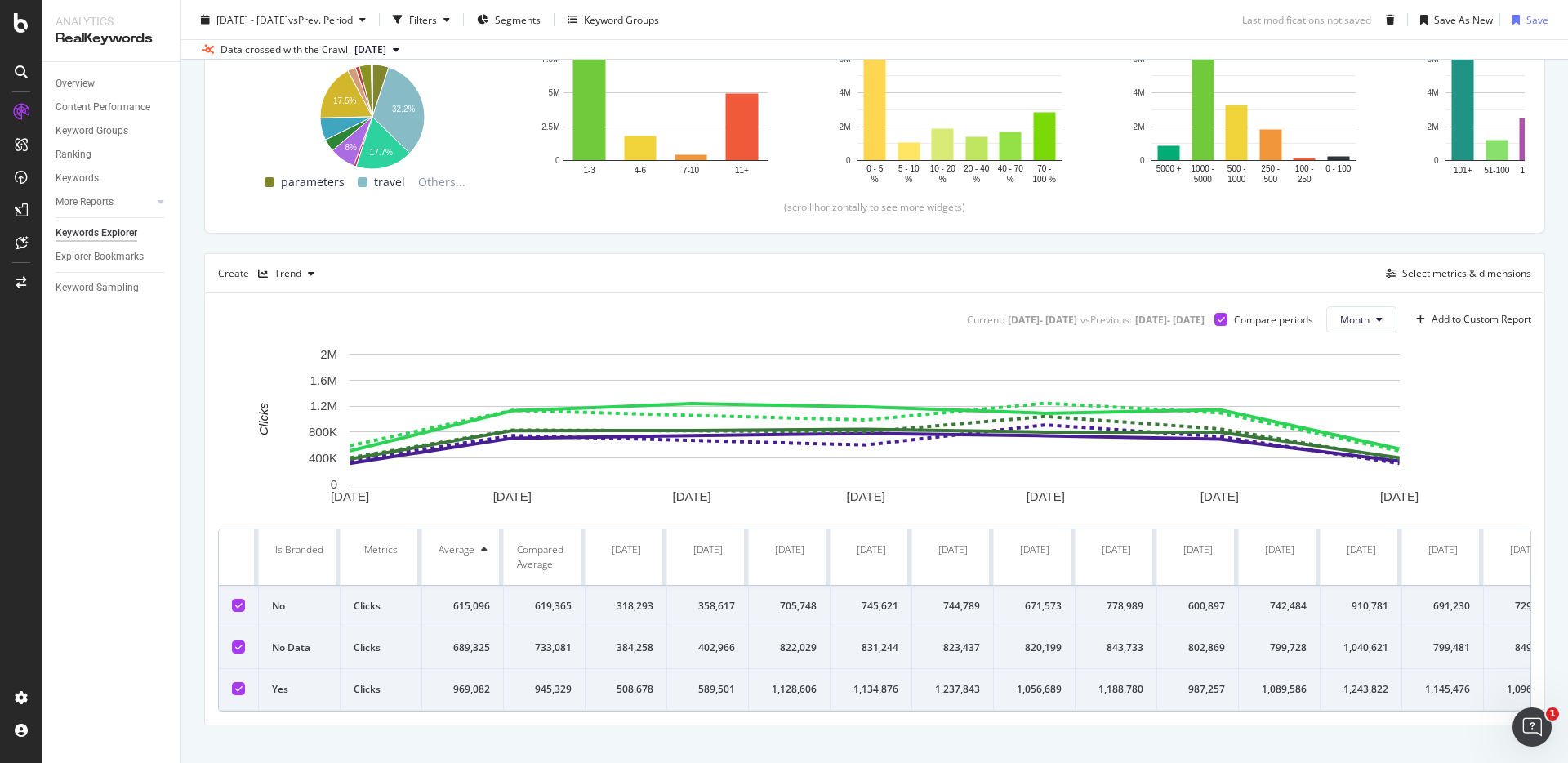
scroll to position [331, 0]
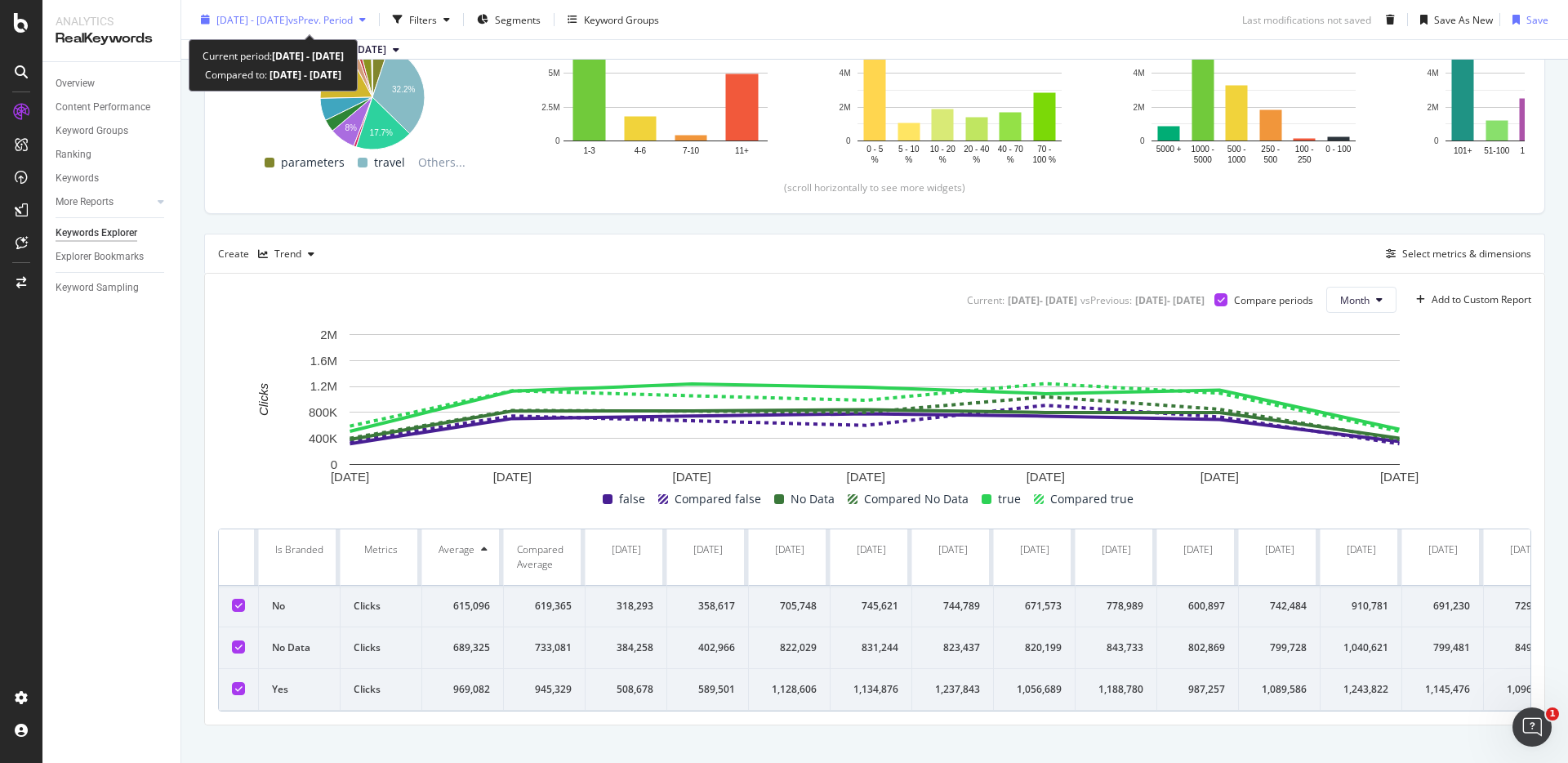
click at [372, 12] on div "2025 Feb. 16th - Aug. 15th vs Prev. Period" at bounding box center [283, 20] width 178 height 25
click at [197, 553] on div "By website Description: Top Charts Clicks By pagetype Level 1 By: pagetype Leve…" at bounding box center [875, 276] width 1387 height 1013
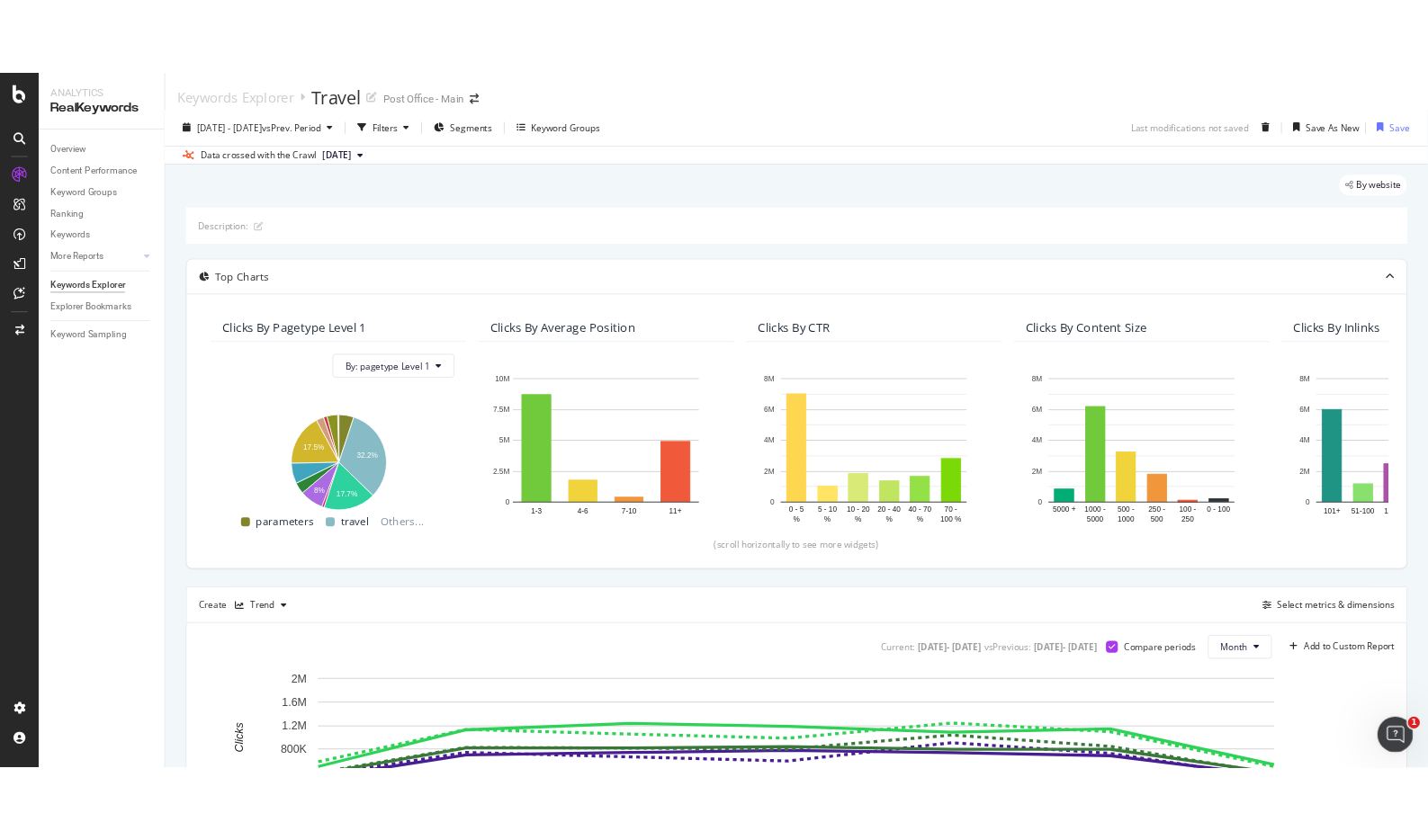
scroll to position [386, 0]
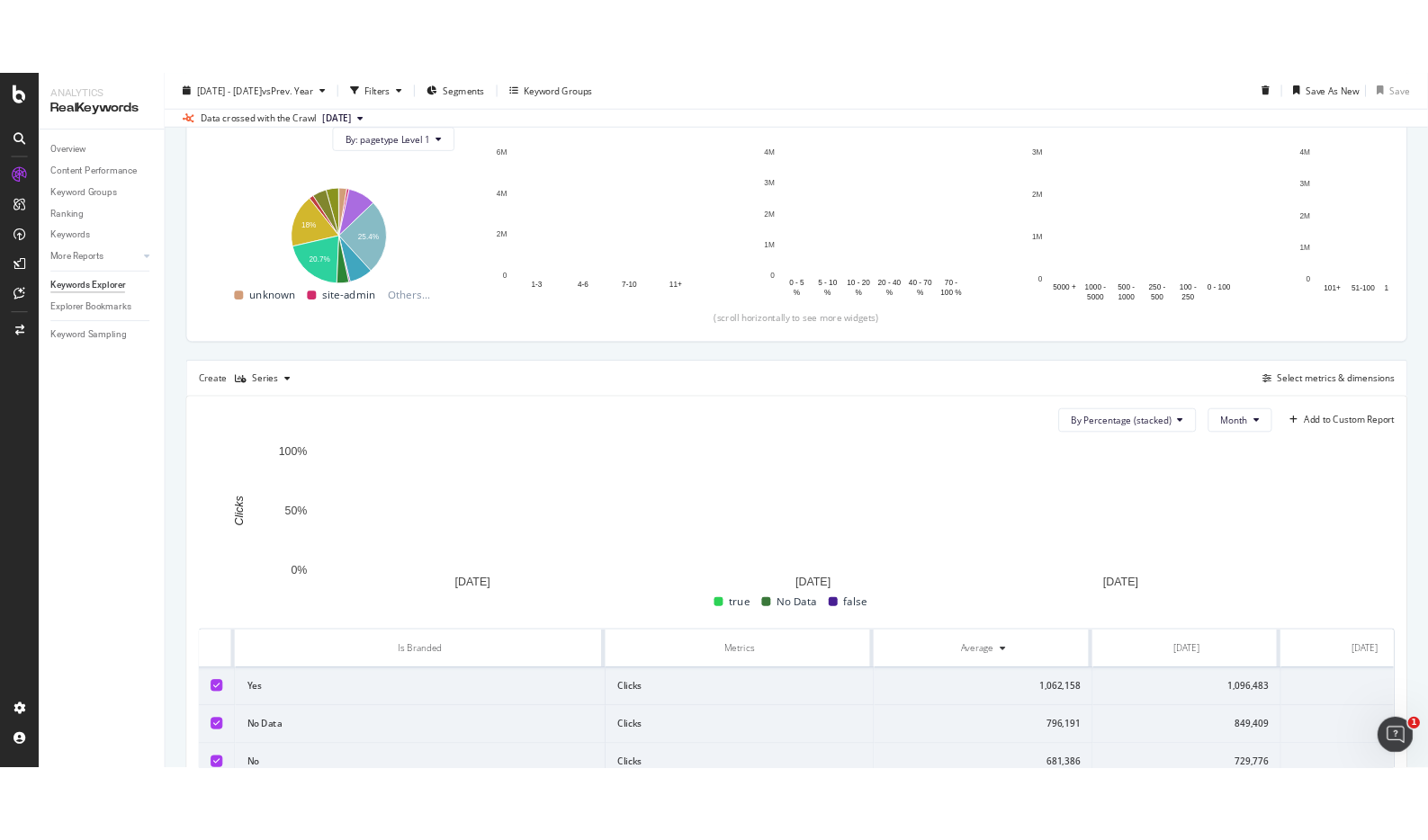
scroll to position [369, 0]
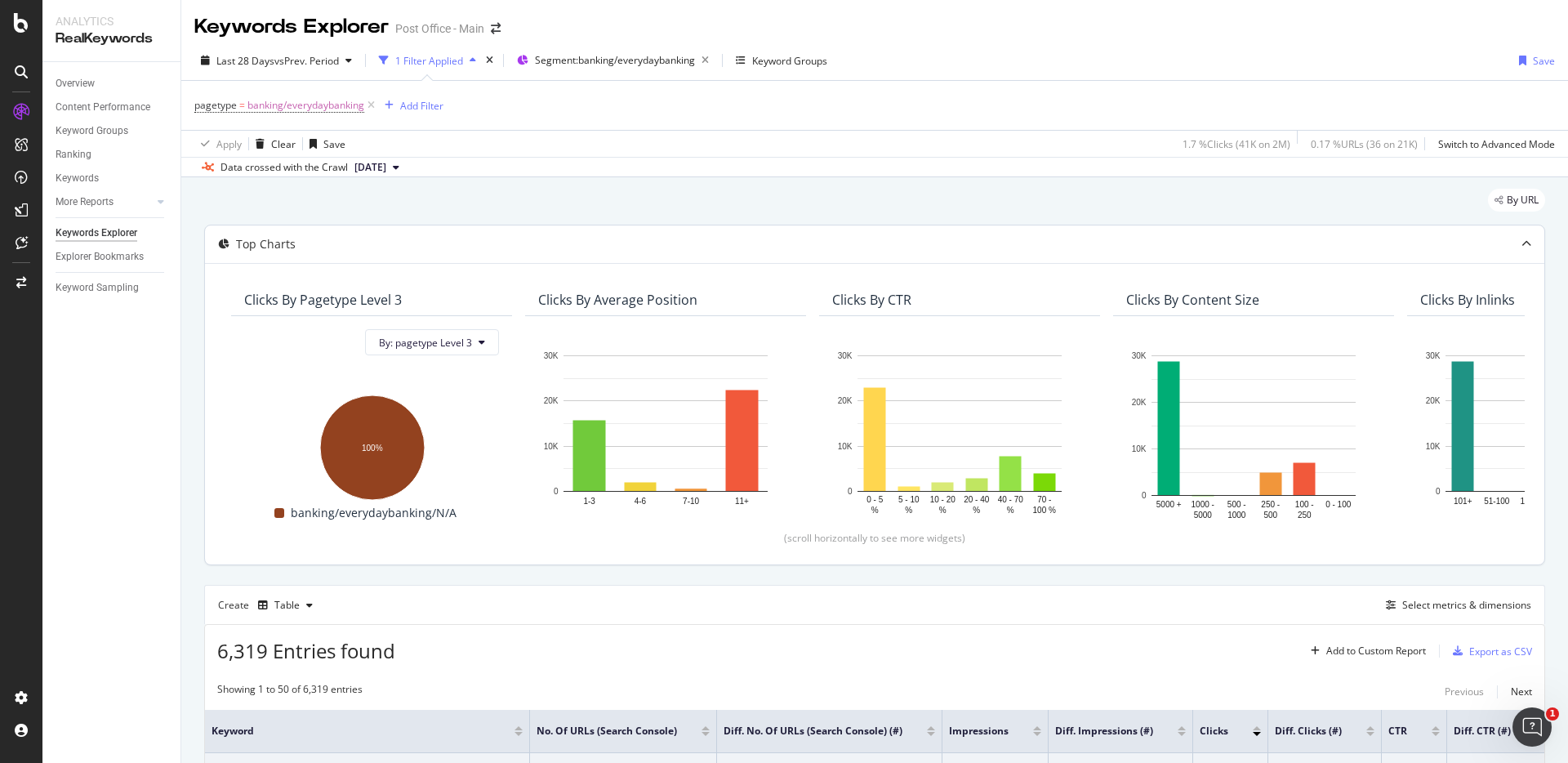
click at [1525, 237] on div at bounding box center [1527, 244] width 36 height 38
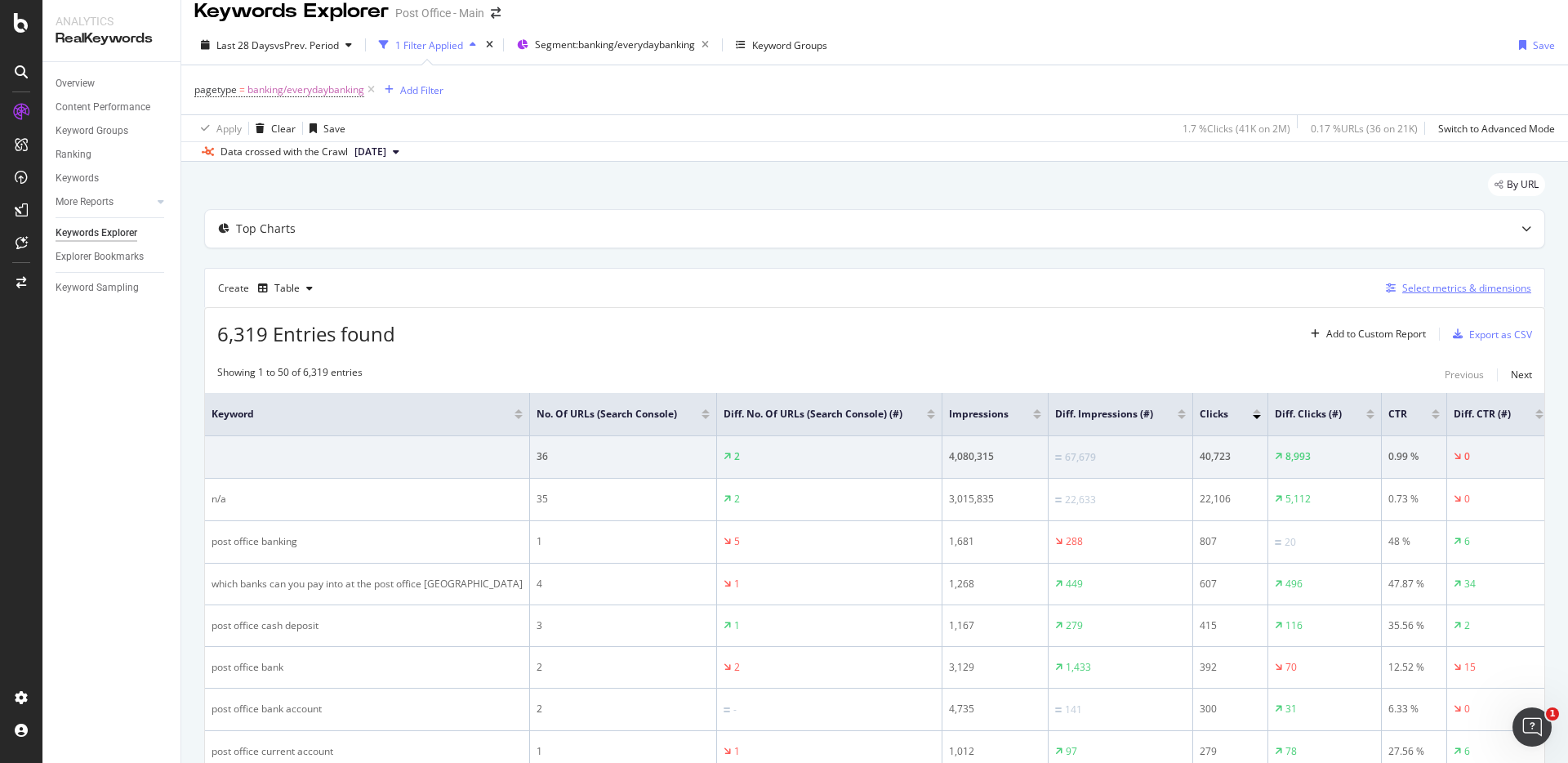
click at [1411, 284] on div "Select metrics & dimensions" at bounding box center [1467, 288] width 129 height 14
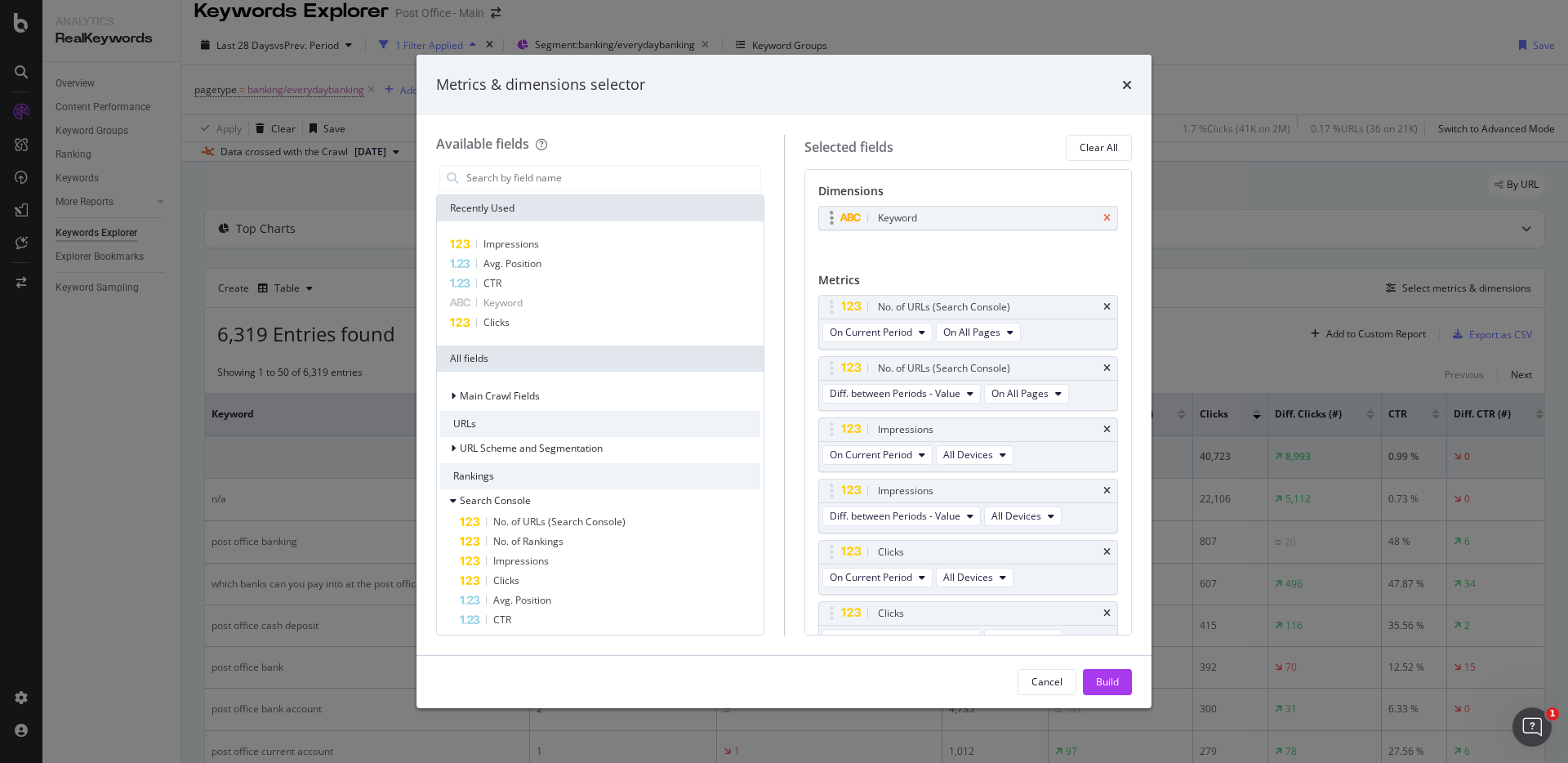
click at [1104, 220] on icon "times" at bounding box center [1107, 218] width 7 height 10
click at [1108, 304] on icon "times" at bounding box center [1107, 303] width 7 height 10
click at [1112, 299] on div "No. of URLs (Search Console)" at bounding box center [969, 303] width 299 height 23
click at [1108, 301] on icon "times" at bounding box center [1107, 303] width 7 height 10
click at [1111, 363] on div "Impressions" at bounding box center [969, 363] width 299 height 23
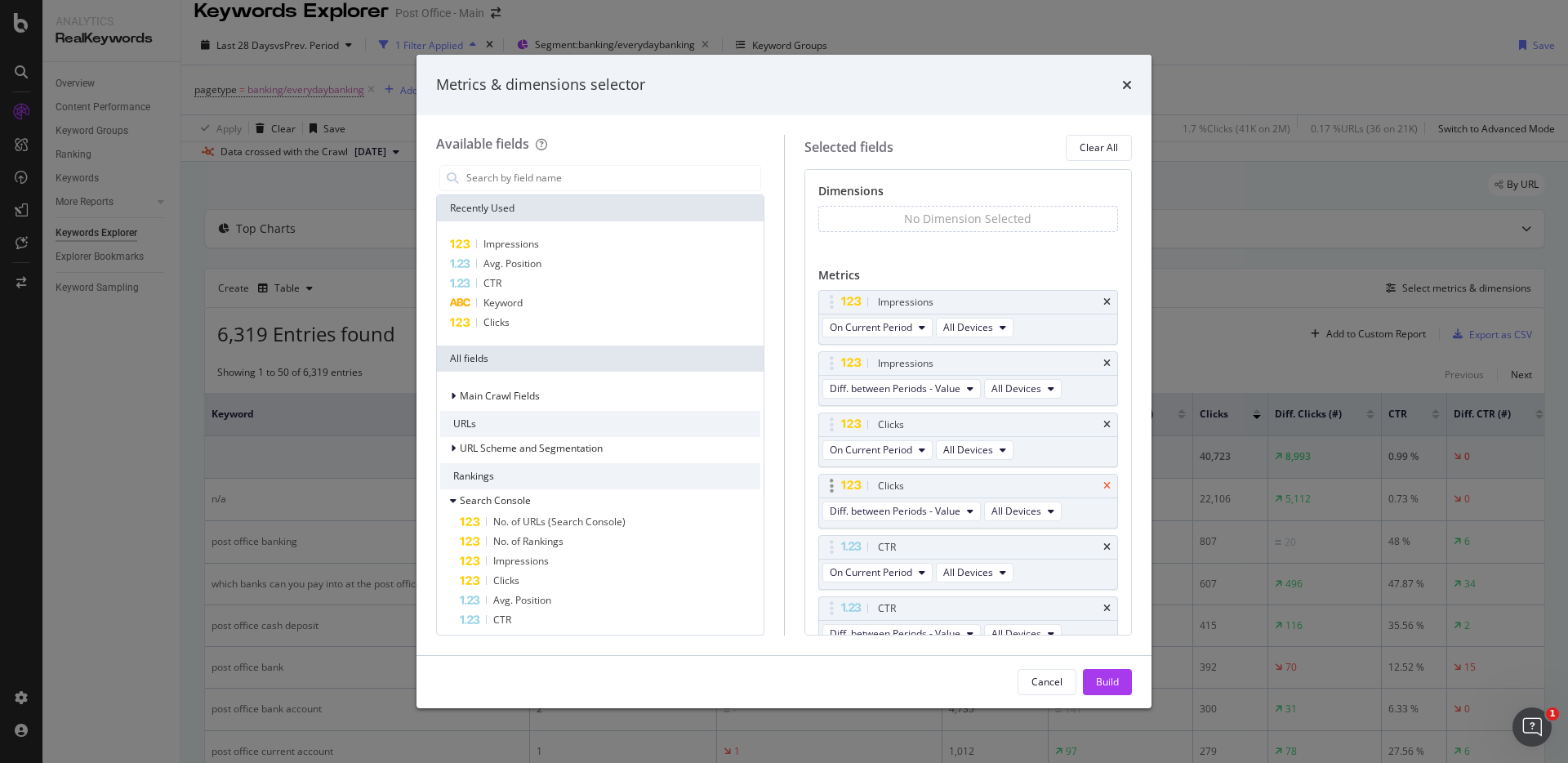
click at [1106, 483] on icon "times" at bounding box center [1107, 486] width 7 height 10
click at [1105, 361] on icon "times" at bounding box center [1107, 363] width 7 height 10
click at [1104, 485] on icon "times" at bounding box center [1107, 486] width 7 height 10
click at [1108, 547] on icon "times" at bounding box center [1107, 548] width 7 height 10
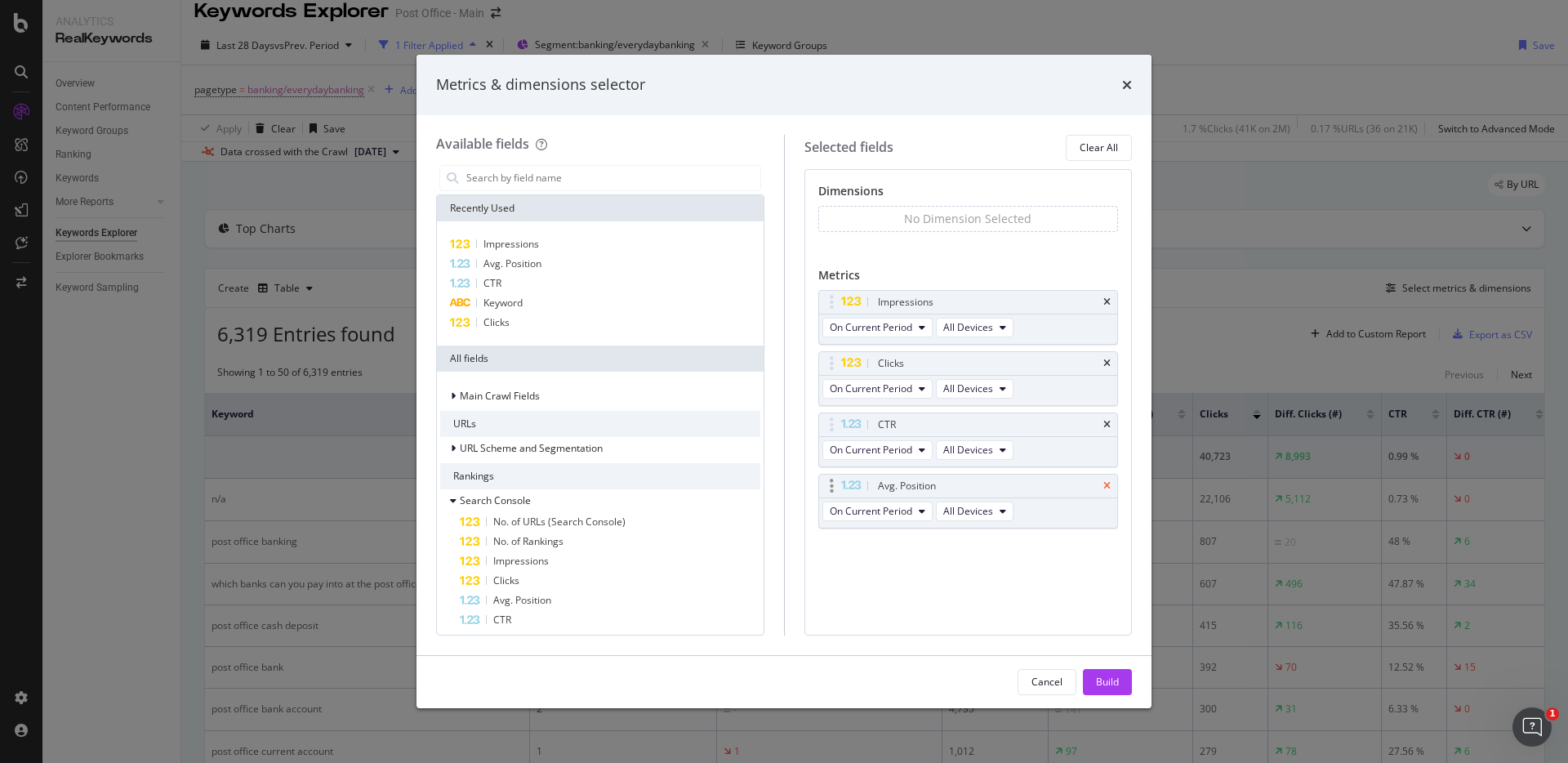
click at [1109, 488] on icon "times" at bounding box center [1107, 486] width 7 height 10
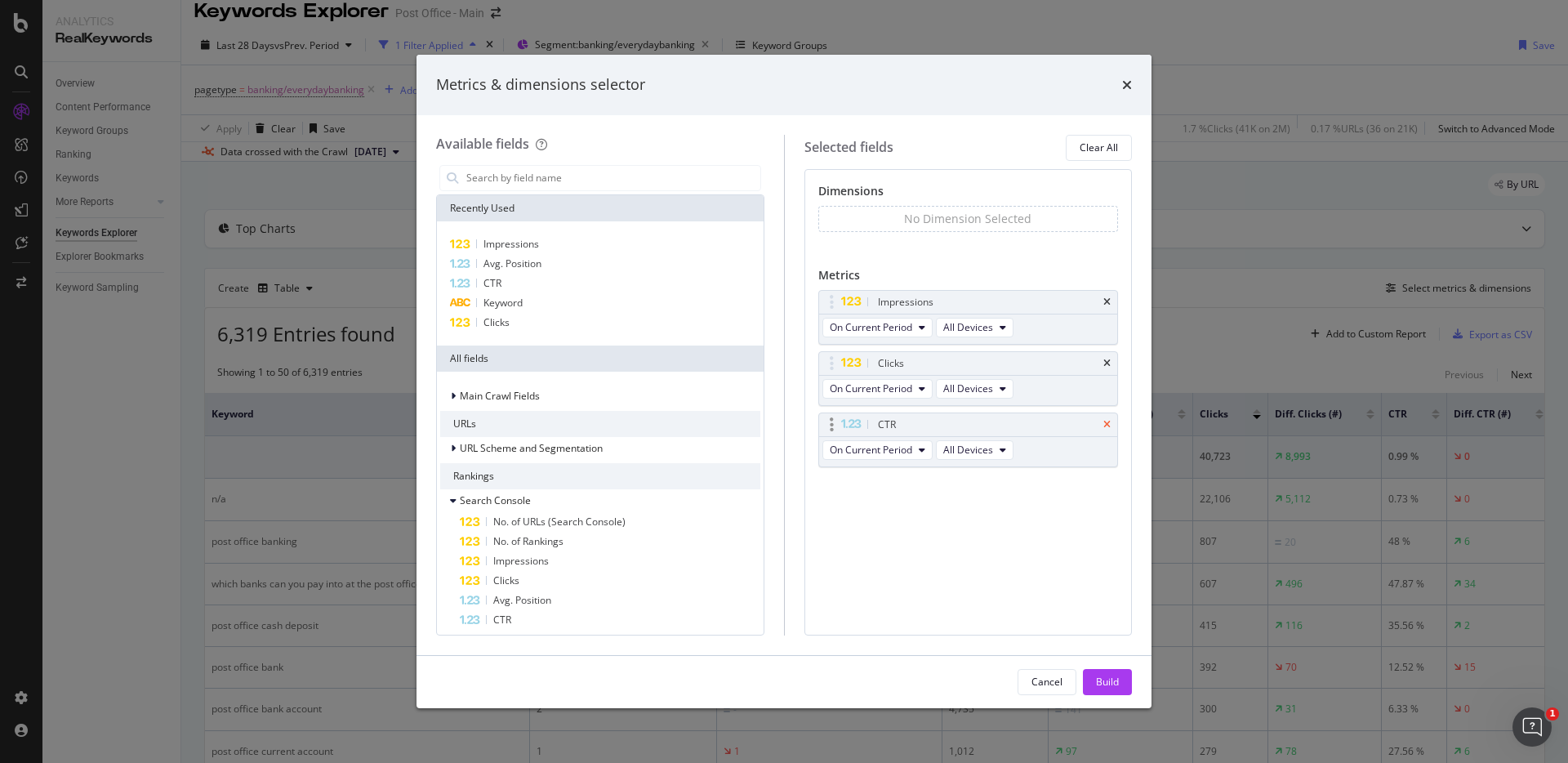
click at [1108, 422] on icon "times" at bounding box center [1107, 425] width 7 height 10
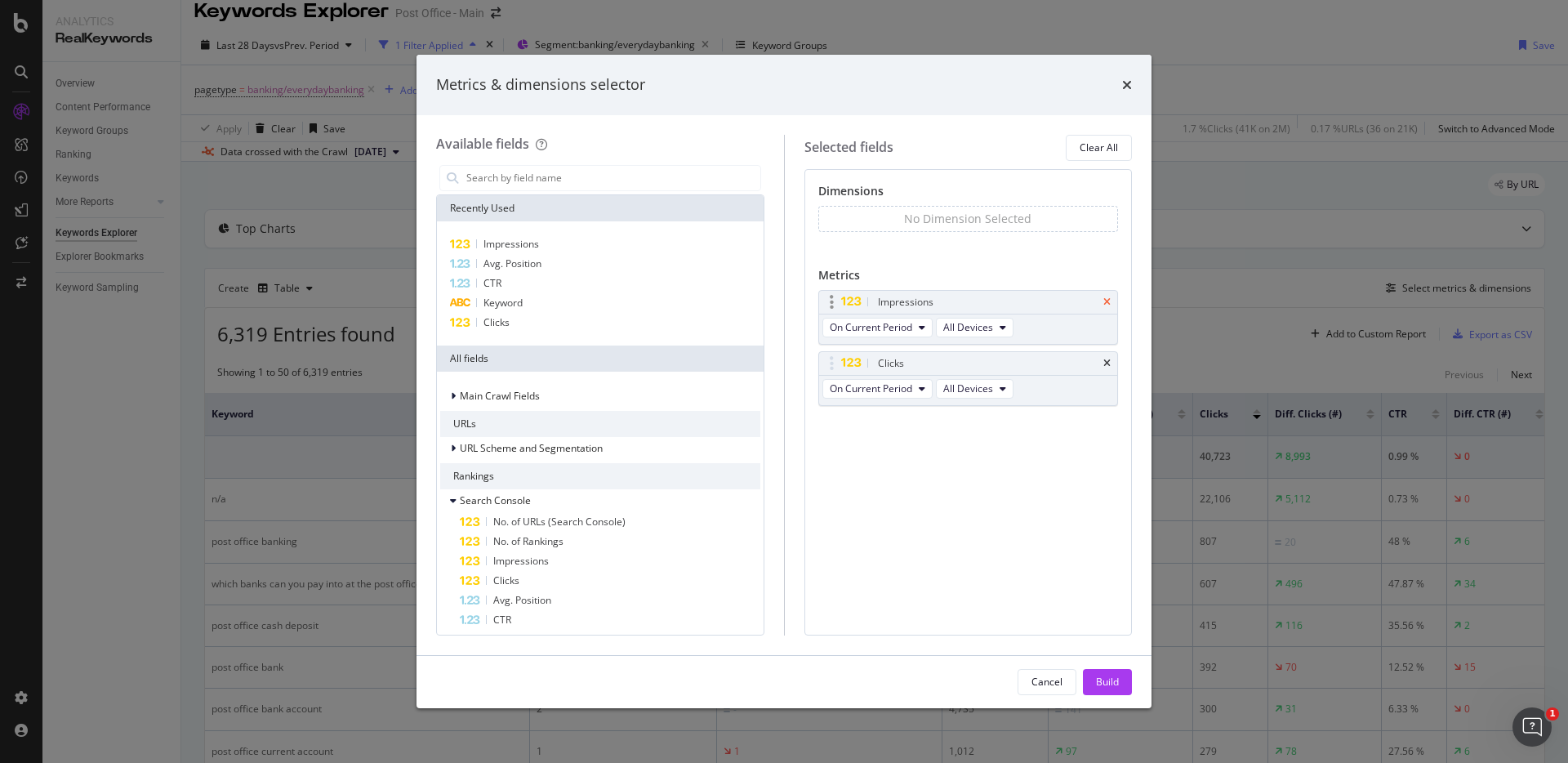
click at [1106, 302] on icon "times" at bounding box center [1107, 303] width 7 height 10
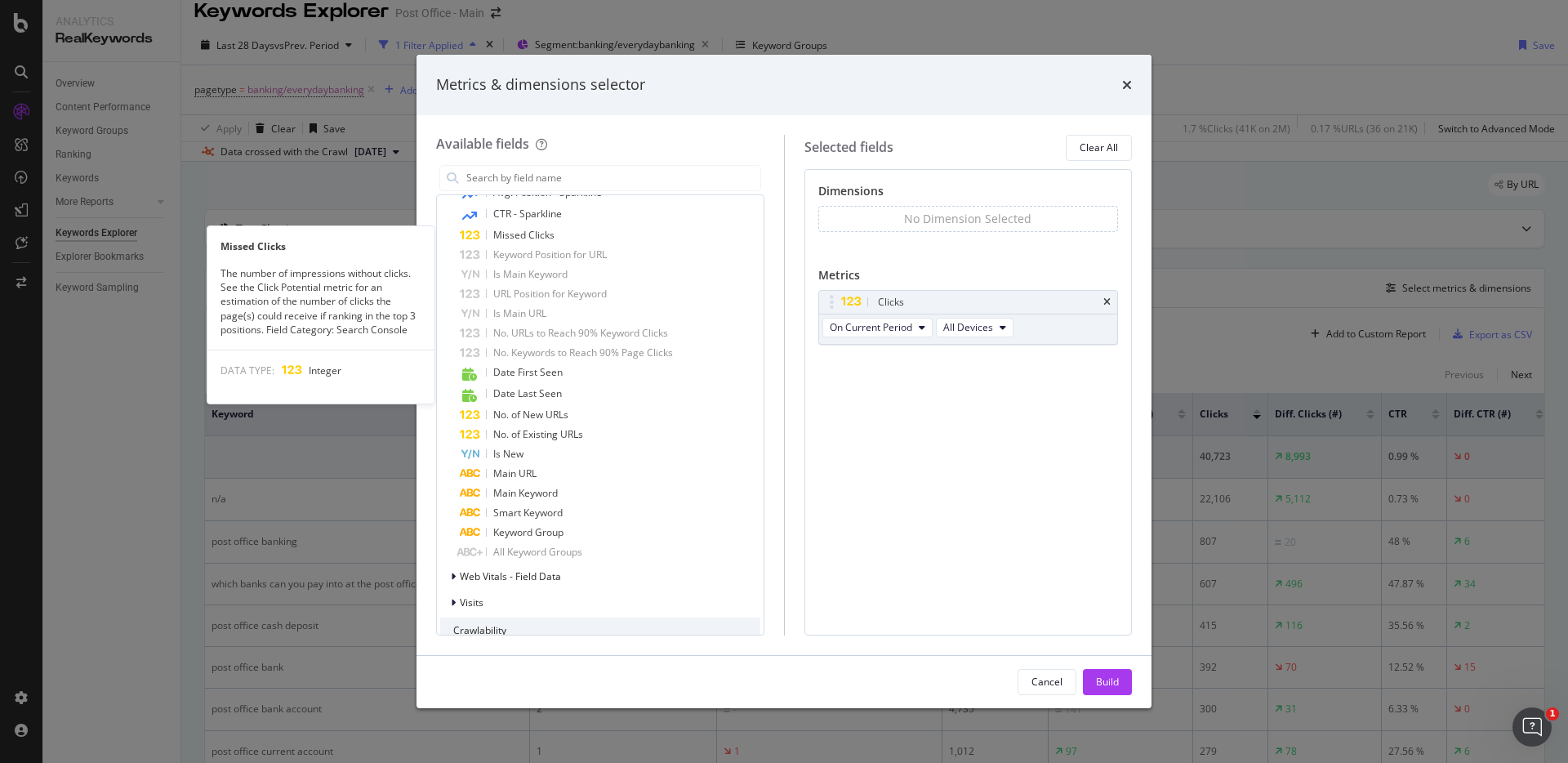
scroll to position [1050, 0]
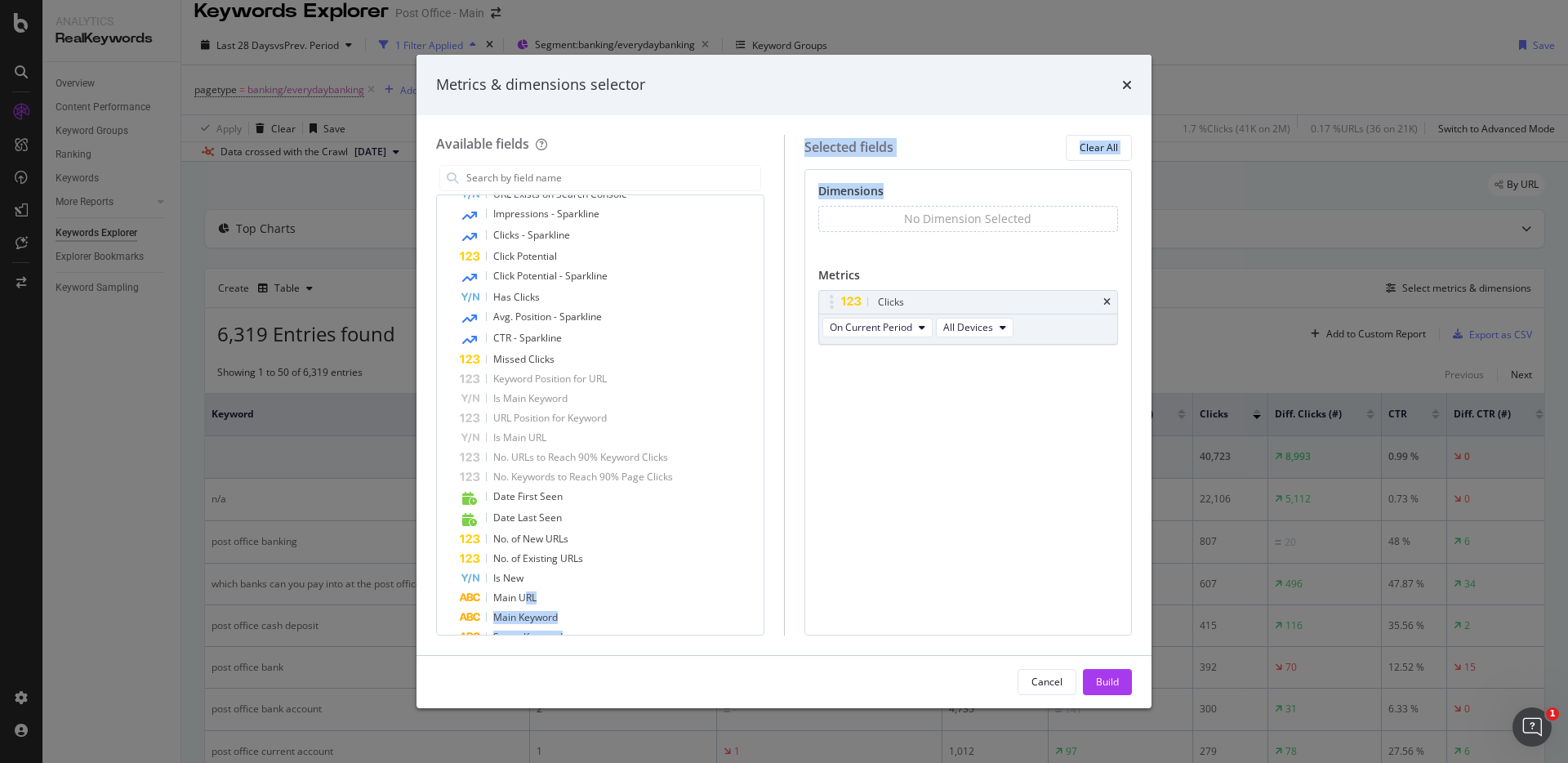
drag, startPoint x: 523, startPoint y: 468, endPoint x: 906, endPoint y: 204, distance: 465.2
click at [906, 204] on div "Available fields Recently Used Impressions Avg. Position CTR Keyword Clicks All…" at bounding box center [784, 385] width 696 height 501
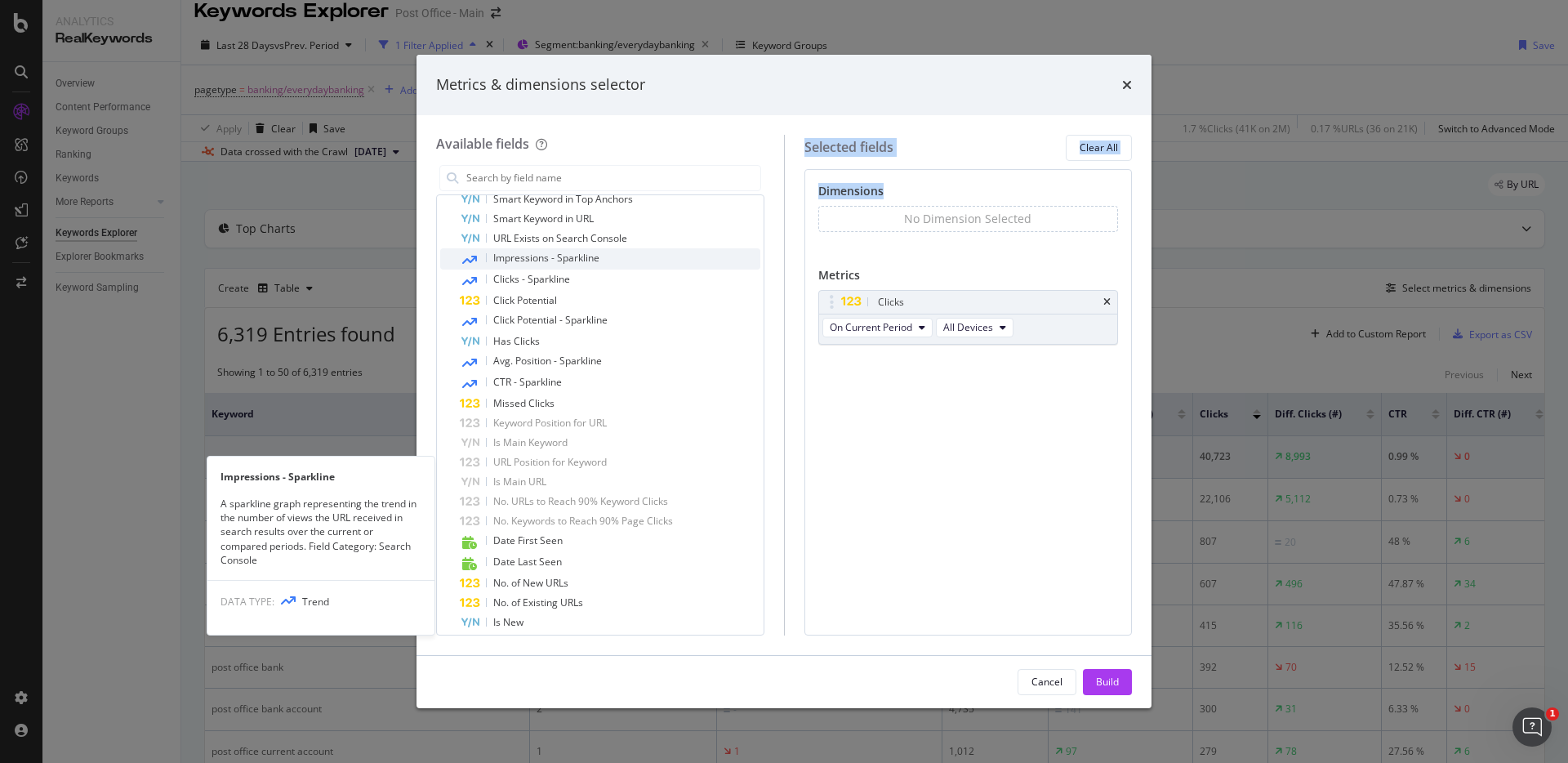
scroll to position [0, 0]
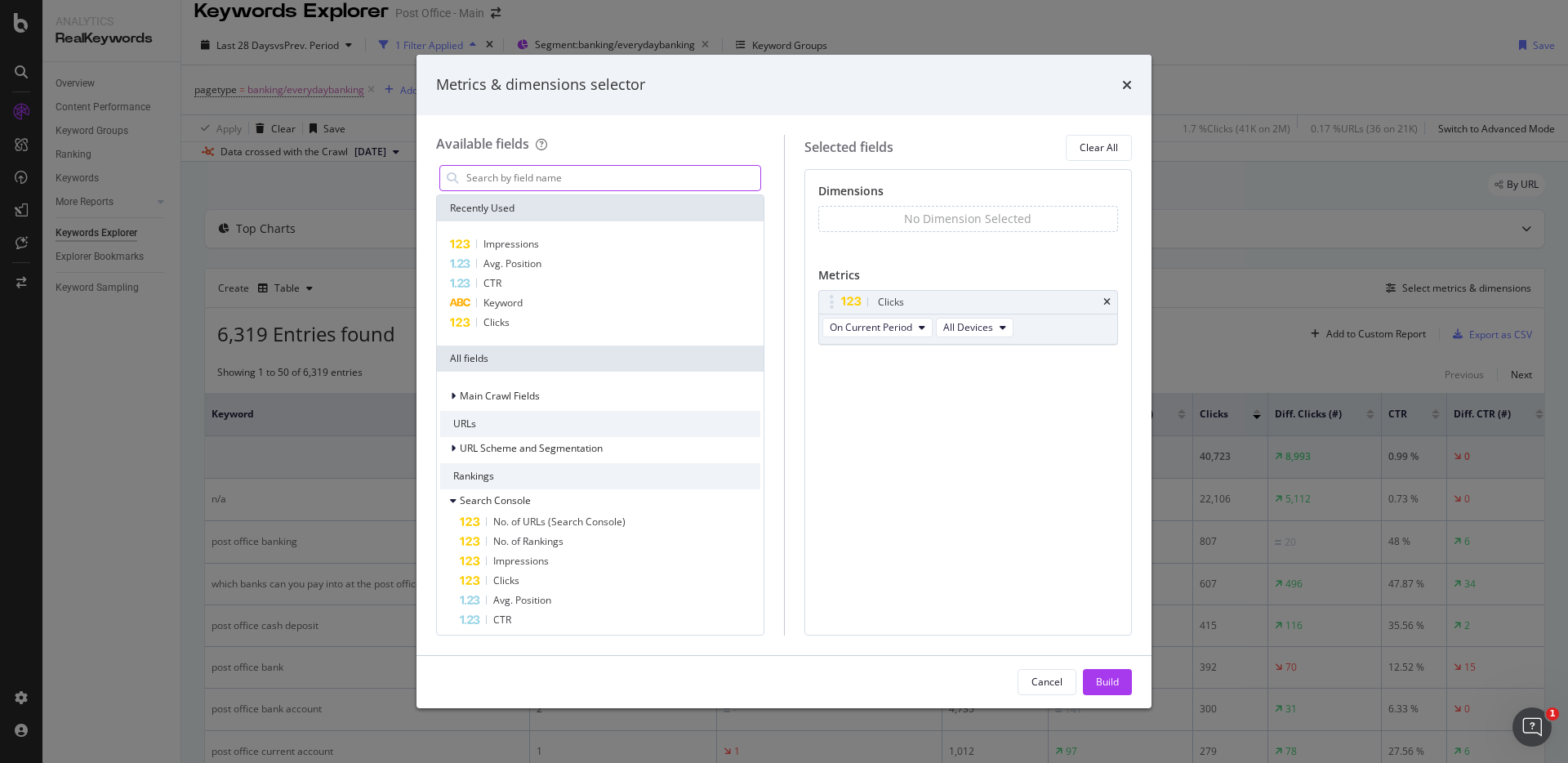
click at [567, 175] on input "modal" at bounding box center [613, 178] width 296 height 25
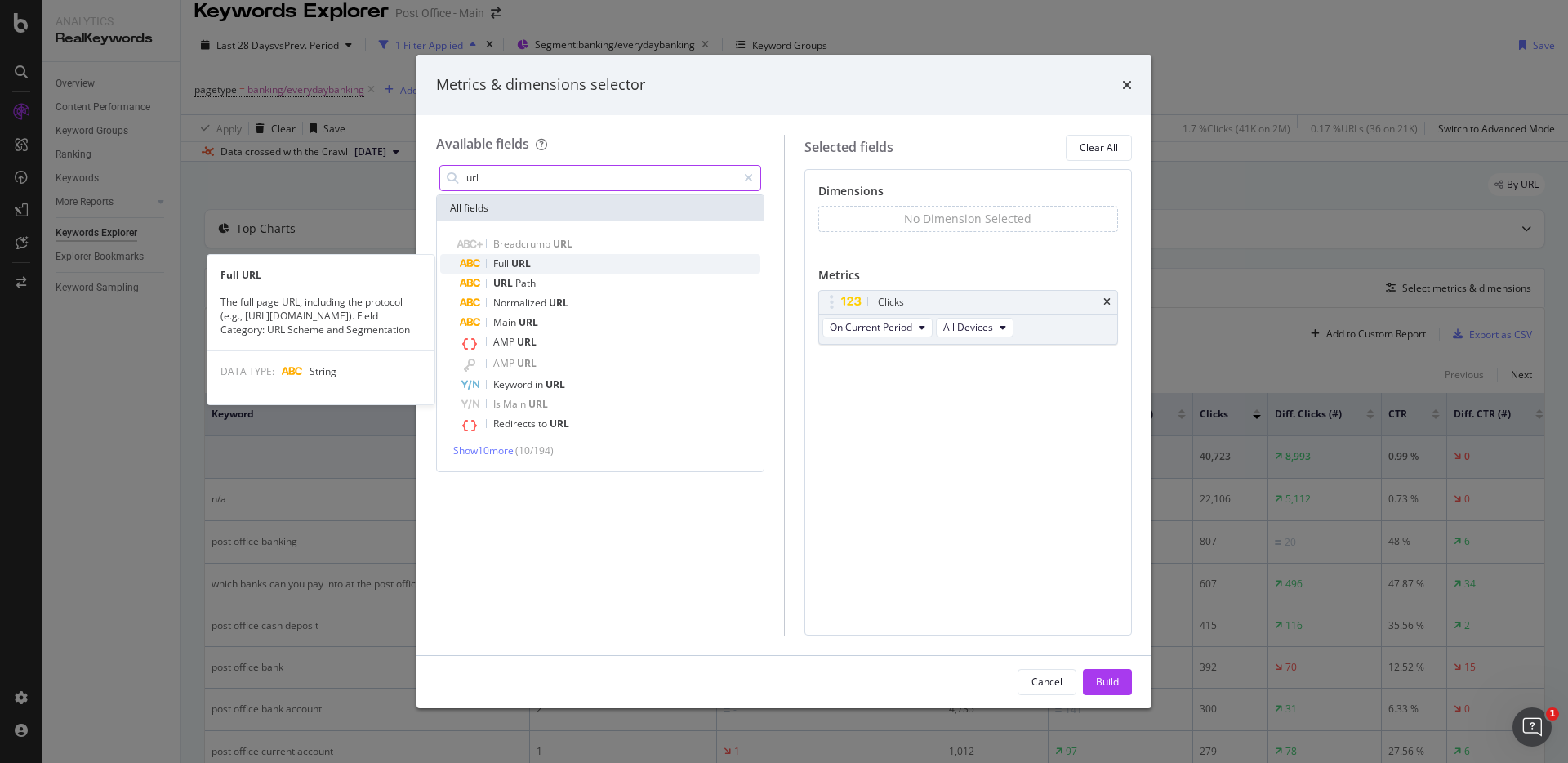
type input "url"
click at [521, 258] on span "URL" at bounding box center [521, 263] width 20 height 14
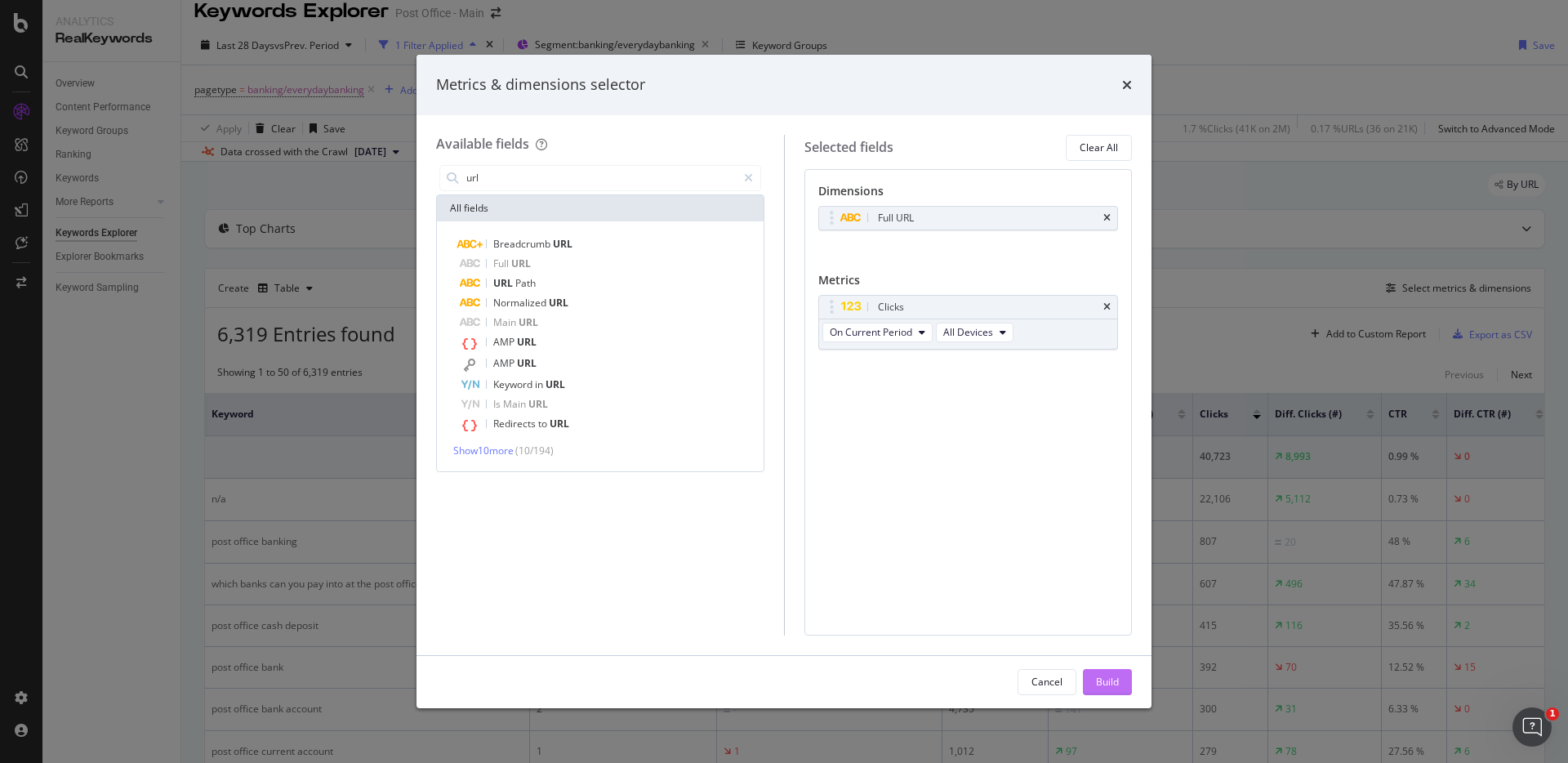
click at [1116, 687] on div "Build" at bounding box center [1108, 682] width 23 height 14
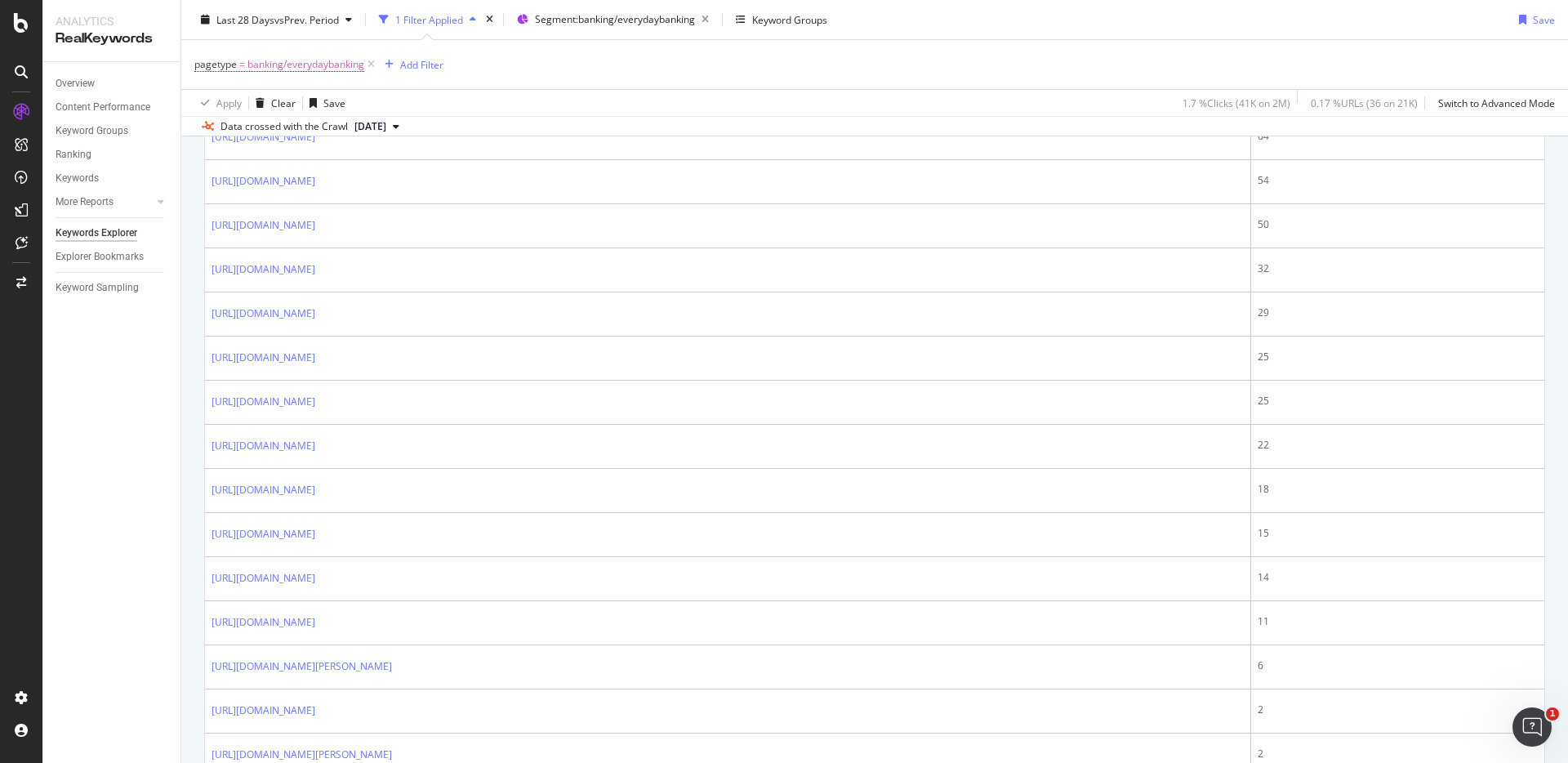
scroll to position [1305, 0]
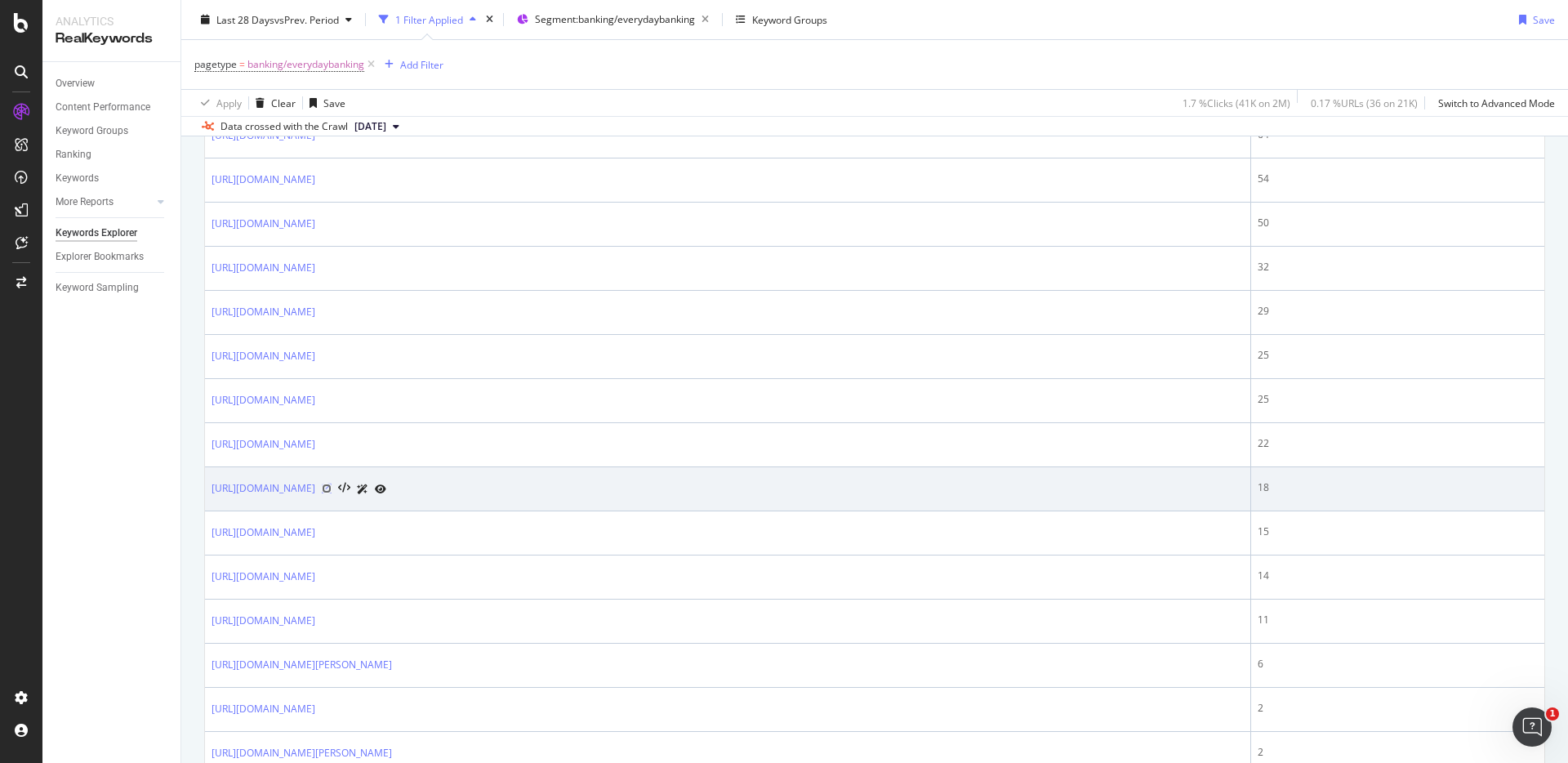
click at [331, 488] on icon at bounding box center [326, 488] width 10 height 10
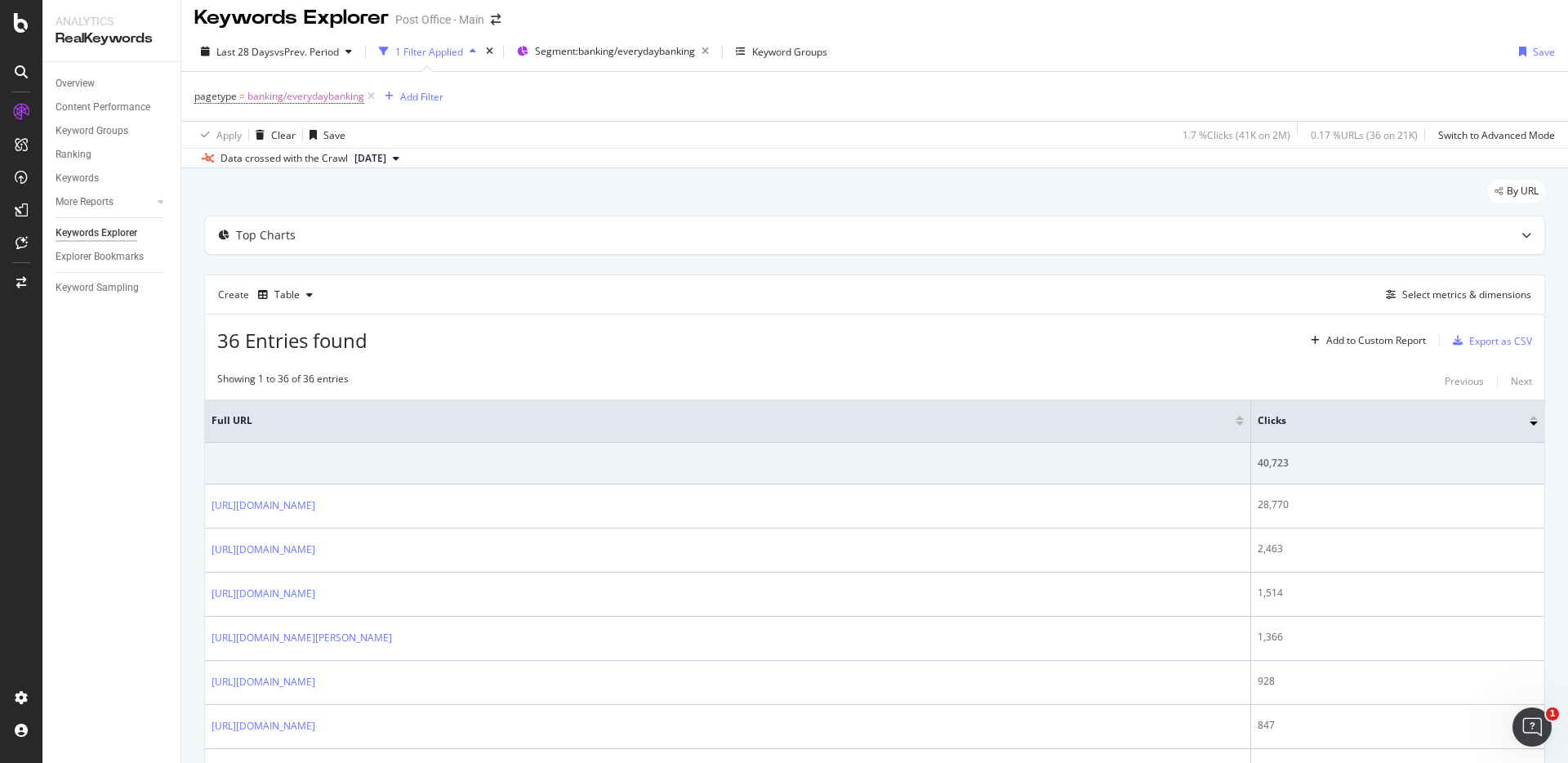
scroll to position [11, 0]
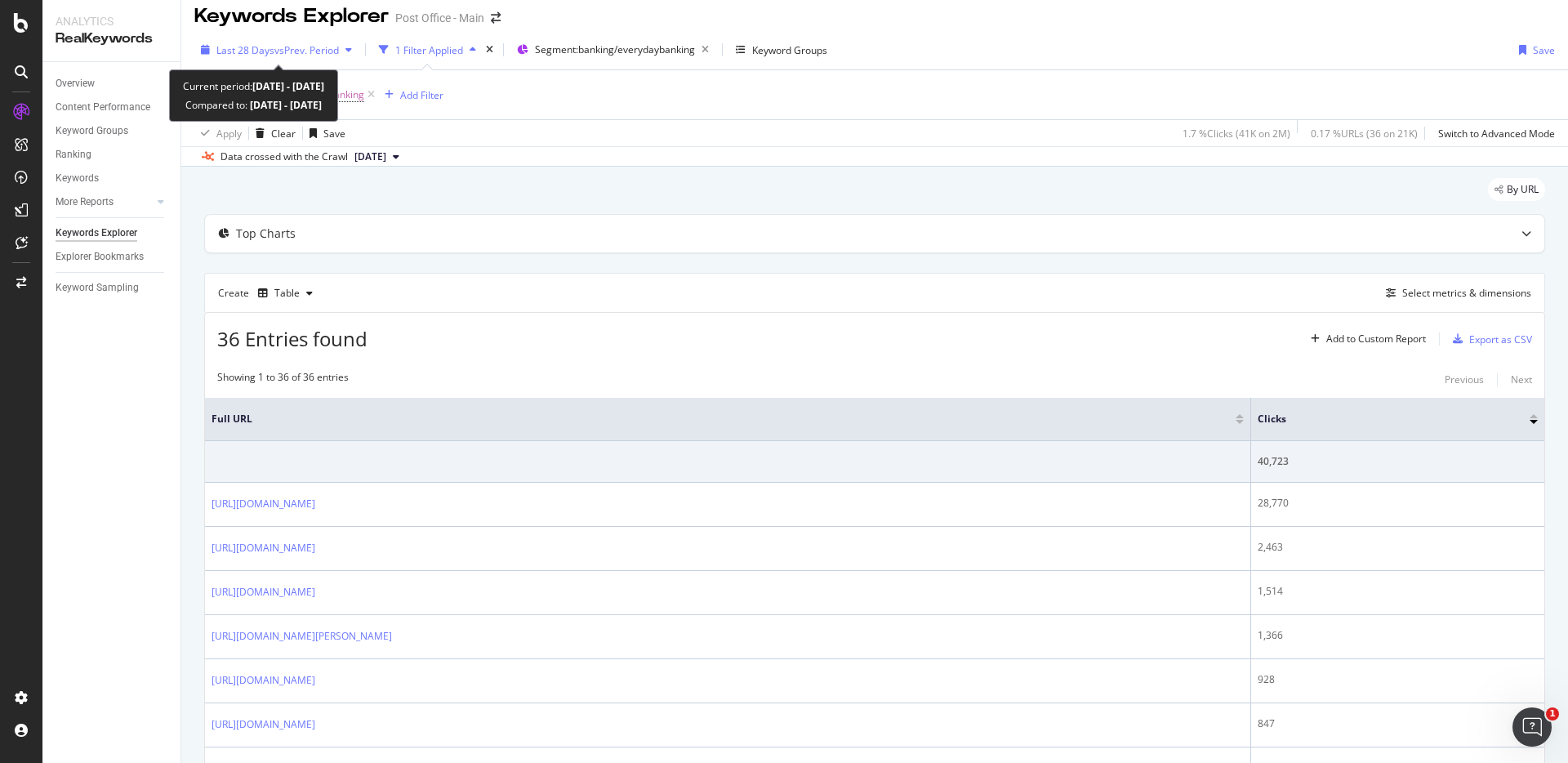
click at [351, 58] on div "Last 28 Days vs Prev. Period" at bounding box center [276, 50] width 164 height 25
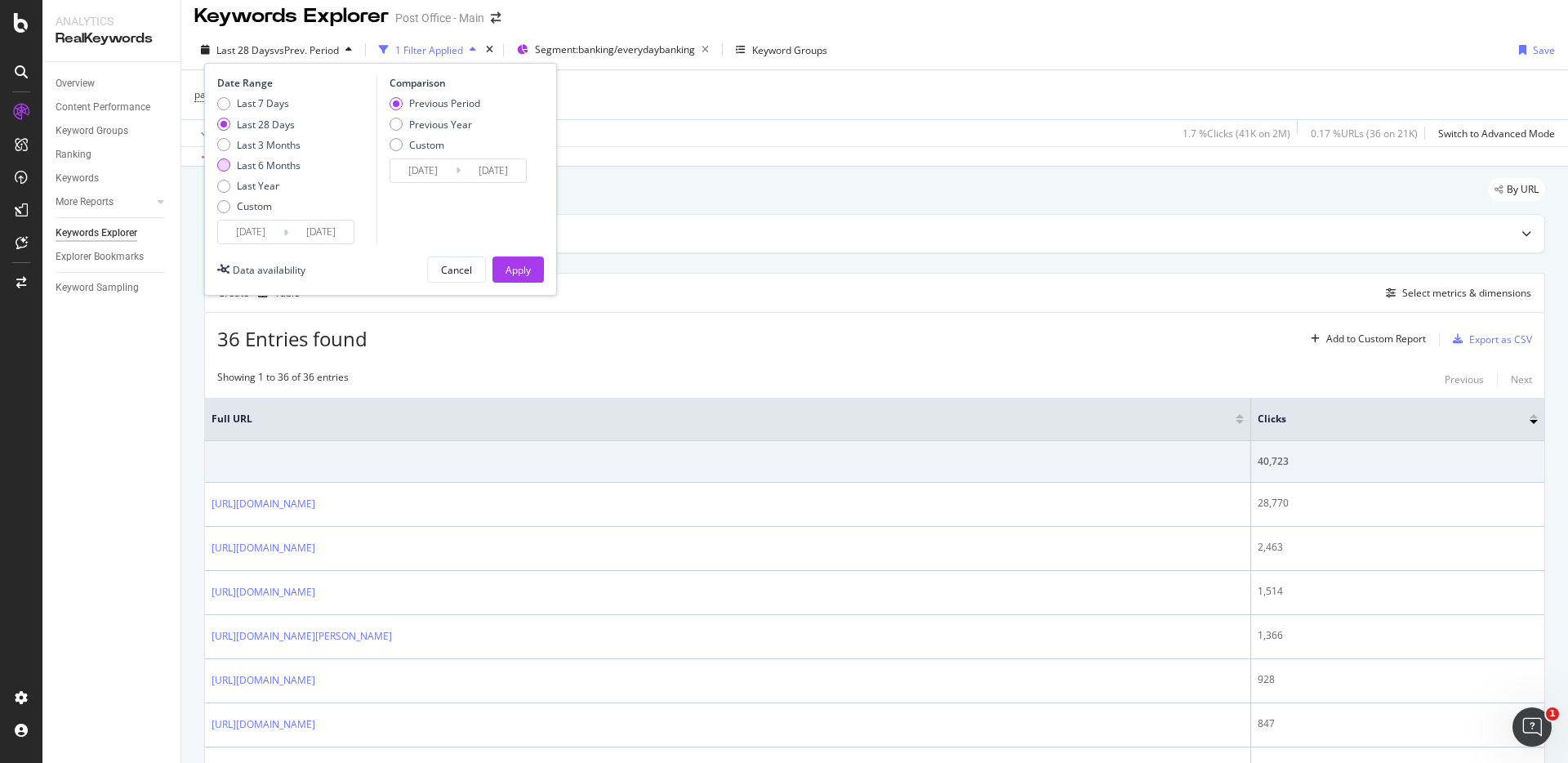
click at [275, 169] on div "Last 6 Months" at bounding box center [268, 165] width 63 height 14
type input "[DATE]"
click at [518, 275] on div "Apply" at bounding box center [518, 270] width 25 height 14
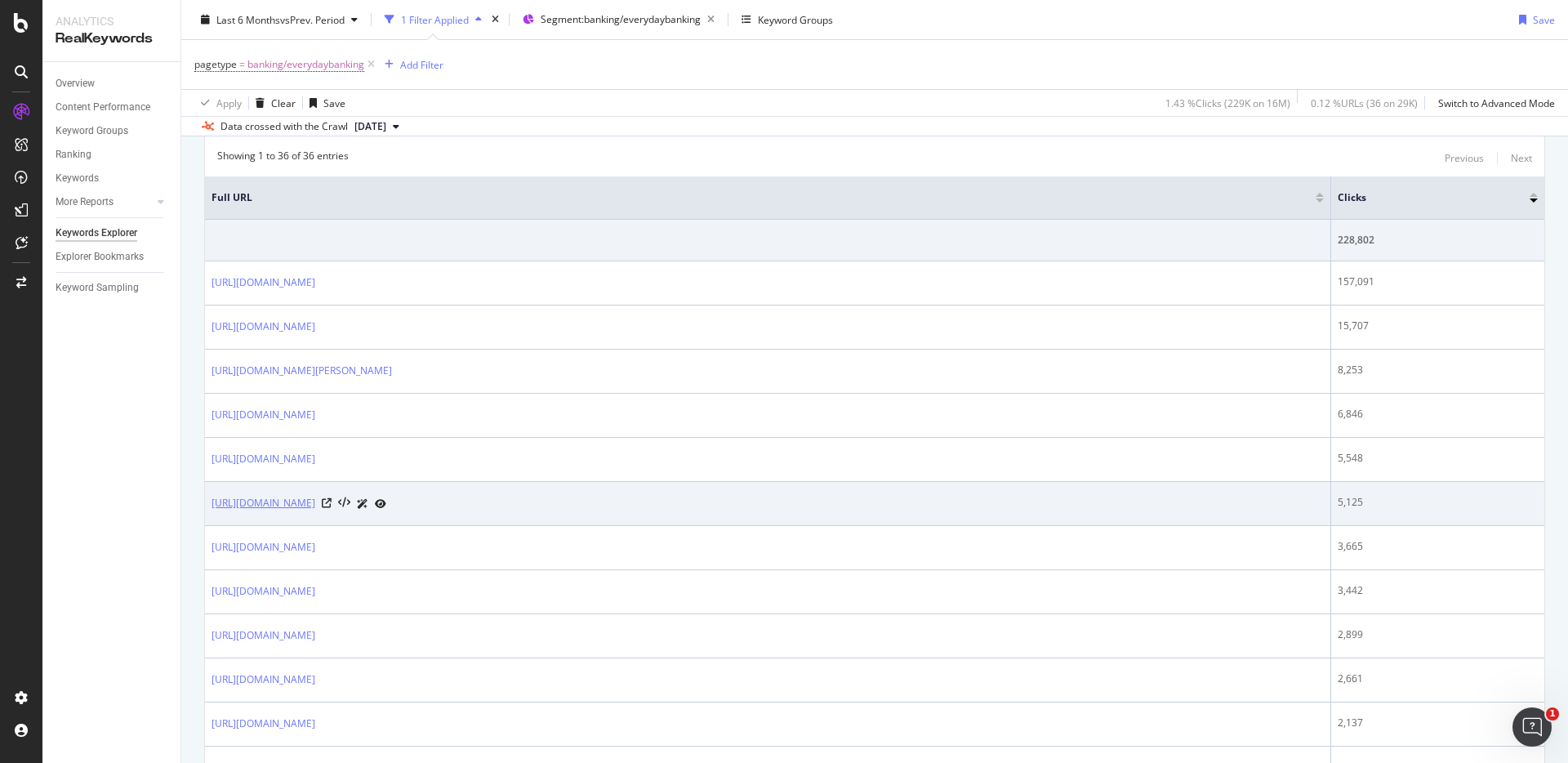
scroll to position [221, 0]
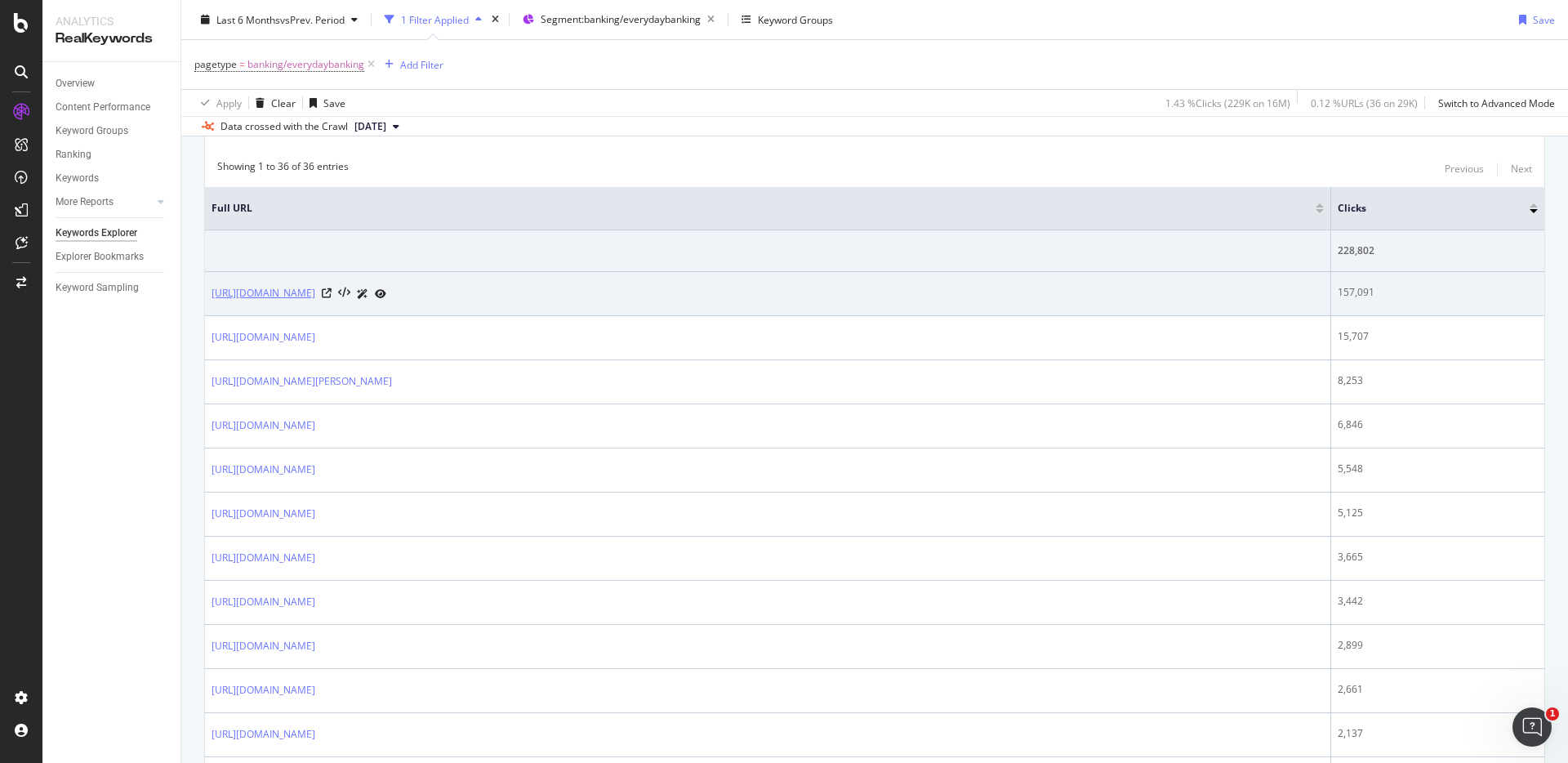
drag, startPoint x: 212, startPoint y: 206, endPoint x: 349, endPoint y: 296, distance: 163.9
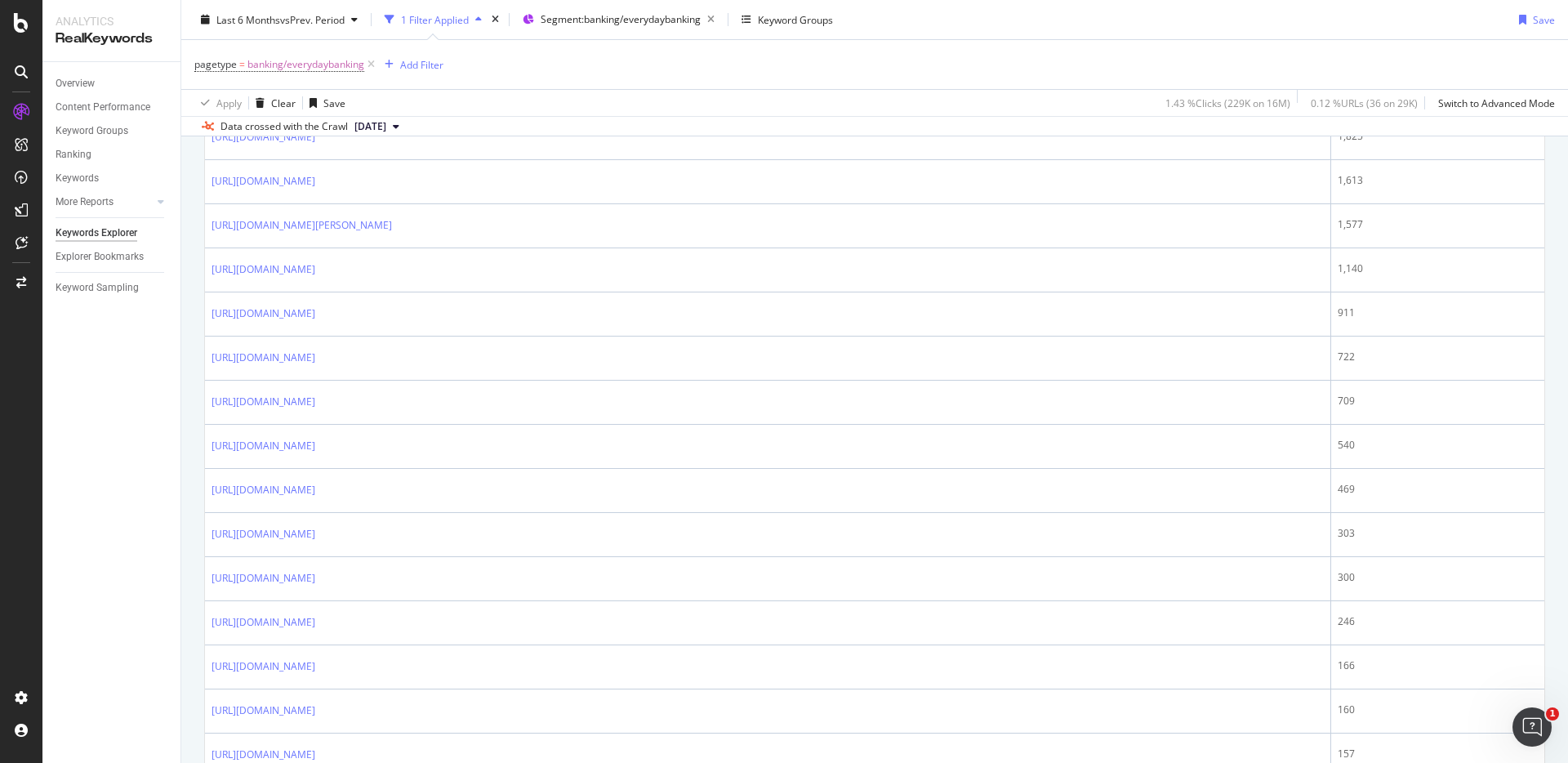
scroll to position [1413, 0]
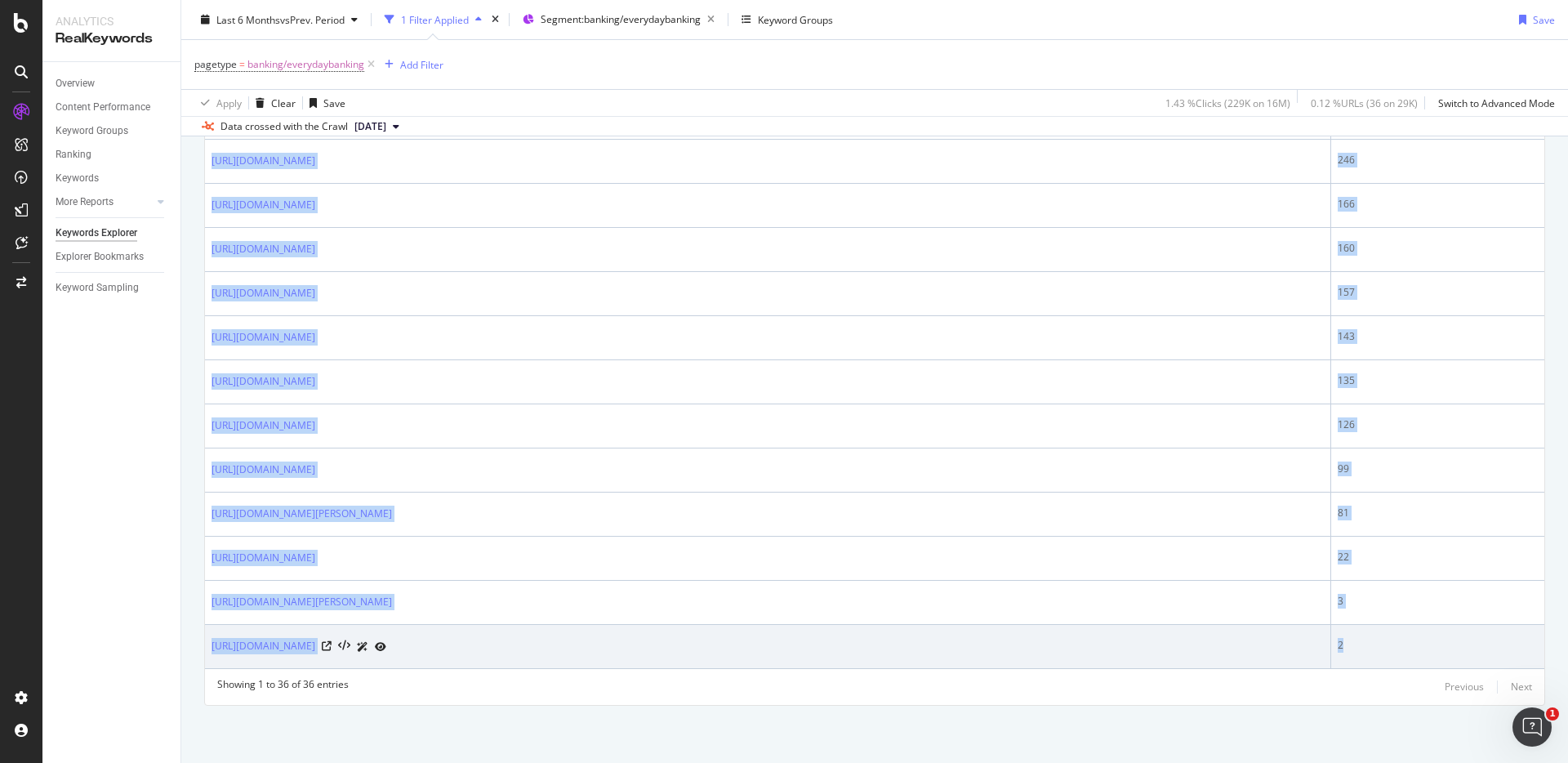
click at [1367, 649] on div "2" at bounding box center [1437, 645] width 200 height 15
copy table "Full URL Clicks 228,802 https://www.postoffice.co.uk/everydaybanking 157,091 ht…"
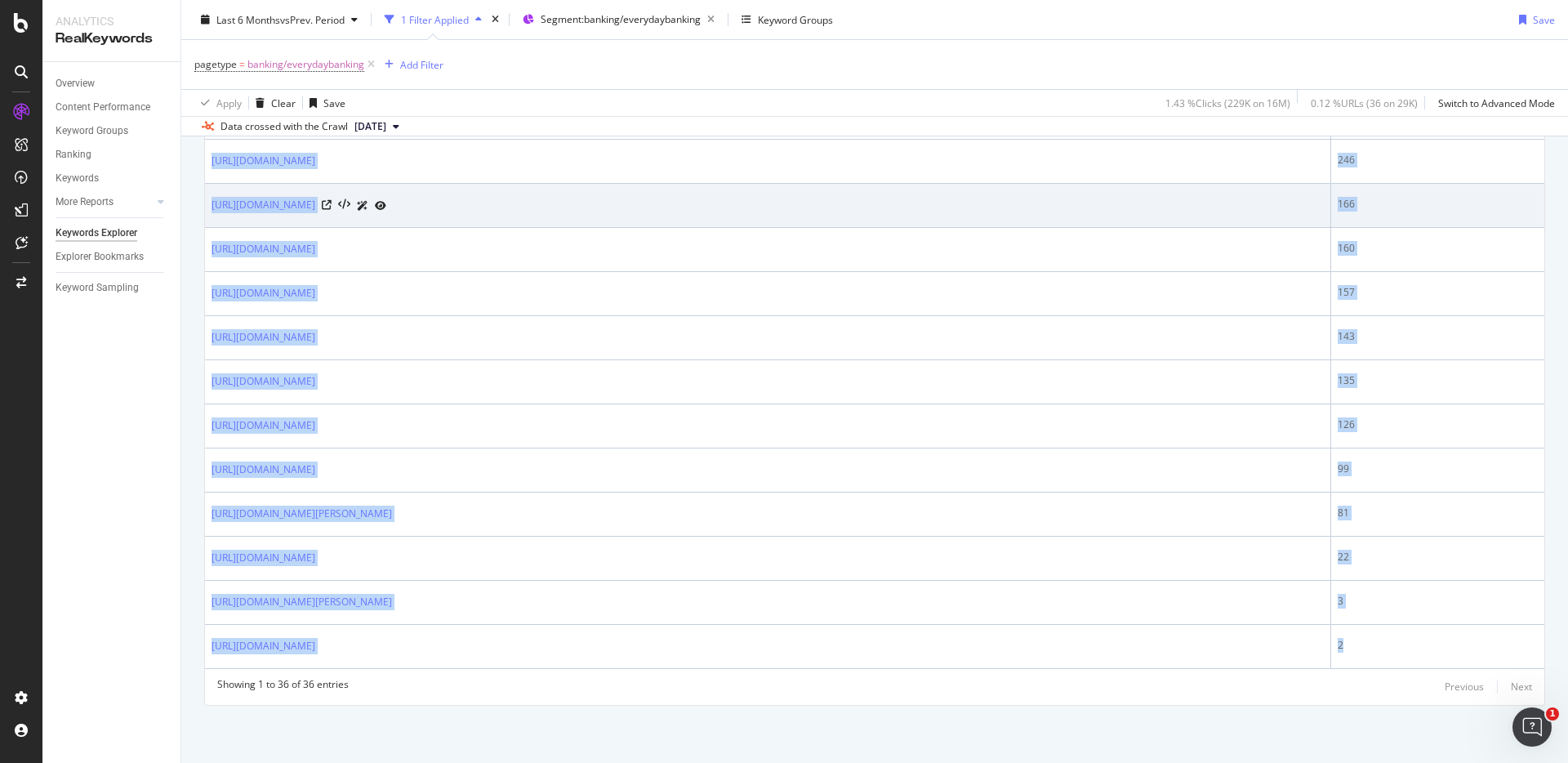
scroll to position [0, 0]
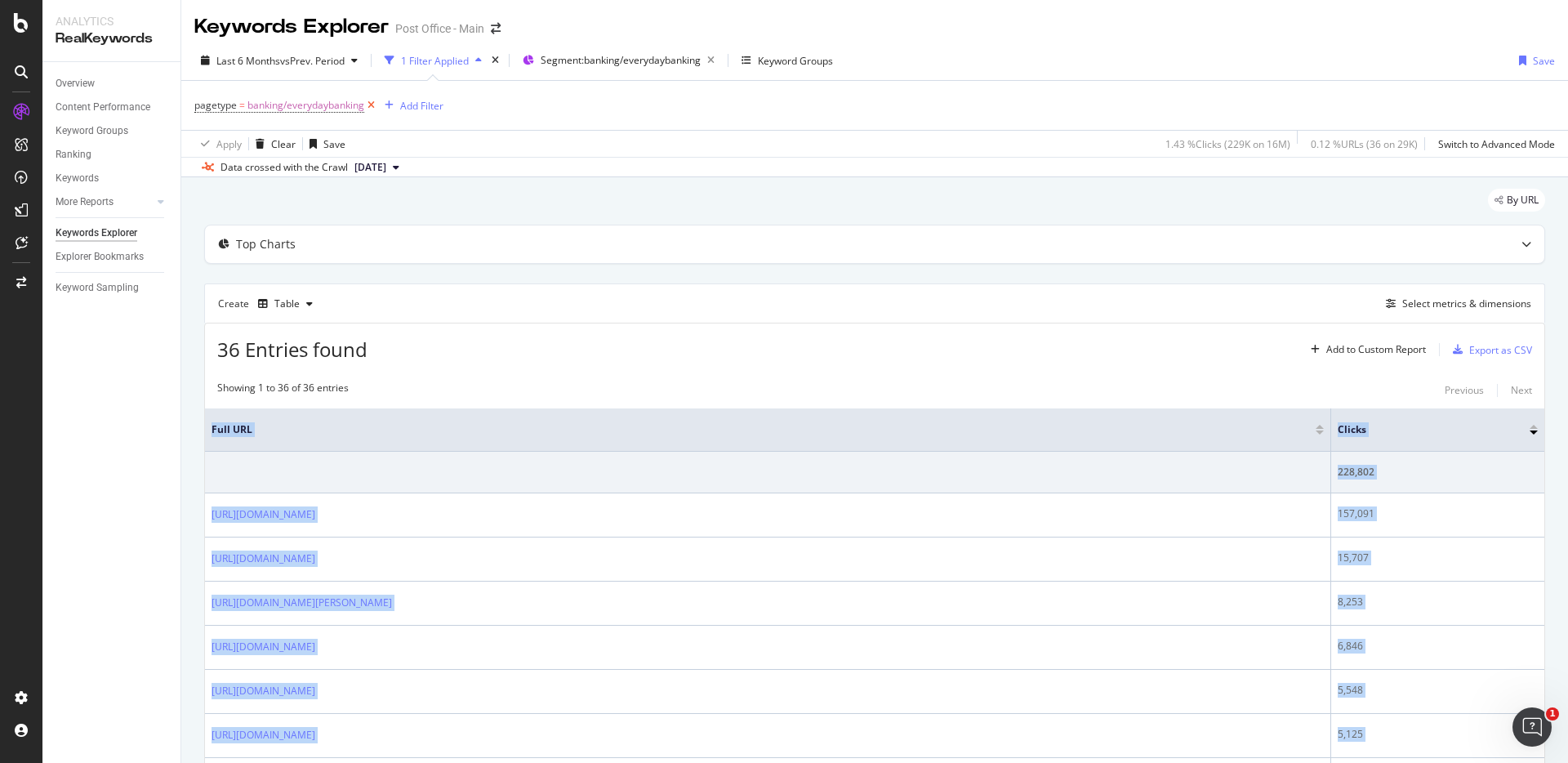
click at [369, 105] on icon at bounding box center [371, 105] width 14 height 16
click at [233, 102] on div "Add Filter" at bounding box center [238, 104] width 44 height 14
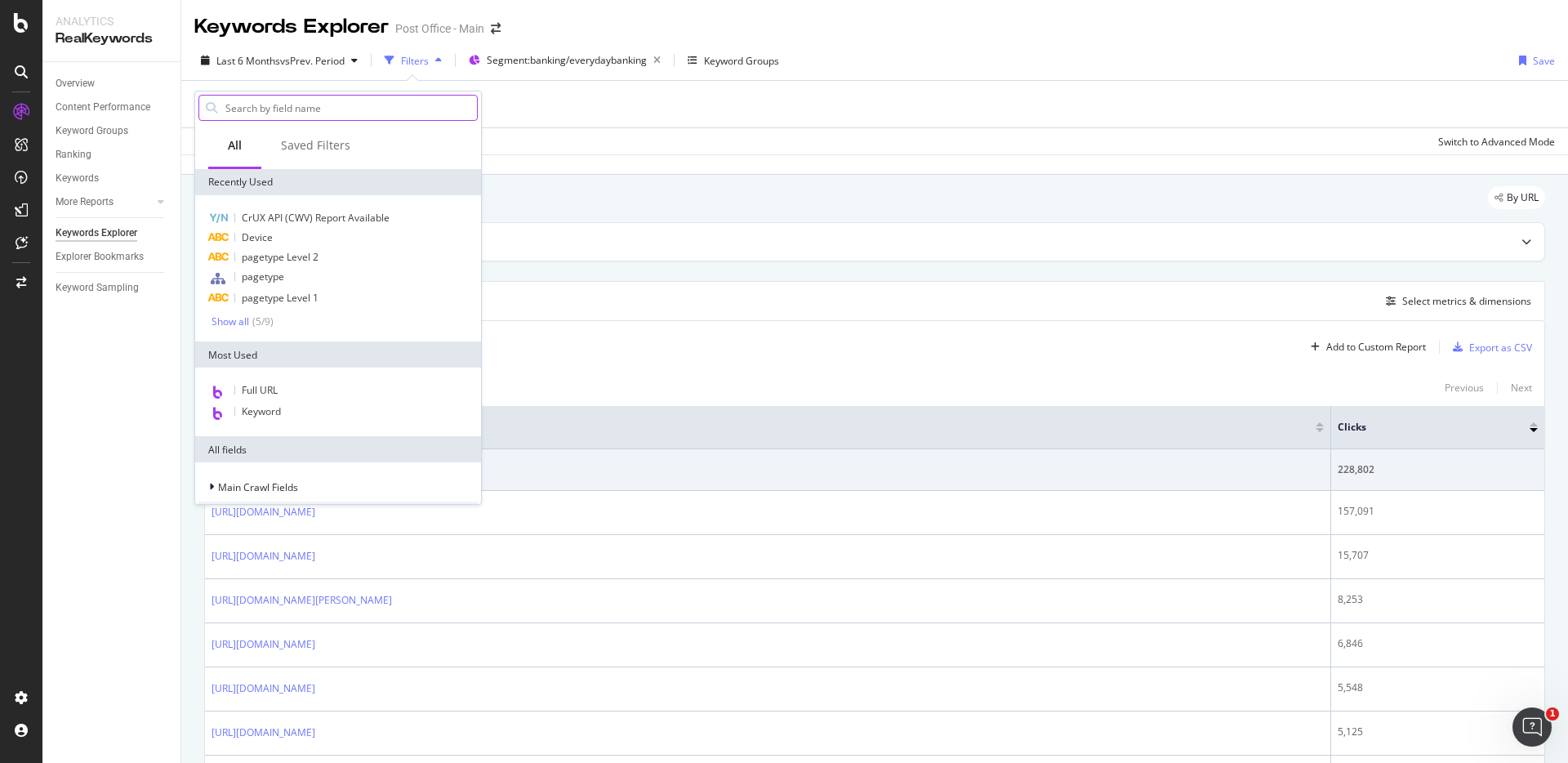
click at [304, 104] on input "text" at bounding box center [350, 108] width 253 height 25
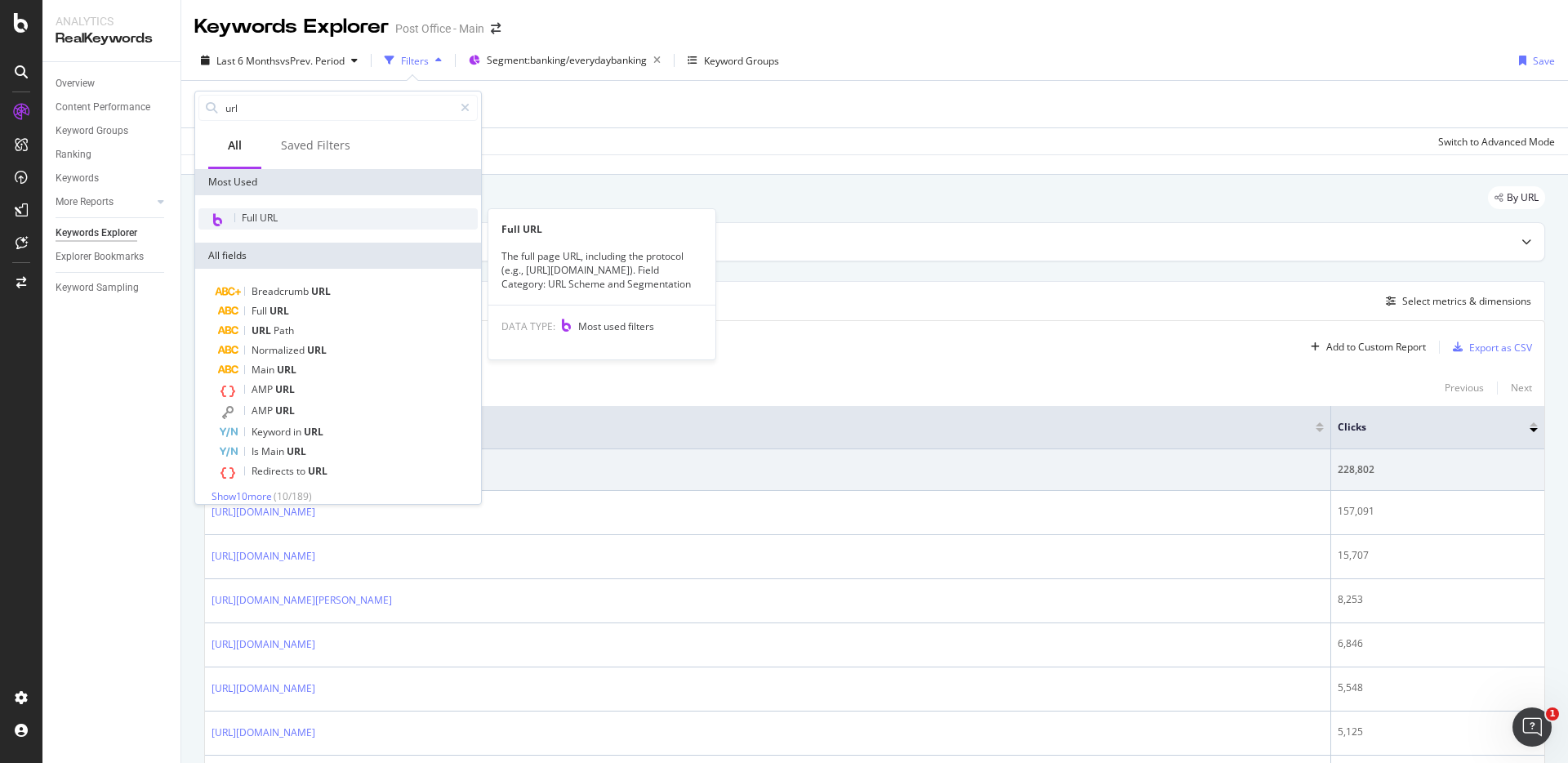
type input "url"
click at [315, 212] on div "Full URL" at bounding box center [338, 219] width 280 height 21
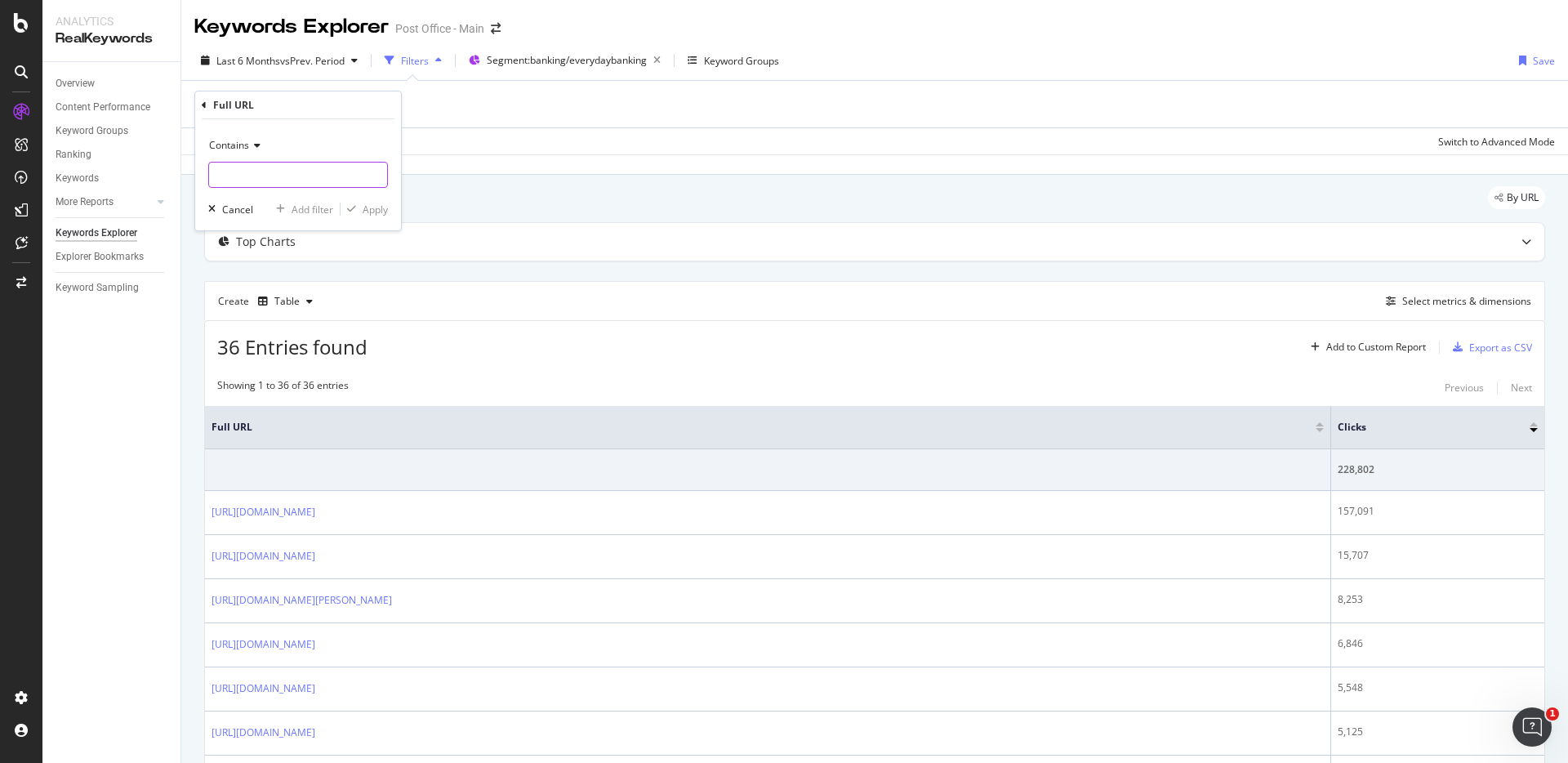
click at [311, 167] on input "text" at bounding box center [298, 175] width 178 height 26
type input "atm"
click at [382, 209] on div "Apply" at bounding box center [375, 209] width 25 height 14
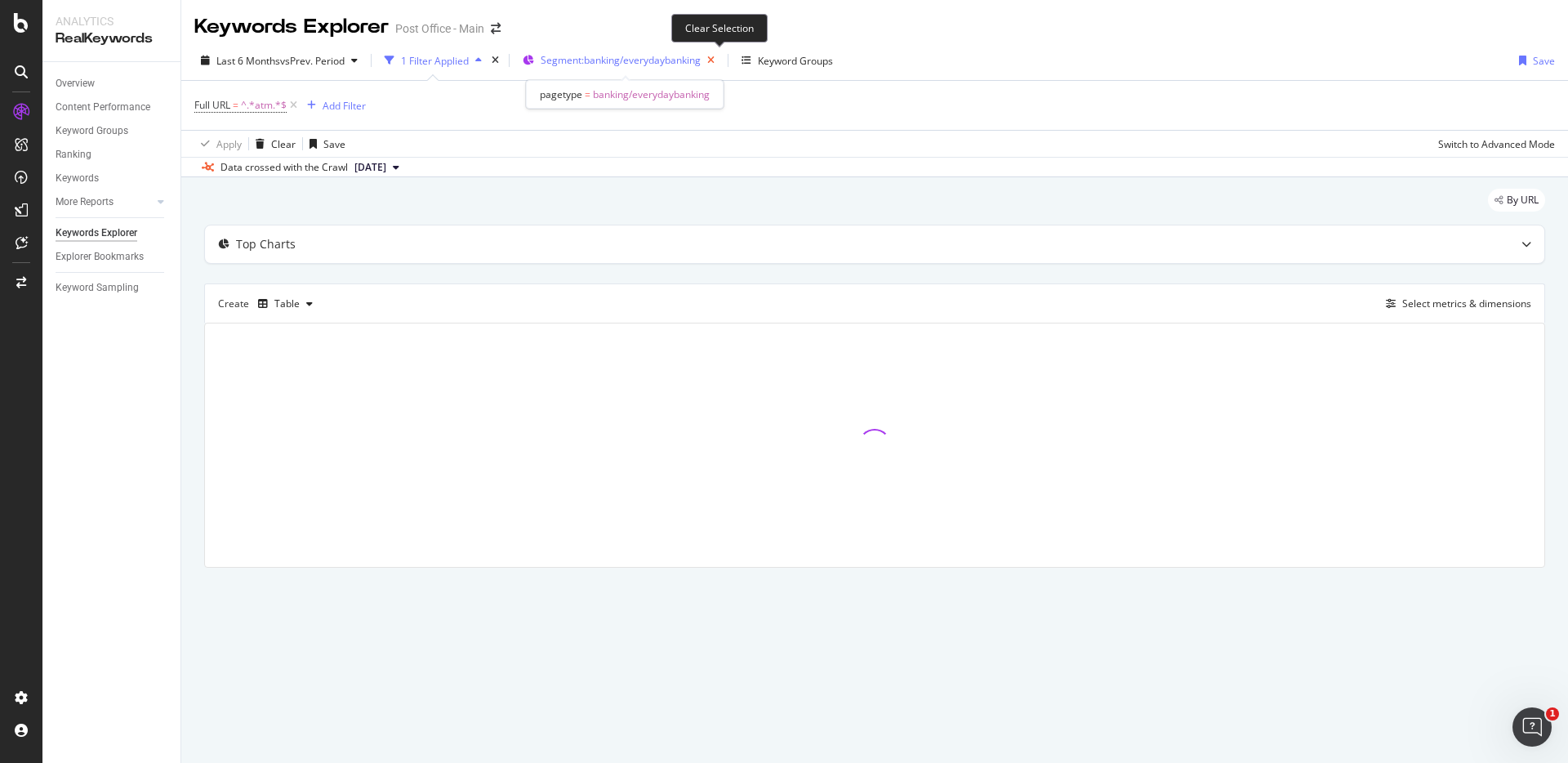
click at [719, 60] on icon "button" at bounding box center [710, 61] width 21 height 23
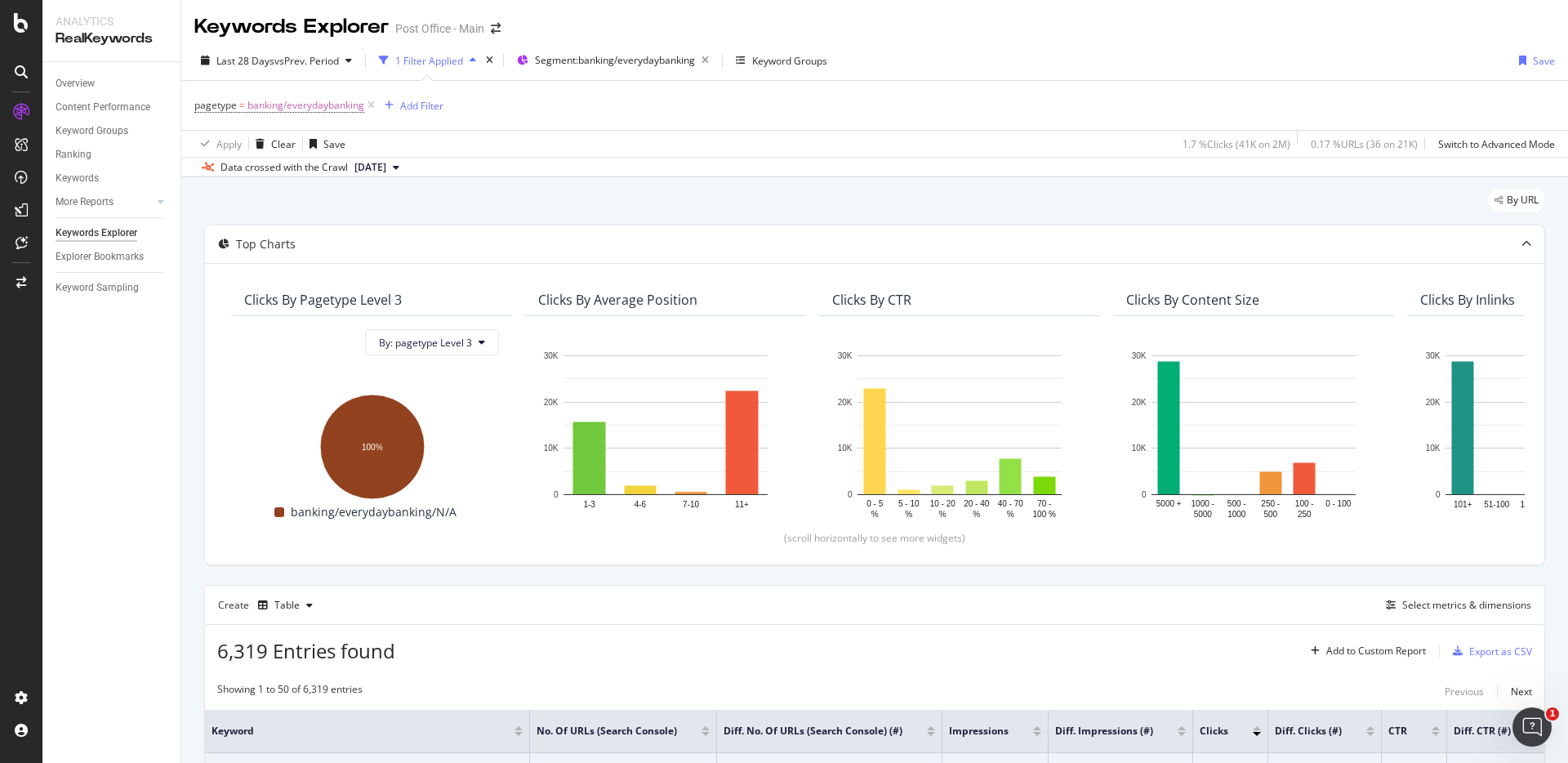
scroll to position [373, 0]
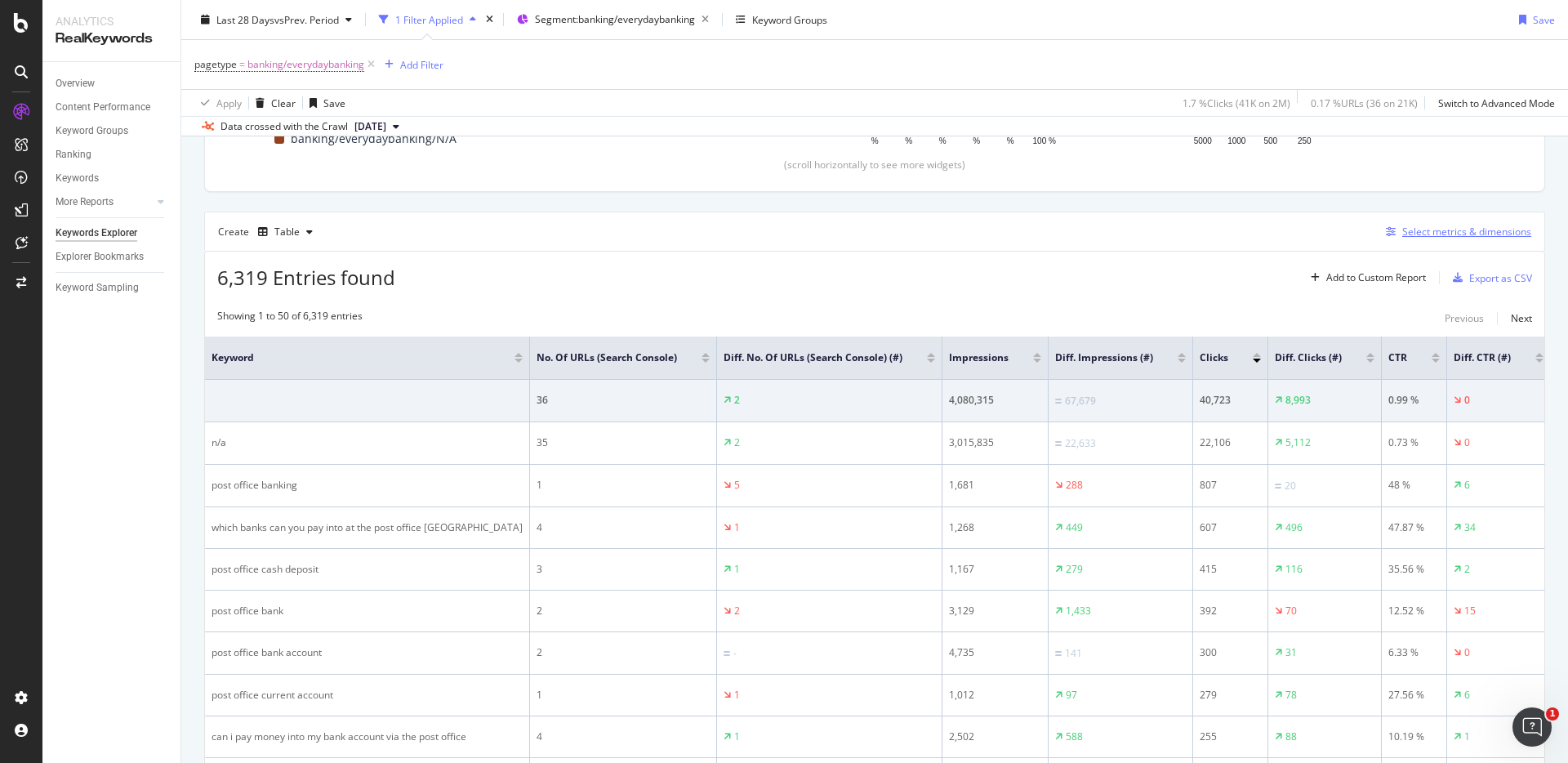
click at [1410, 224] on div "Select metrics & dimensions" at bounding box center [1467, 231] width 129 height 14
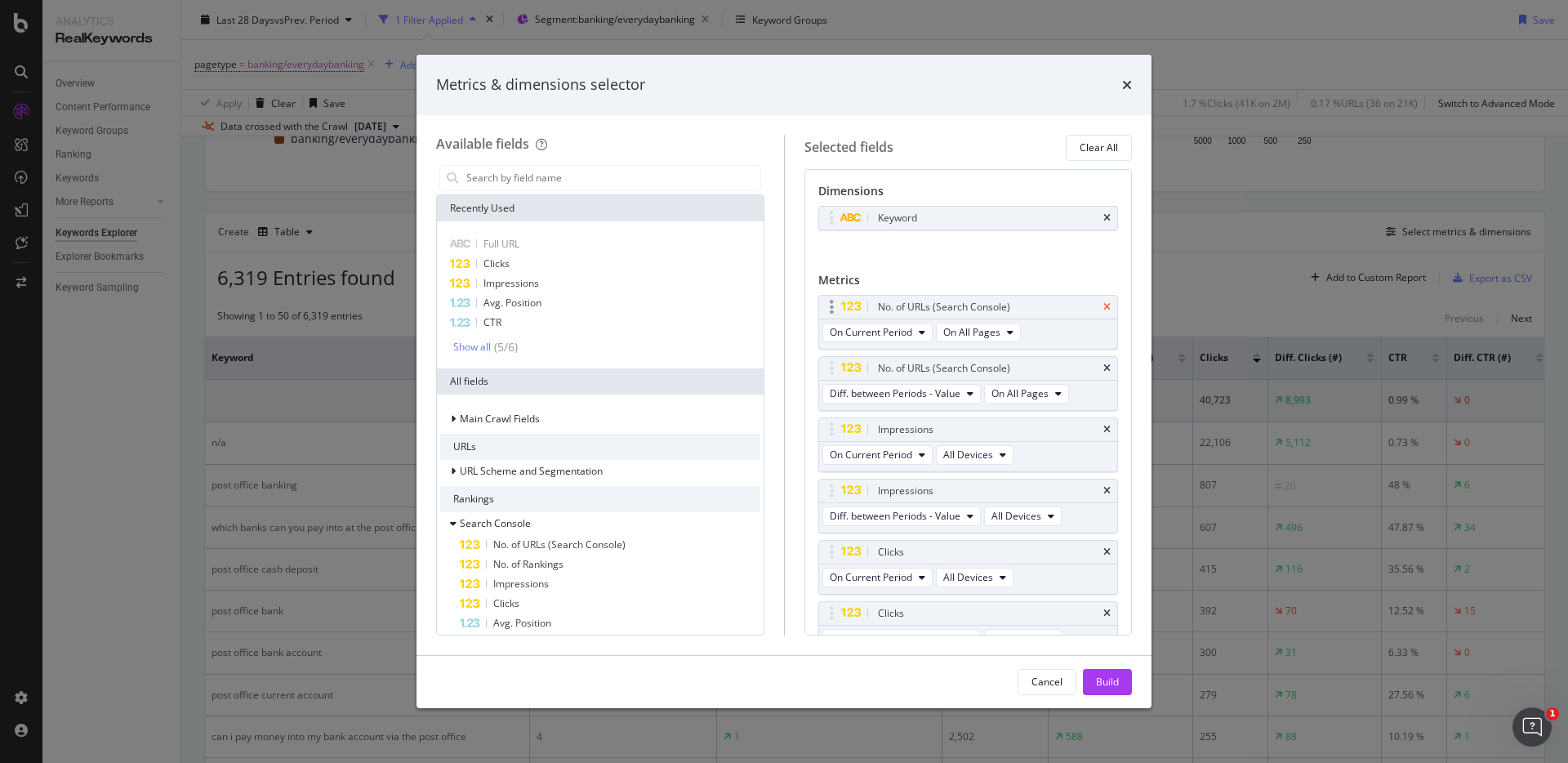
click at [1110, 308] on icon "times" at bounding box center [1107, 308] width 7 height 10
click at [1108, 368] on icon "times" at bounding box center [1107, 368] width 7 height 10
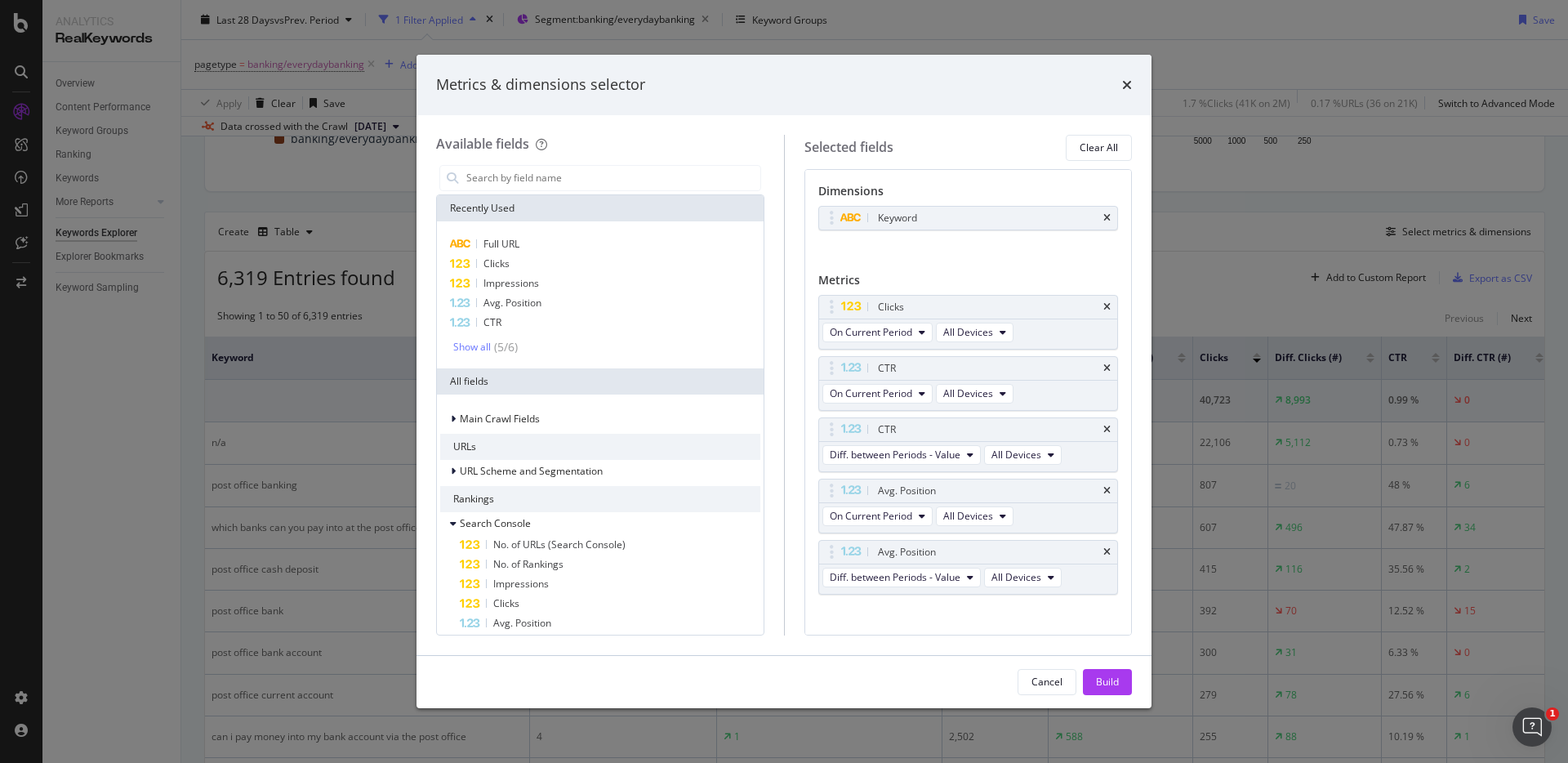
click at [1108, 368] on icon "times" at bounding box center [1107, 368] width 7 height 10
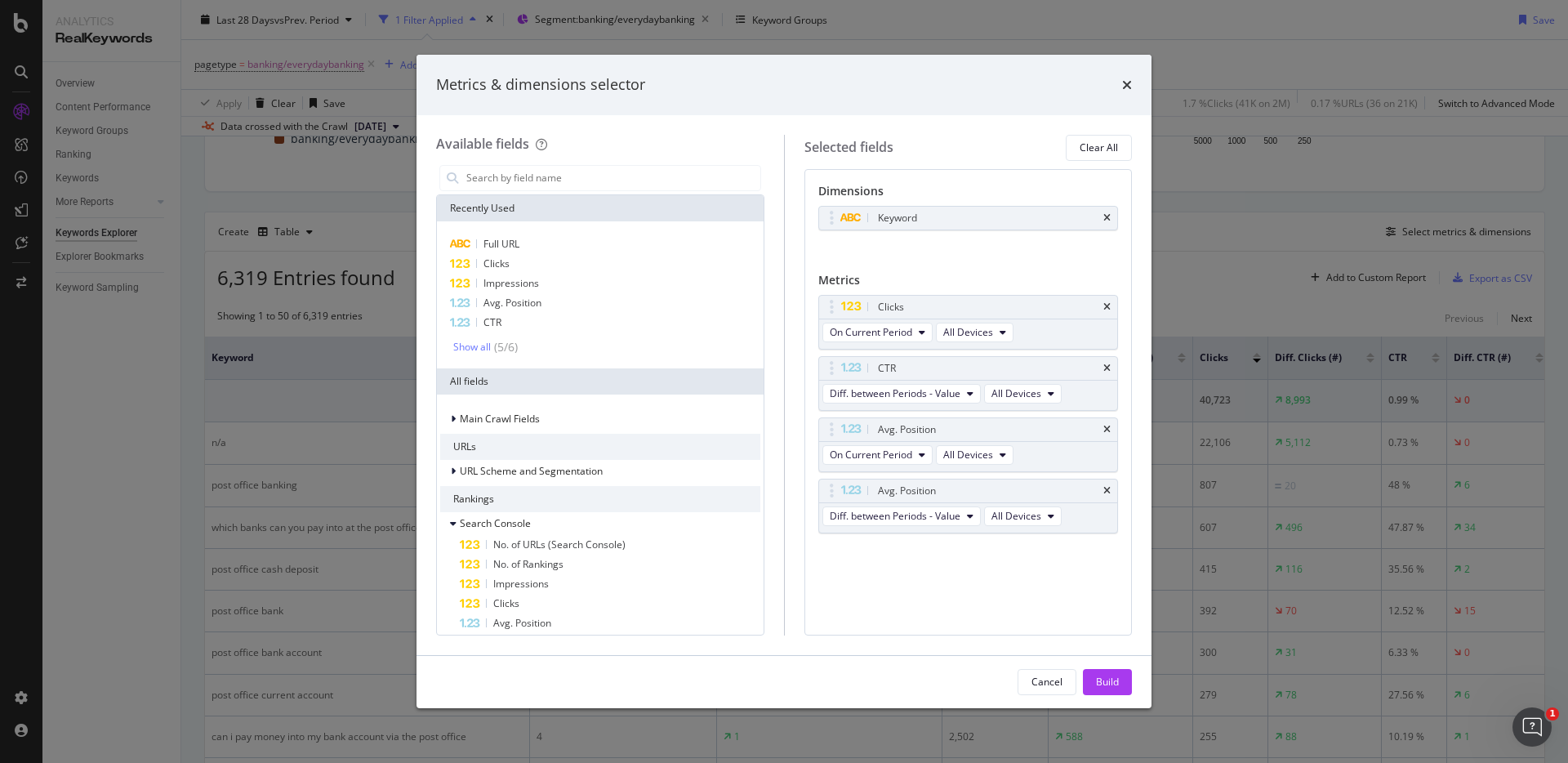
click at [1108, 368] on icon "times" at bounding box center [1107, 368] width 7 height 10
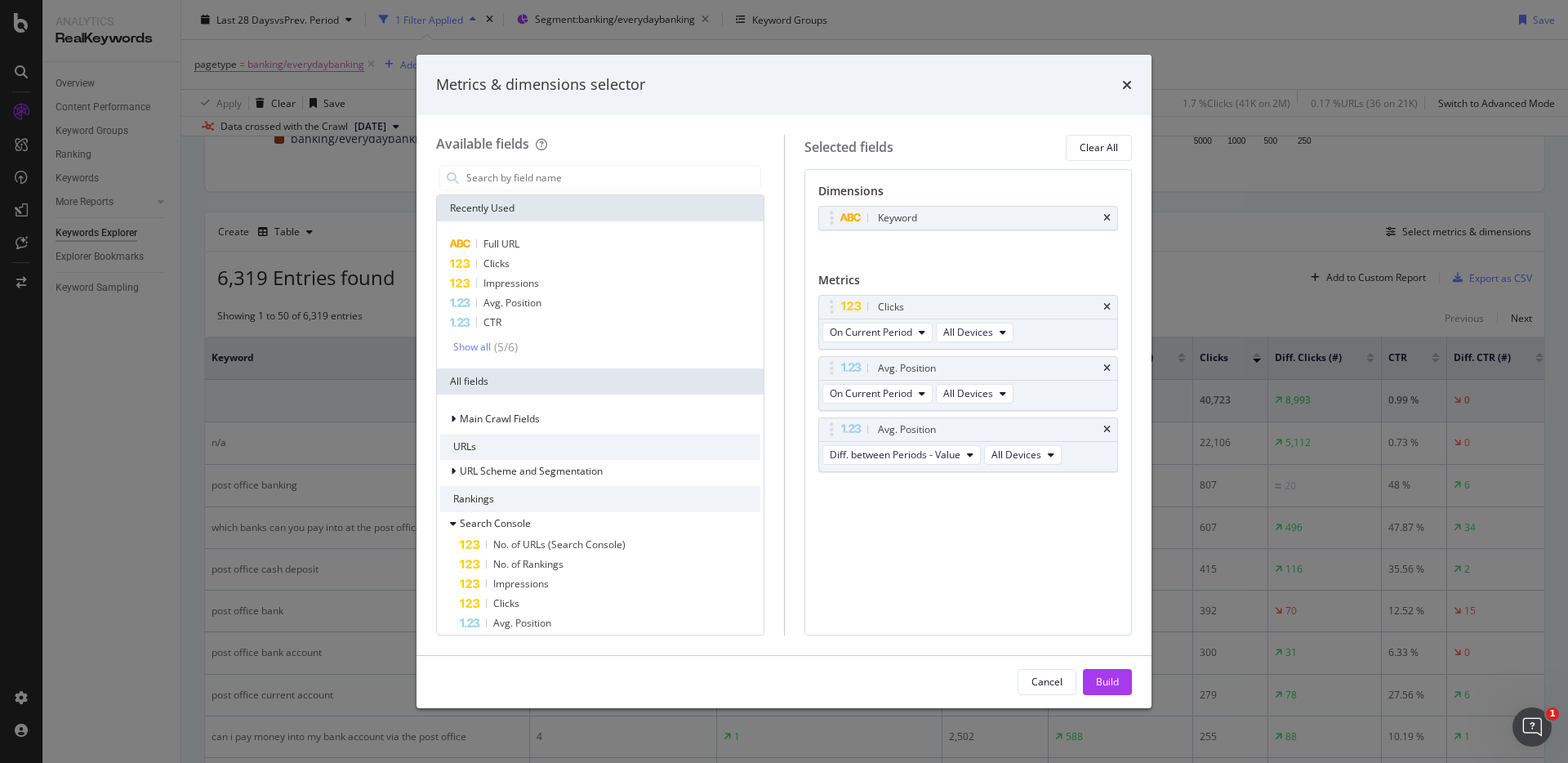
click at [1108, 368] on icon "times" at bounding box center [1107, 368] width 7 height 10
click at [1108, 370] on icon "times" at bounding box center [1107, 368] width 7 height 10
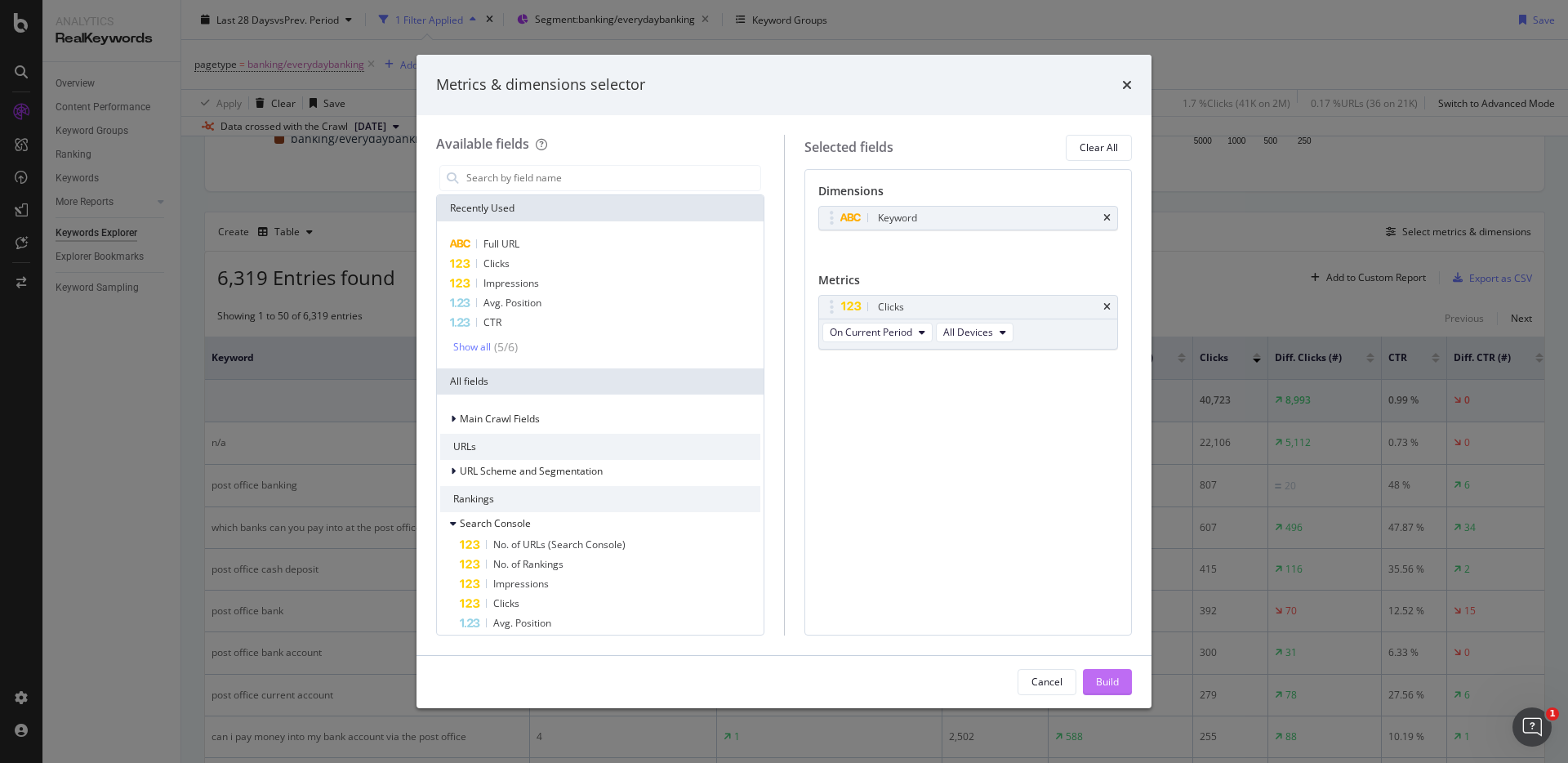
click at [1102, 683] on div "Build" at bounding box center [1108, 682] width 23 height 14
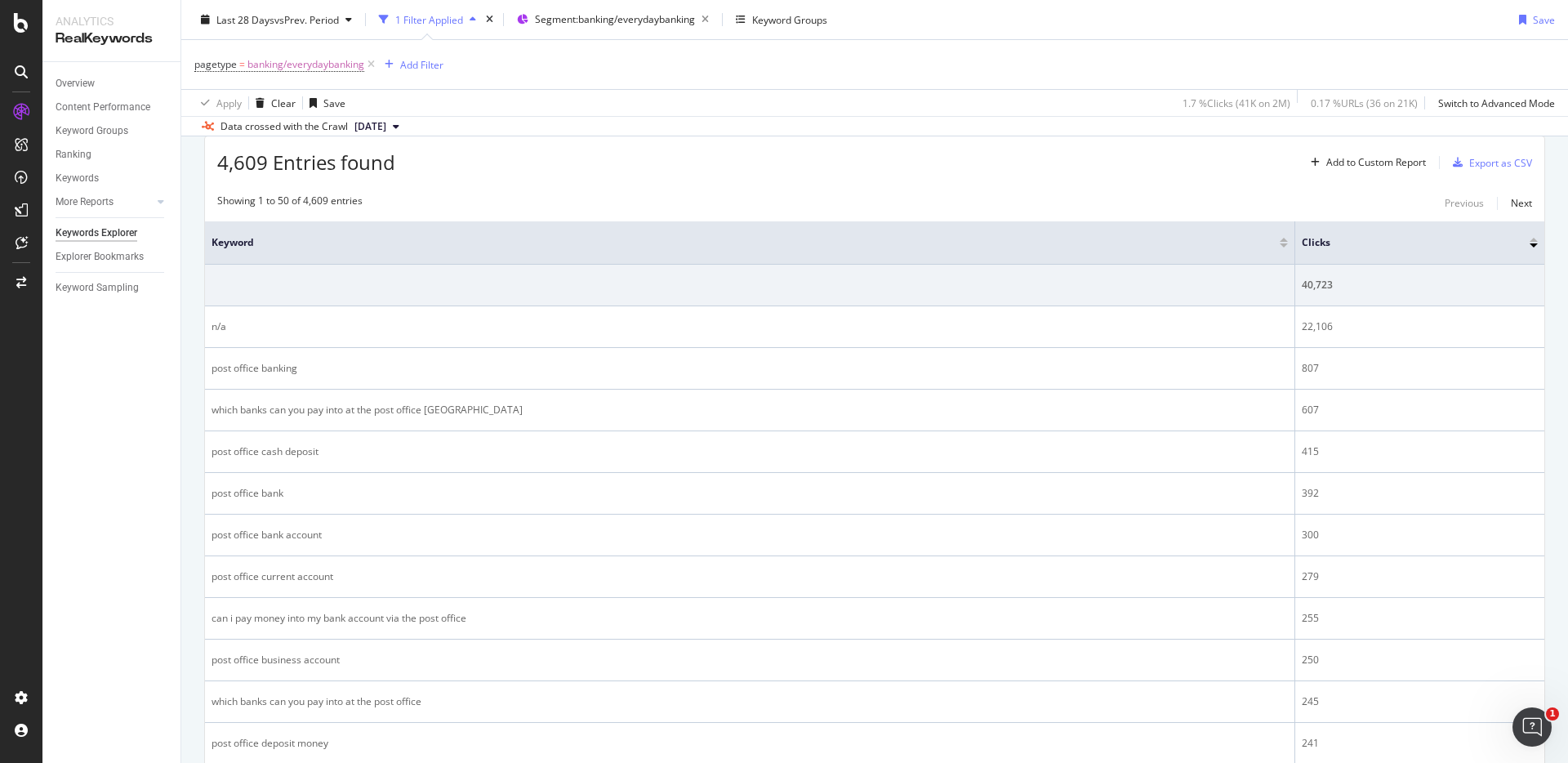
scroll to position [482, 0]
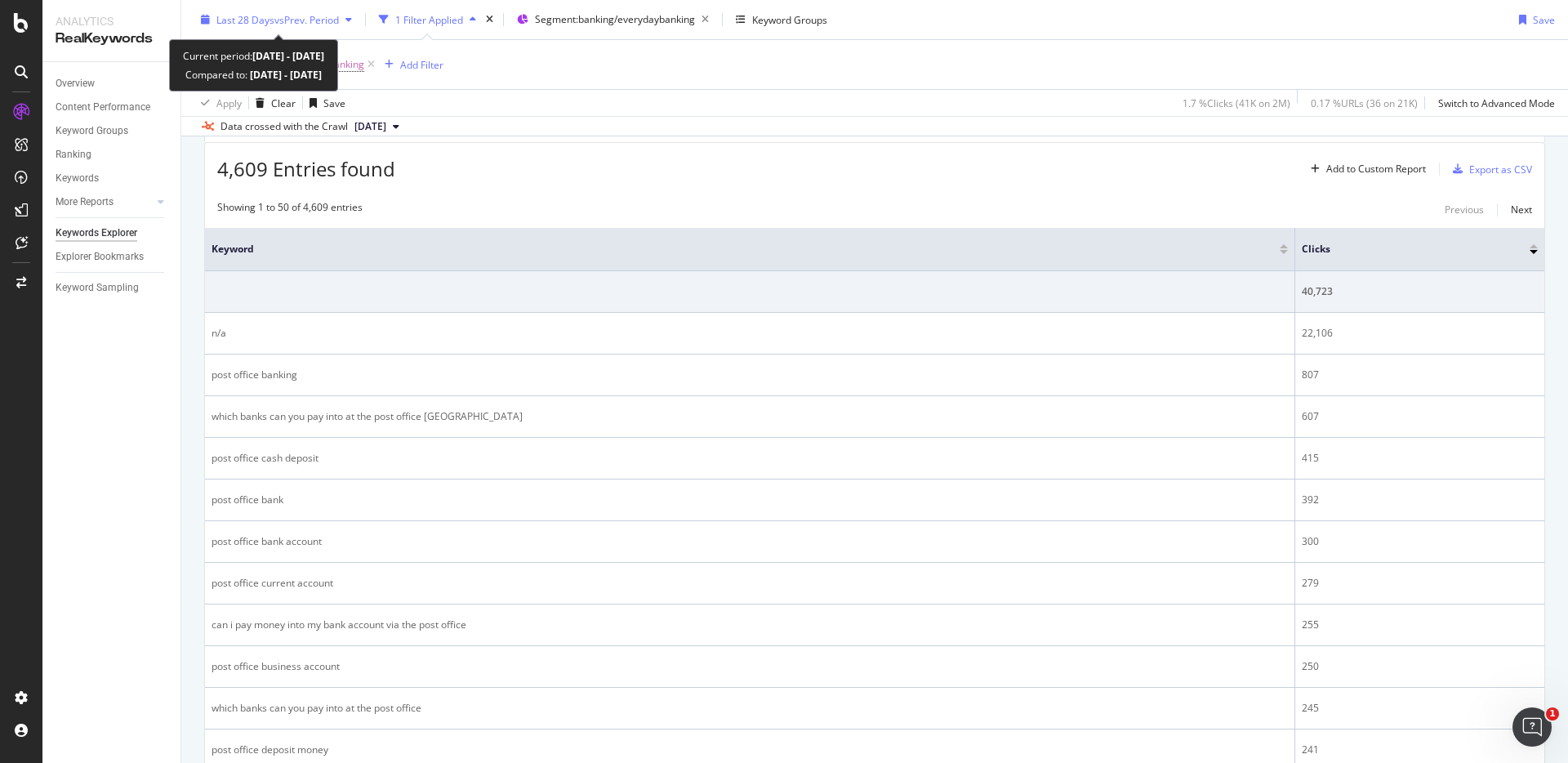
click at [344, 15] on div "button" at bounding box center [349, 20] width 20 height 10
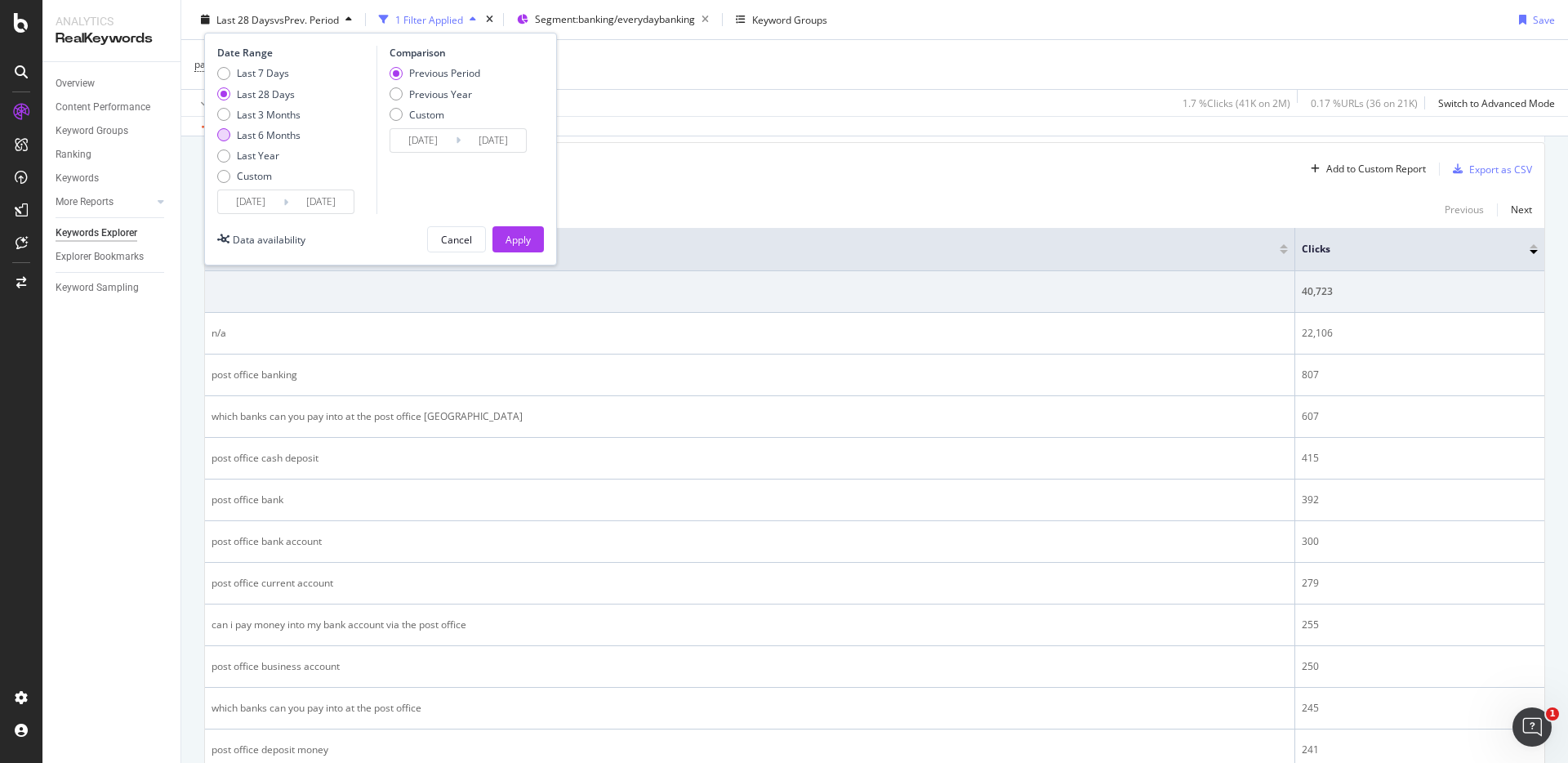
click at [275, 141] on div "Last 6 Months" at bounding box center [268, 135] width 63 height 14
type input "[DATE]"
click at [530, 242] on div "Apply" at bounding box center [518, 238] width 25 height 14
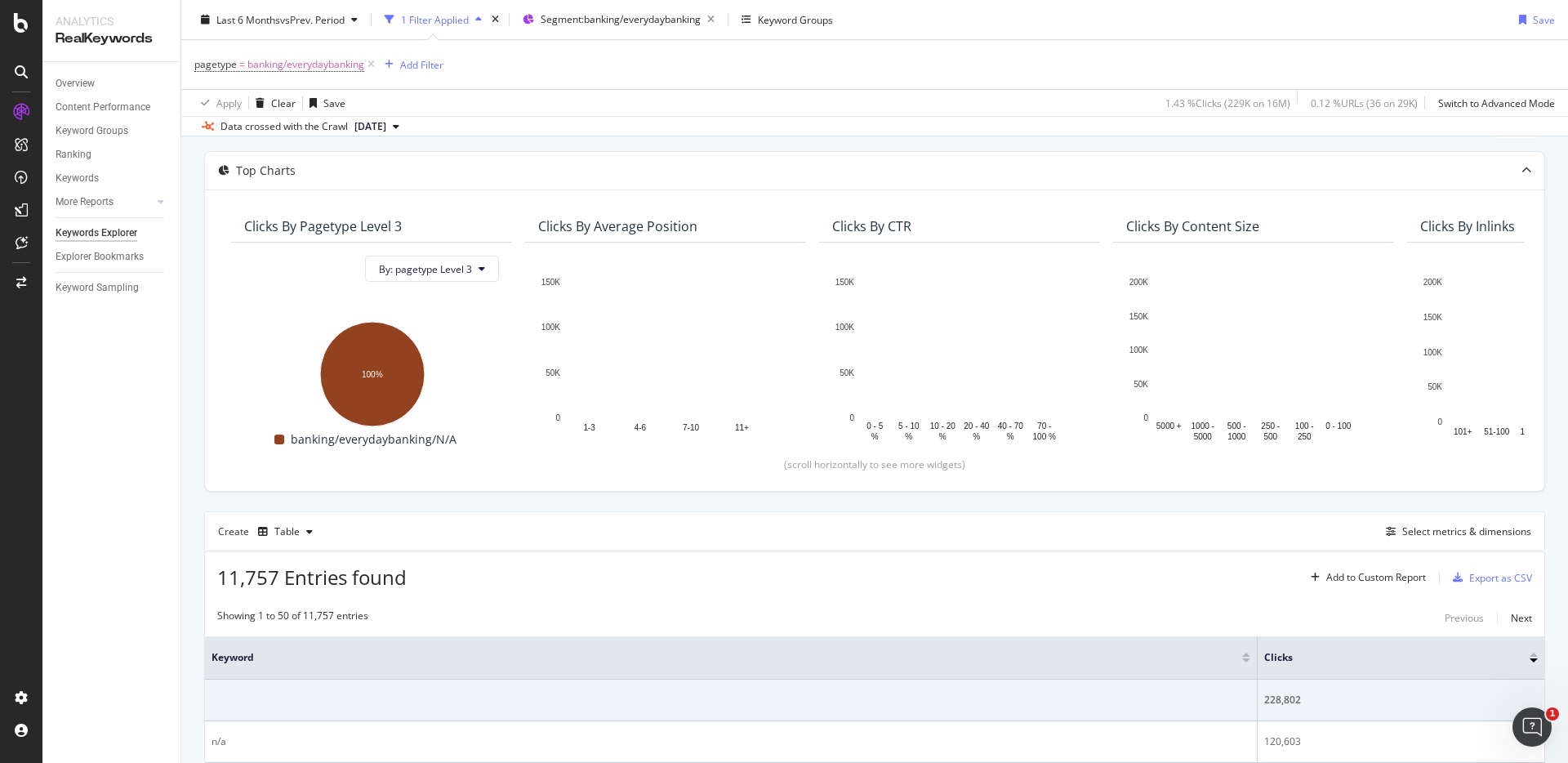
scroll to position [69, 0]
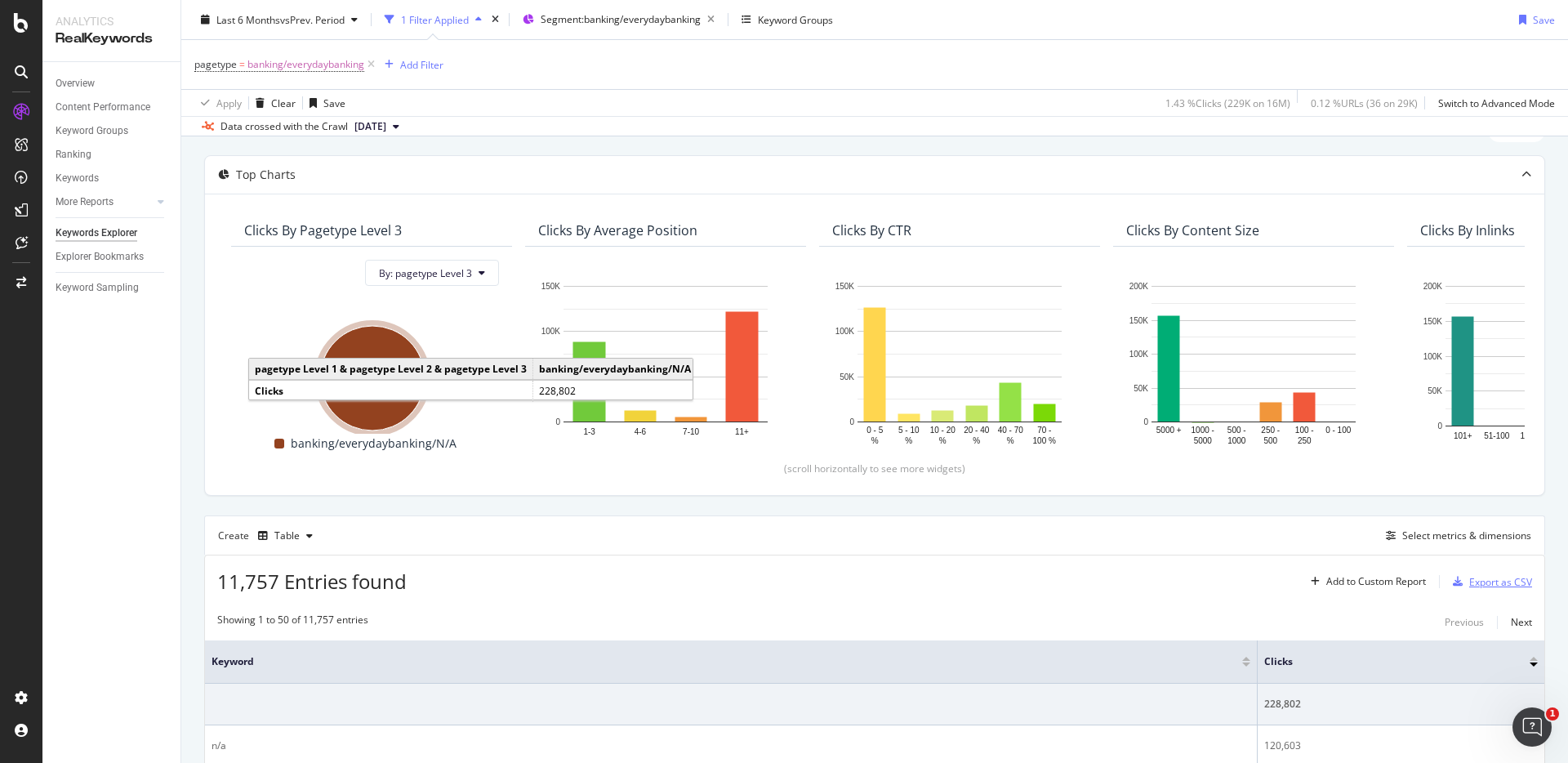
click at [1496, 578] on div "Export as CSV" at bounding box center [1501, 581] width 62 height 14
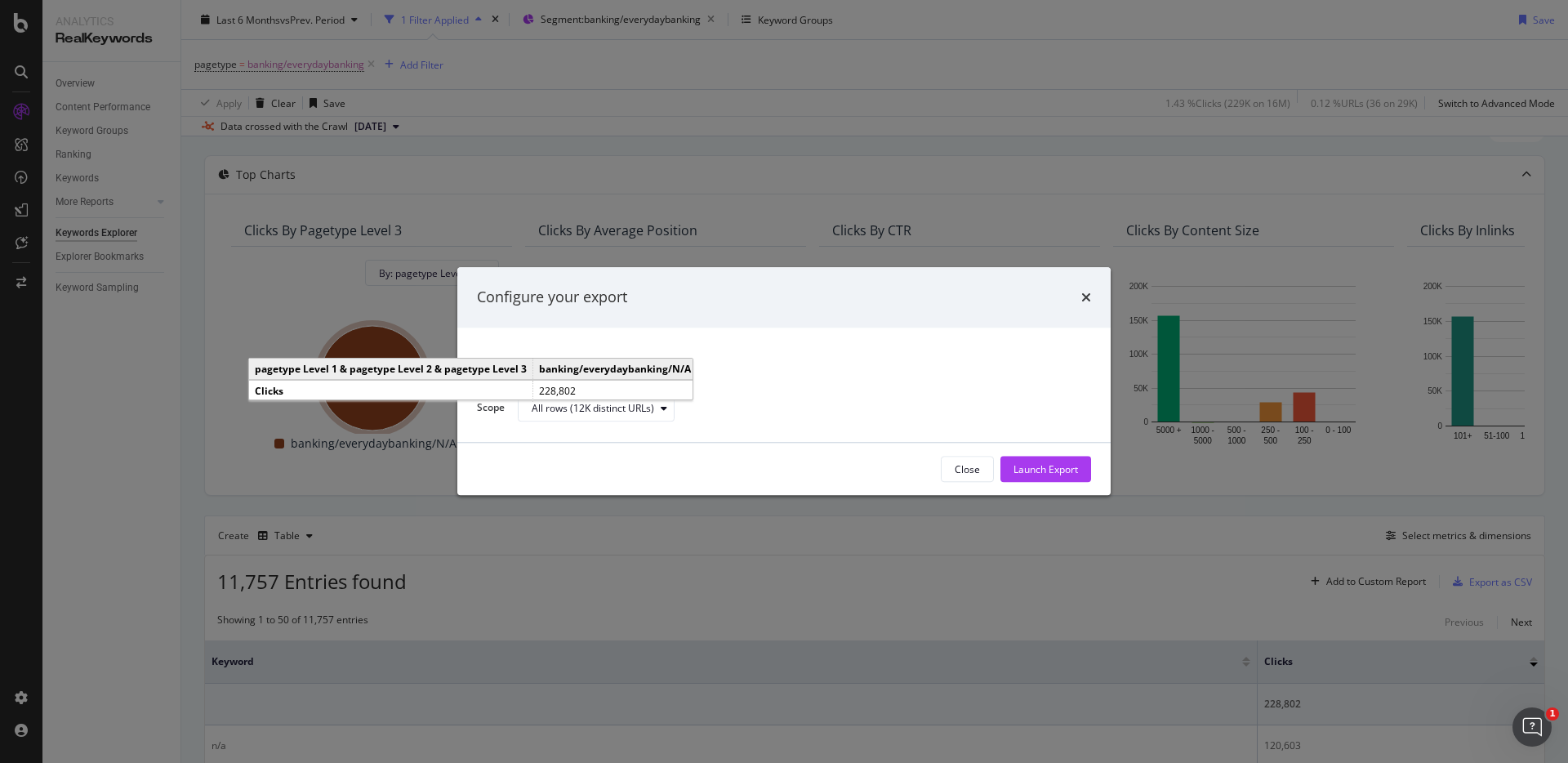
click at [633, 443] on div "Close Launch Export" at bounding box center [784, 469] width 654 height 53
click at [622, 416] on div "All rows (12K distinct URLs)" at bounding box center [603, 409] width 142 height 23
click at [621, 438] on div "All rows (12K distinct URLs)" at bounding box center [604, 436] width 132 height 14
click at [912, 321] on div "Configure your export" at bounding box center [784, 298] width 654 height 61
click at [1038, 465] on div "Launch Export" at bounding box center [1046, 469] width 64 height 14
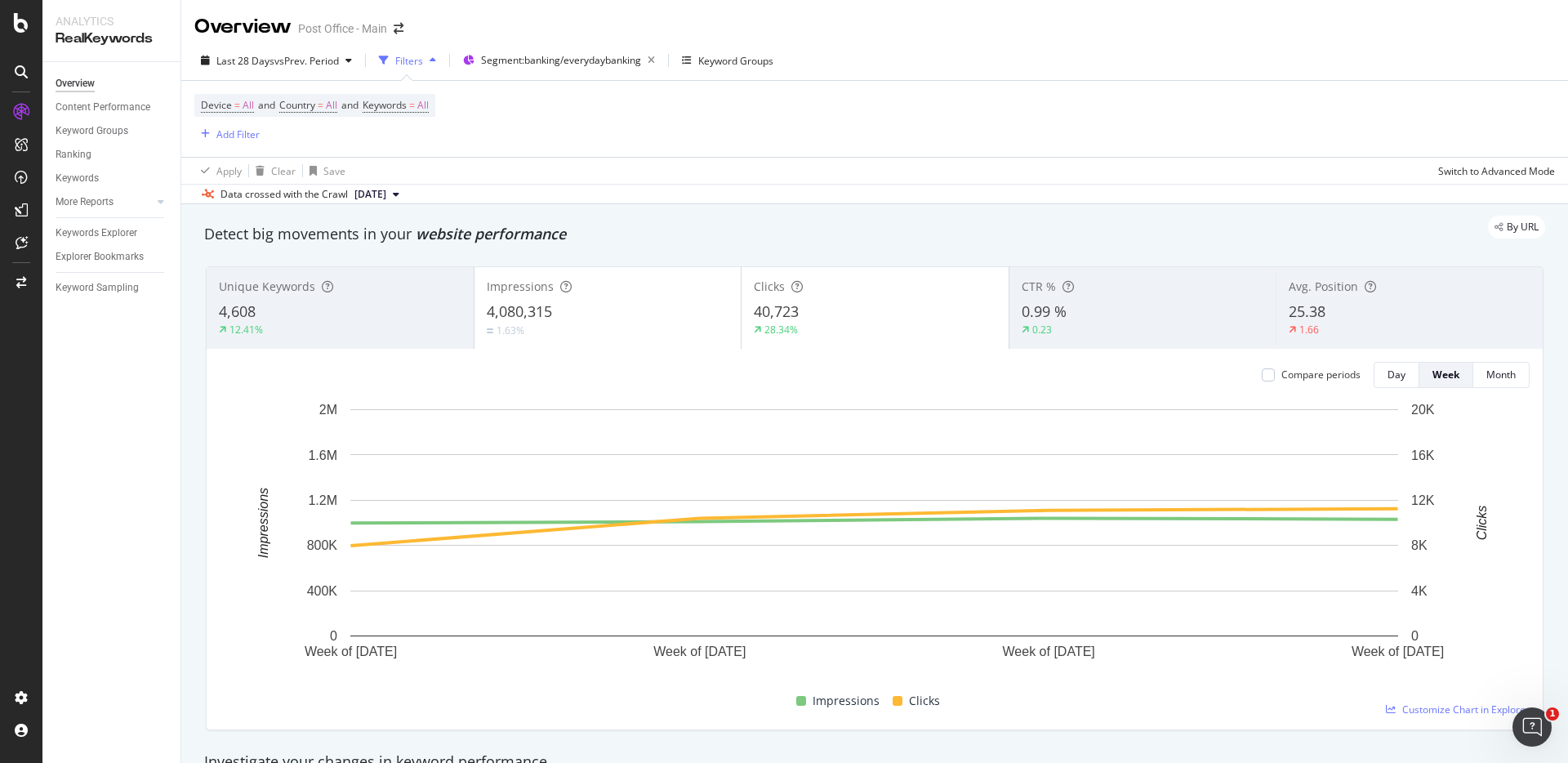
scroll to position [1476, 0]
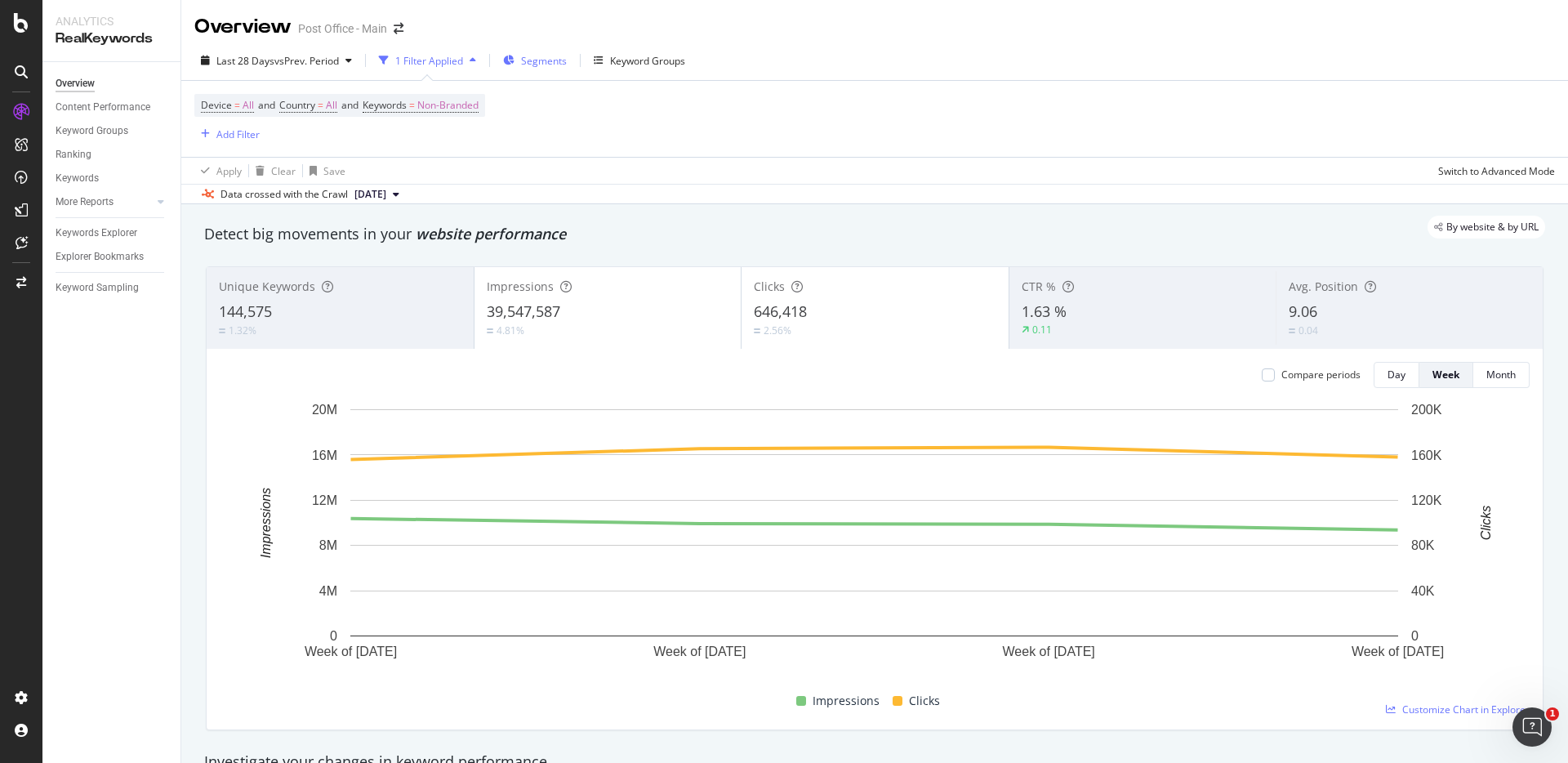
click at [565, 58] on span "Segments" at bounding box center [544, 61] width 46 height 14
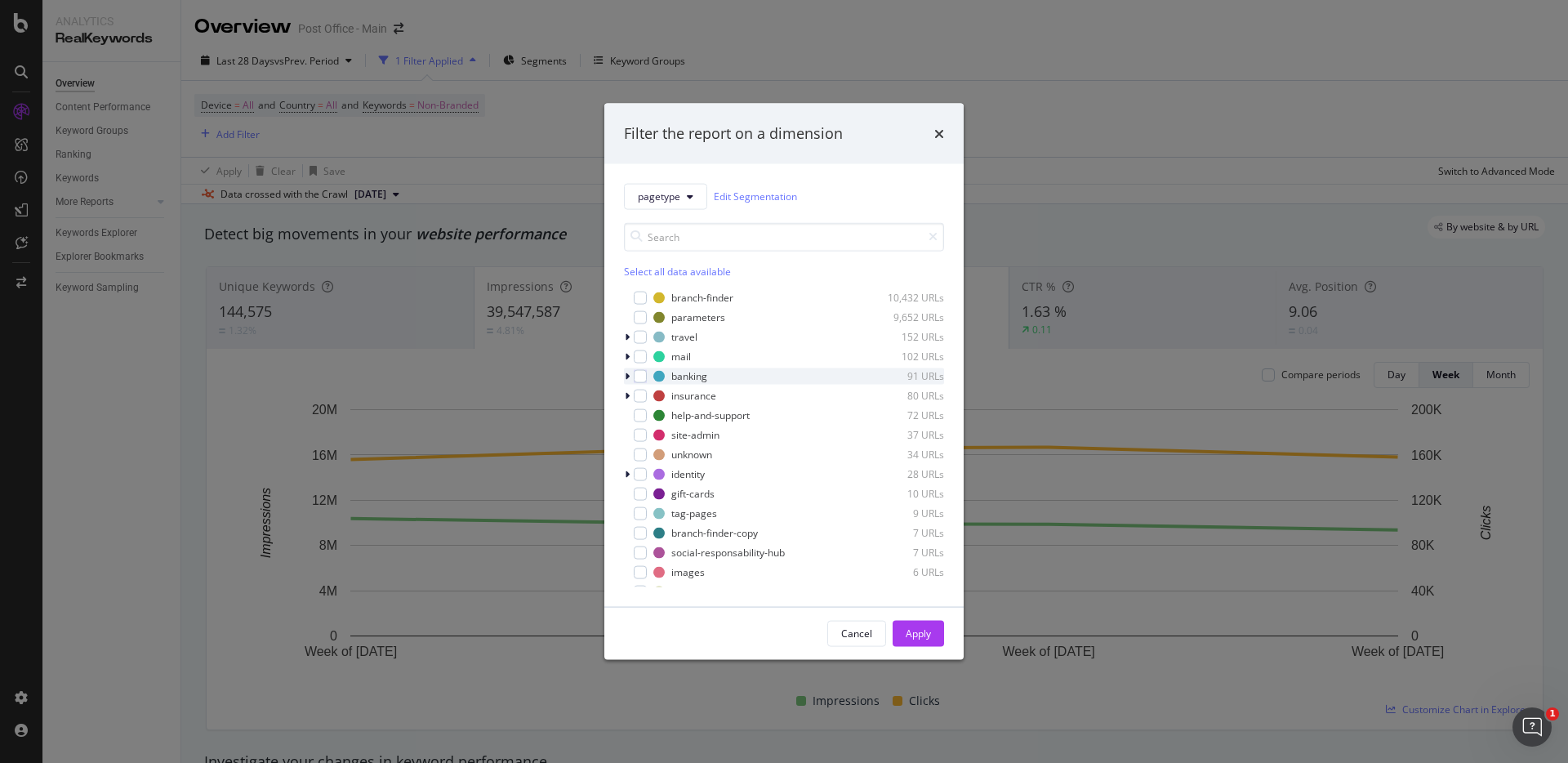
click at [627, 378] on icon "modal" at bounding box center [627, 376] width 5 height 10
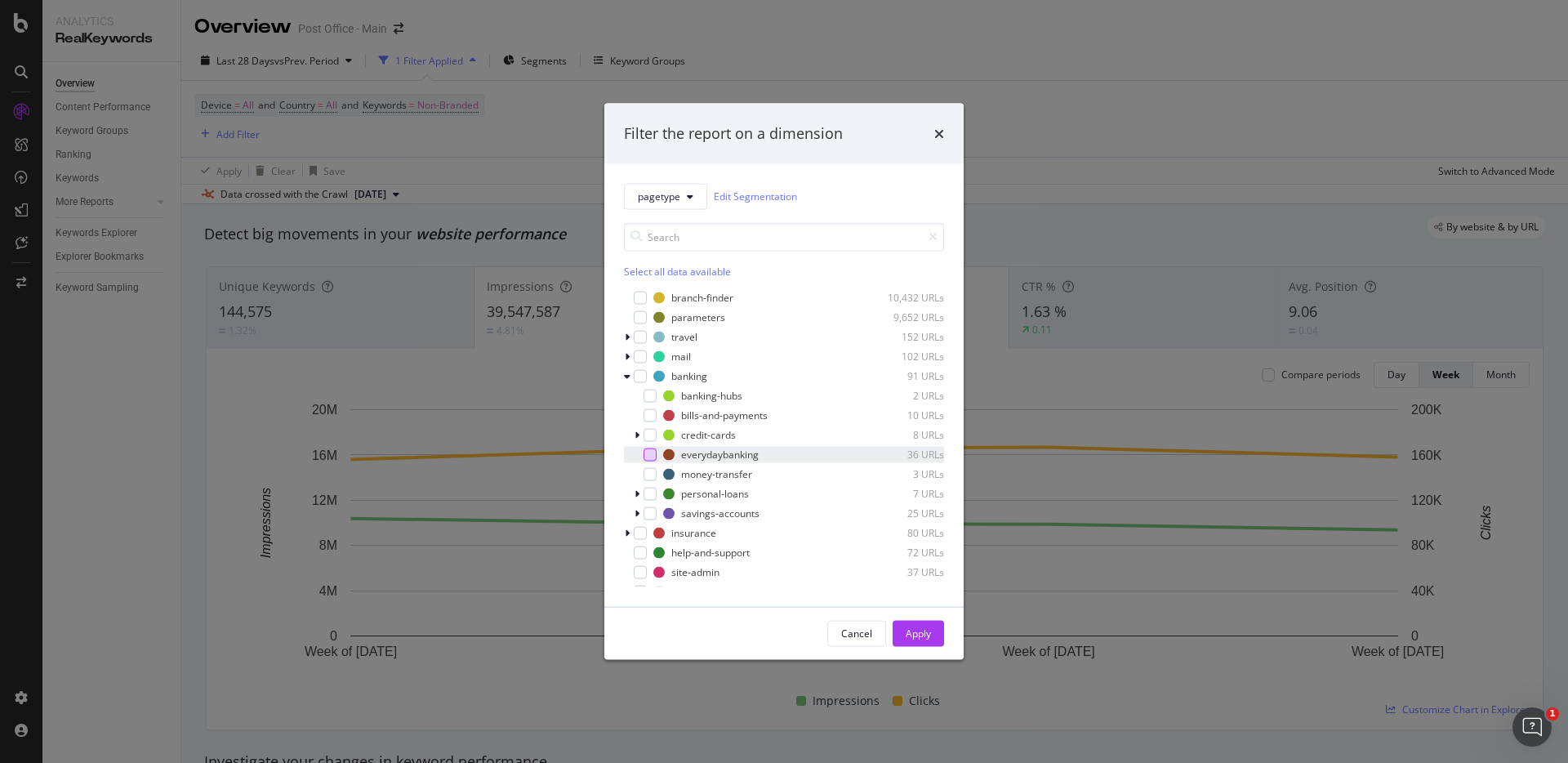
click at [651, 453] on div "modal" at bounding box center [650, 454] width 13 height 13
click at [925, 629] on div "Apply" at bounding box center [918, 633] width 25 height 14
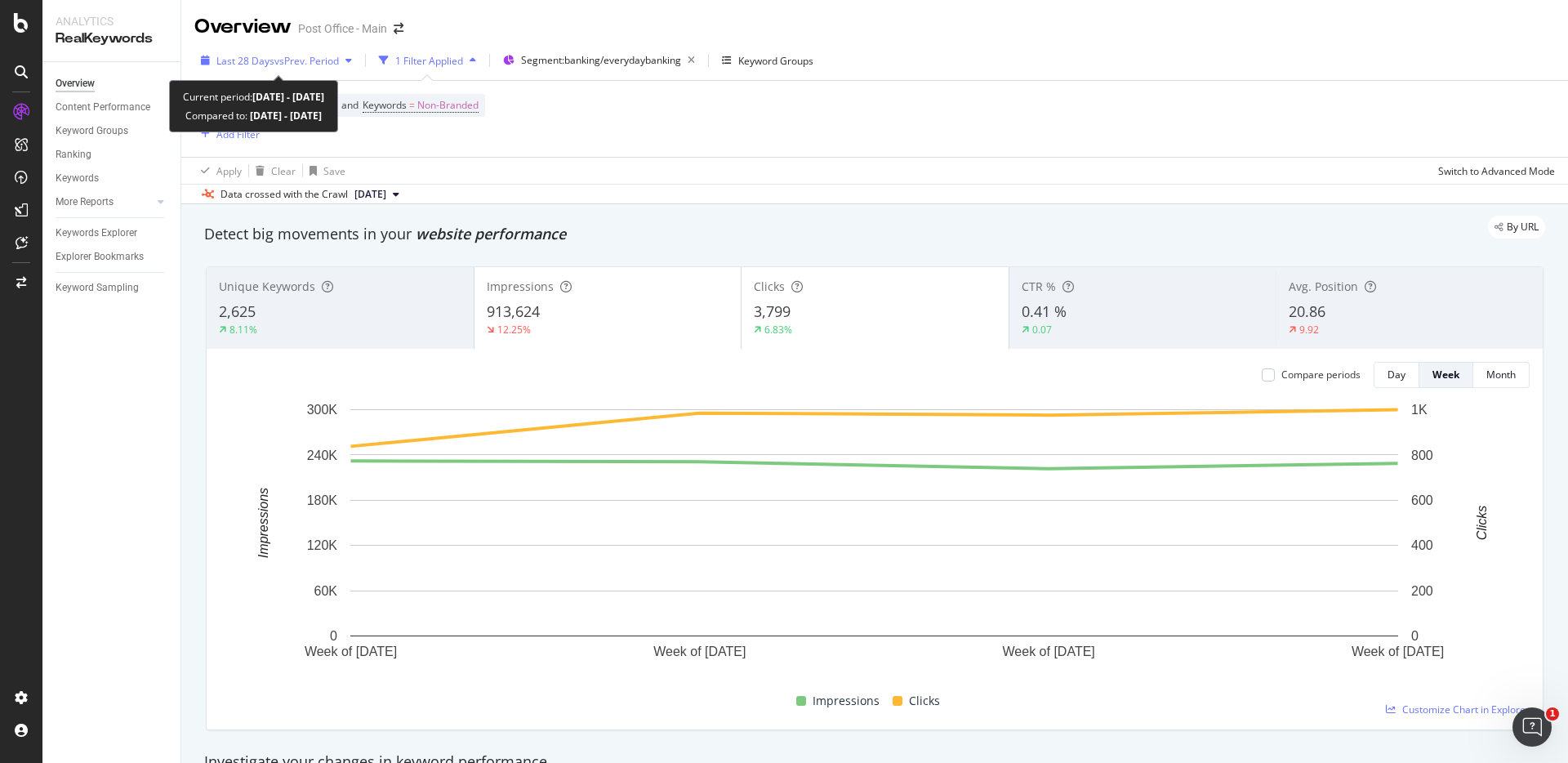
click at [310, 69] on div "Last 28 Days vs Prev. Period" at bounding box center [276, 61] width 164 height 25
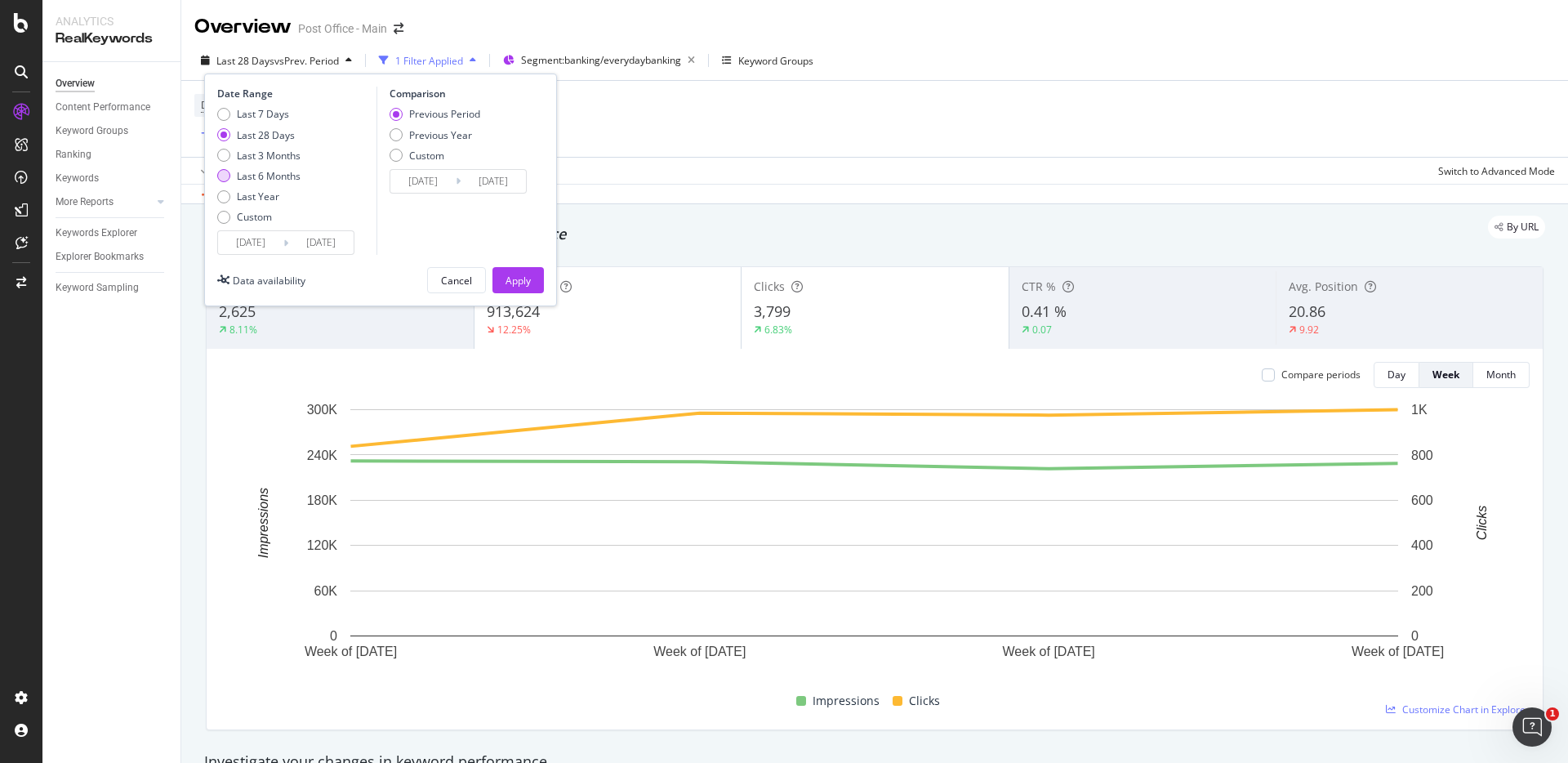
click at [277, 178] on div "Last 6 Months" at bounding box center [268, 176] width 63 height 14
type input "2025/02/18"
type input "2024/08/20"
type input "2025/02/17"
click at [531, 287] on button "Apply" at bounding box center [518, 280] width 52 height 26
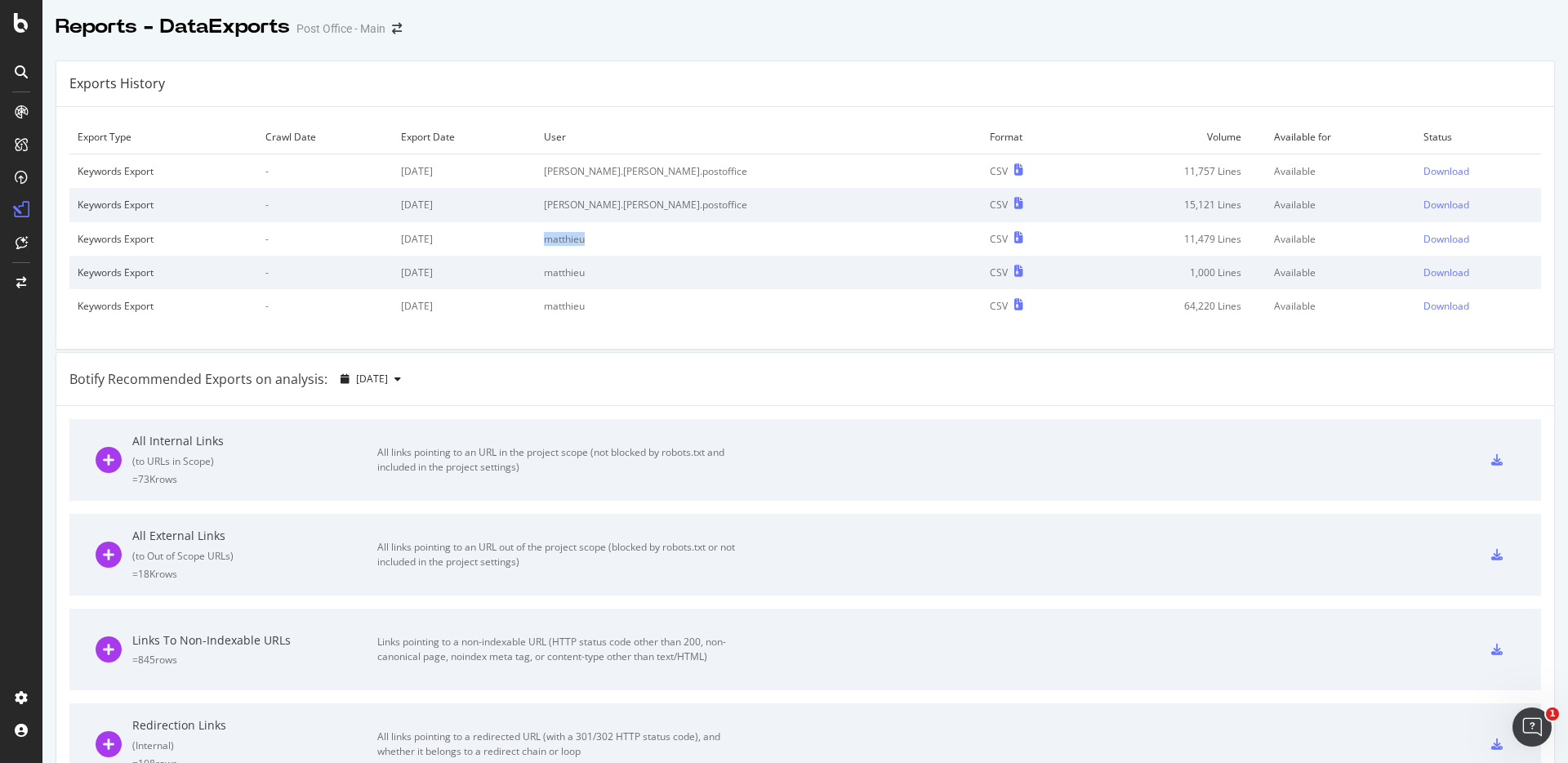
drag, startPoint x: 676, startPoint y: 243, endPoint x: 634, endPoint y: 244, distance: 42.0
click at [634, 244] on td "matthieu" at bounding box center [759, 238] width 446 height 34
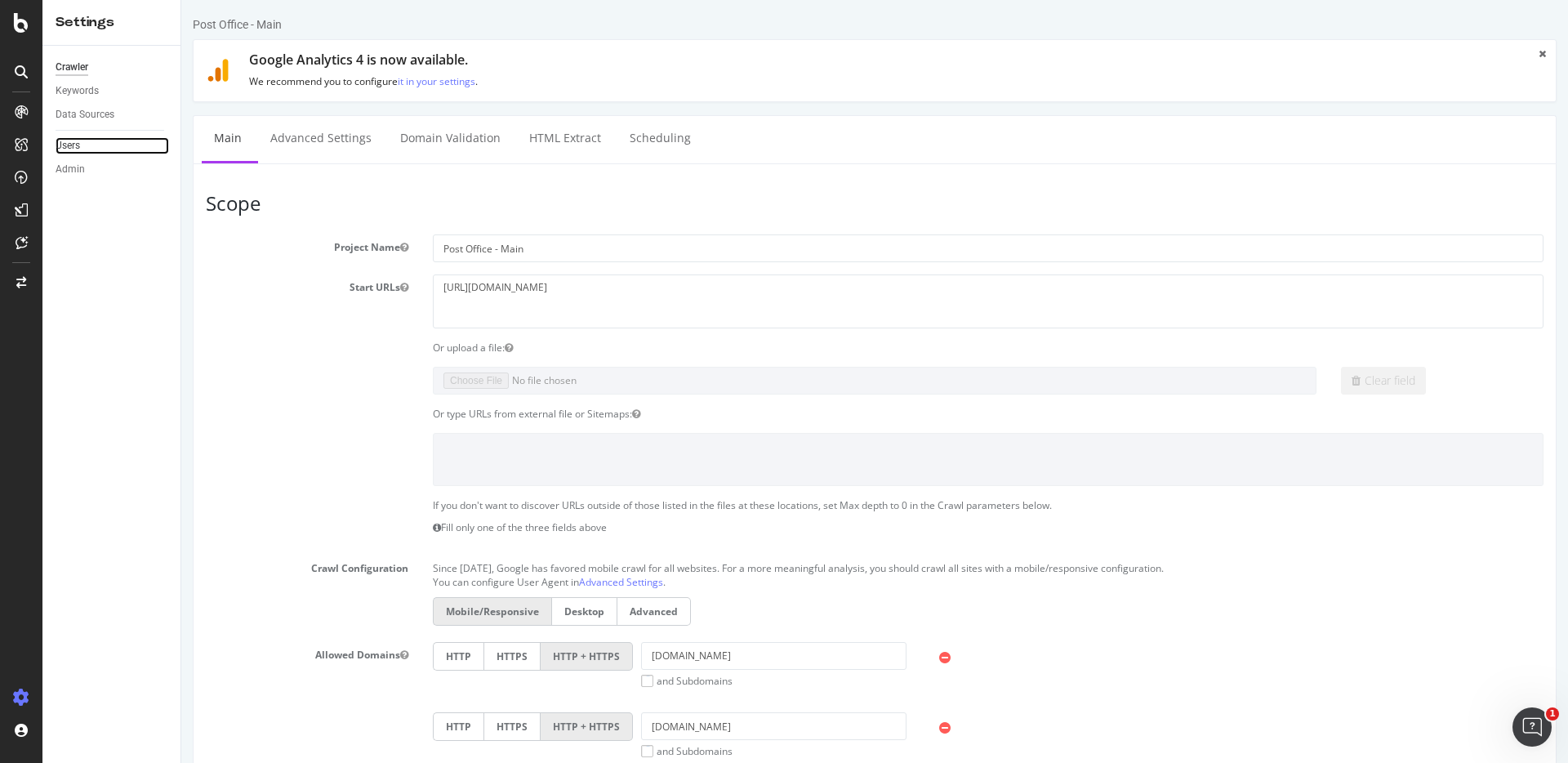
click at [121, 142] on link "Users" at bounding box center [113, 146] width 113 height 17
